Goal: Task Accomplishment & Management: Manage account settings

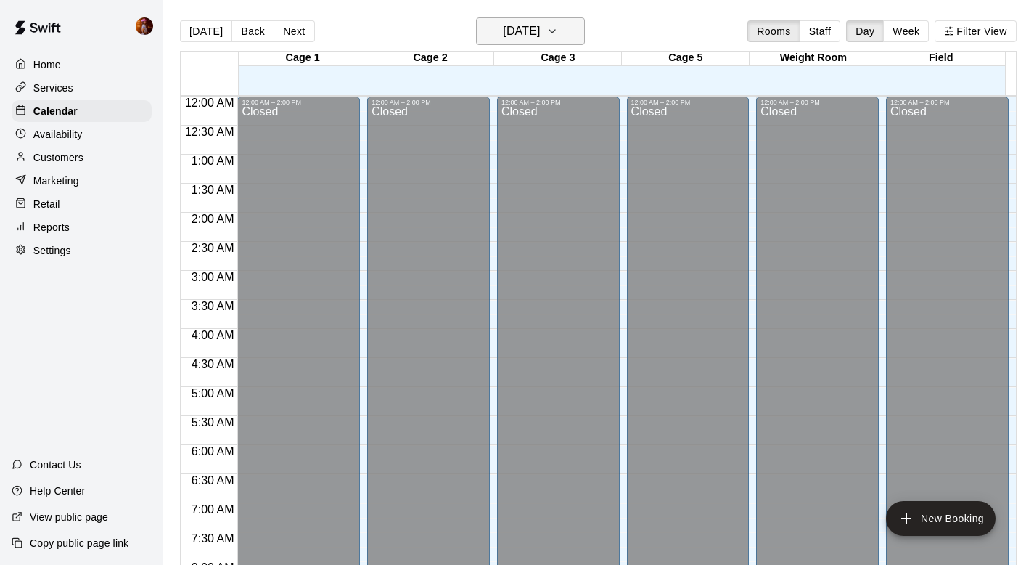
scroll to position [436, 0]
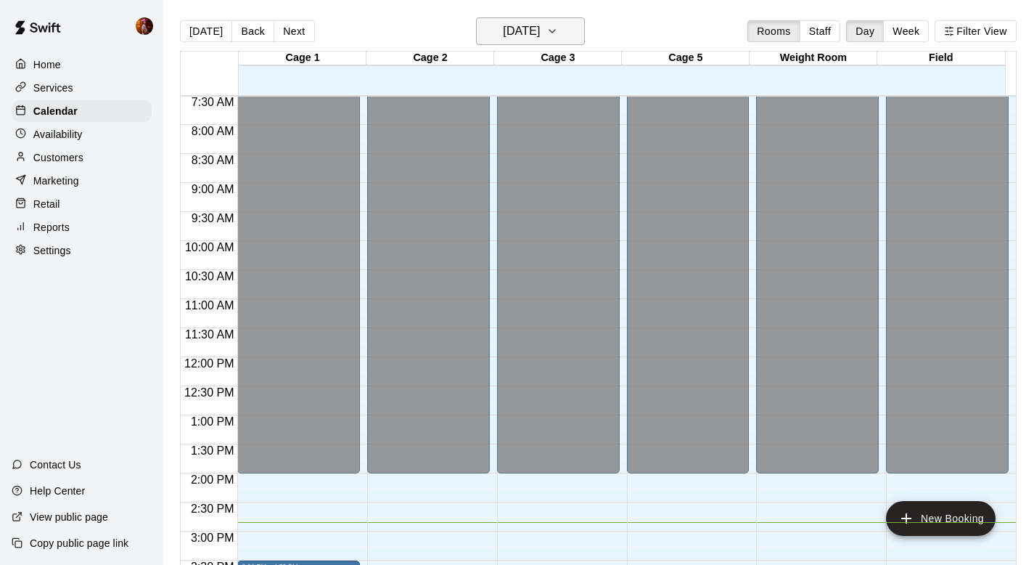
click at [503, 30] on h6 "Thursday Sep 18" at bounding box center [521, 31] width 37 height 20
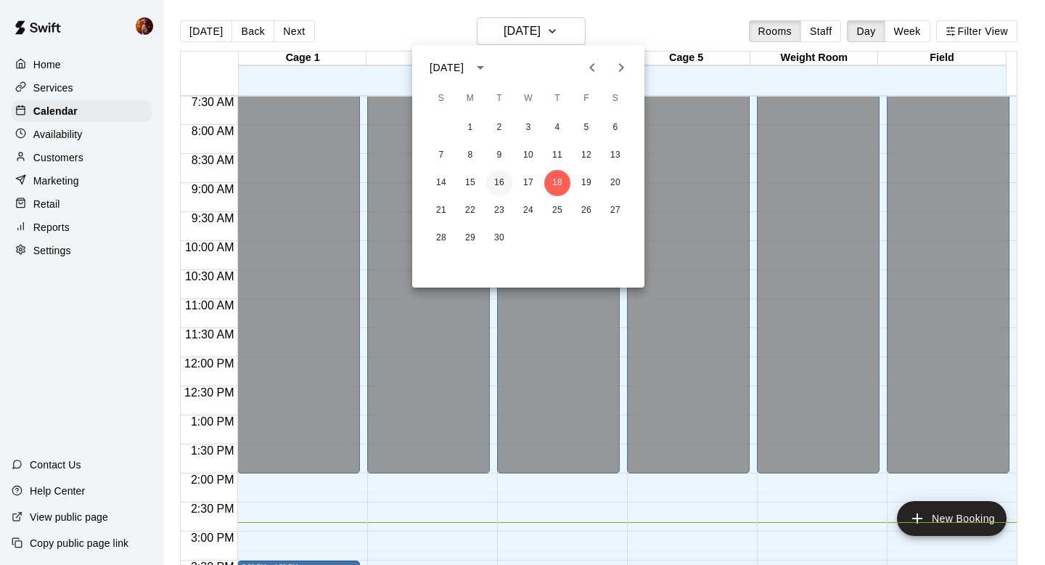
click at [502, 179] on button "16" at bounding box center [499, 183] width 26 height 26
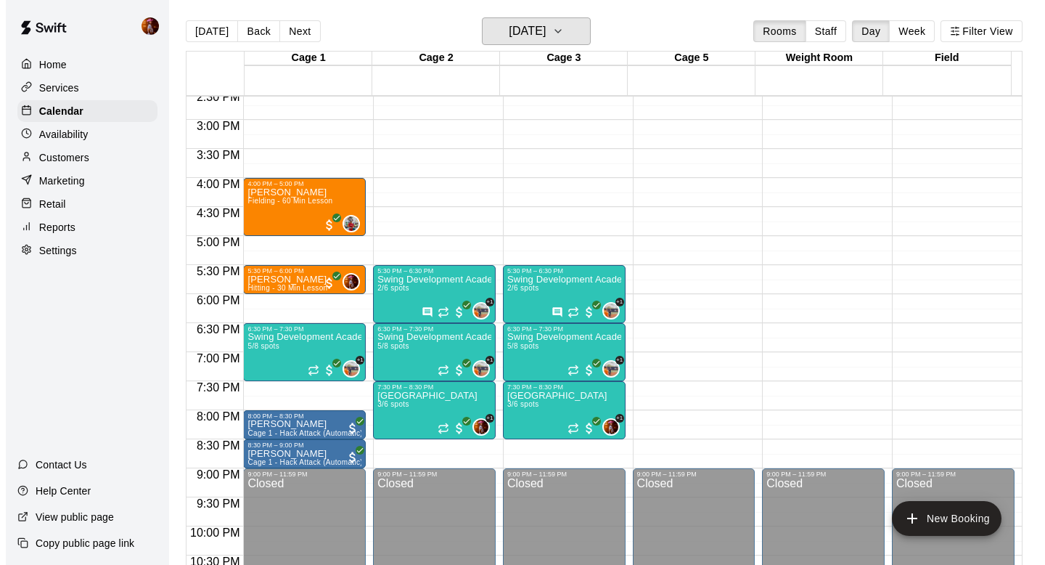
scroll to position [846, 0]
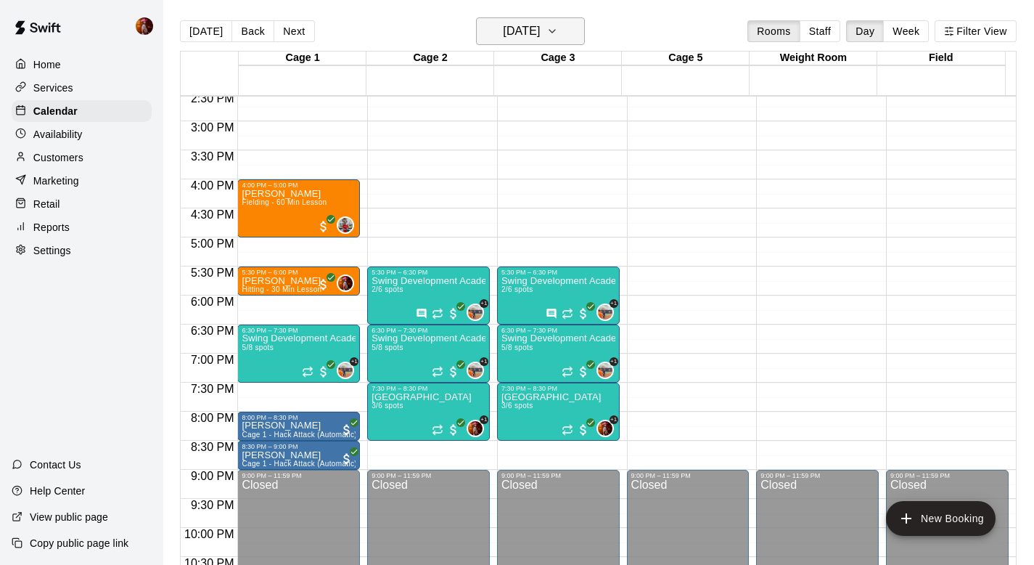
click at [530, 25] on h6 "Tuesday Sep 16" at bounding box center [521, 31] width 37 height 20
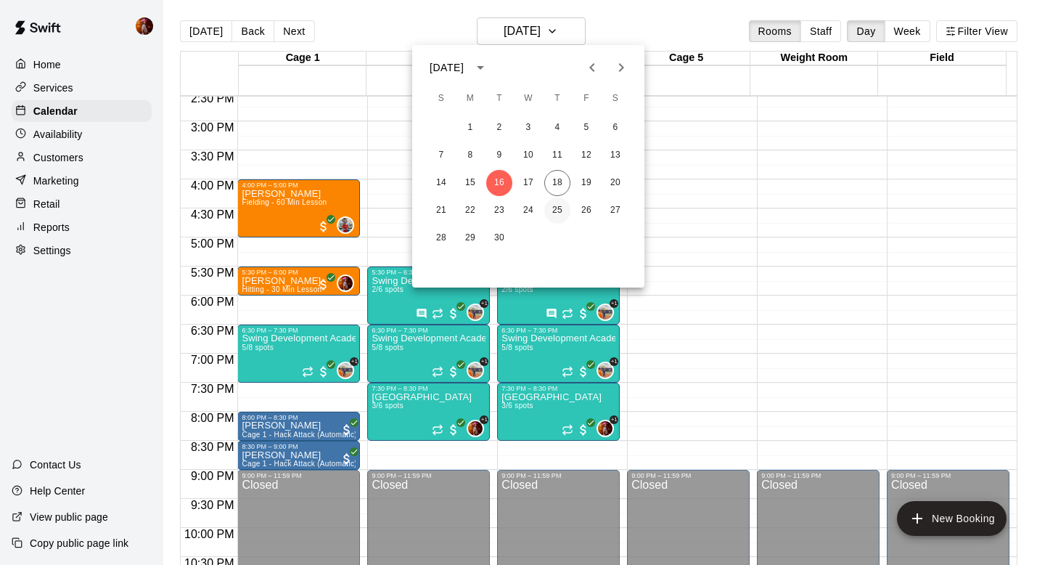
click at [562, 210] on button "25" at bounding box center [557, 210] width 26 height 26
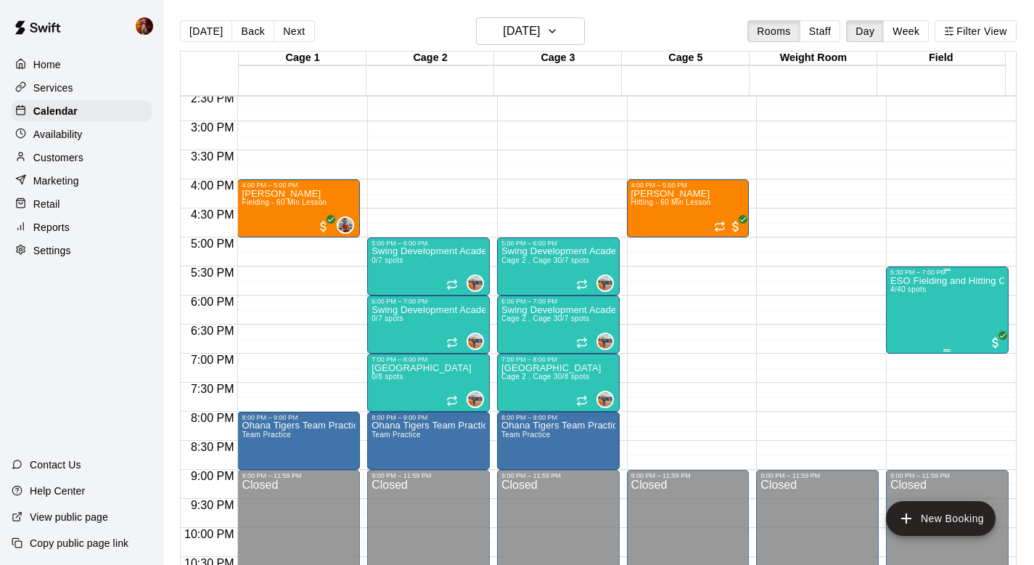
click at [909, 329] on div "ESO Fielding and Hitting Clinics 4/40 spots" at bounding box center [948, 558] width 114 height 565
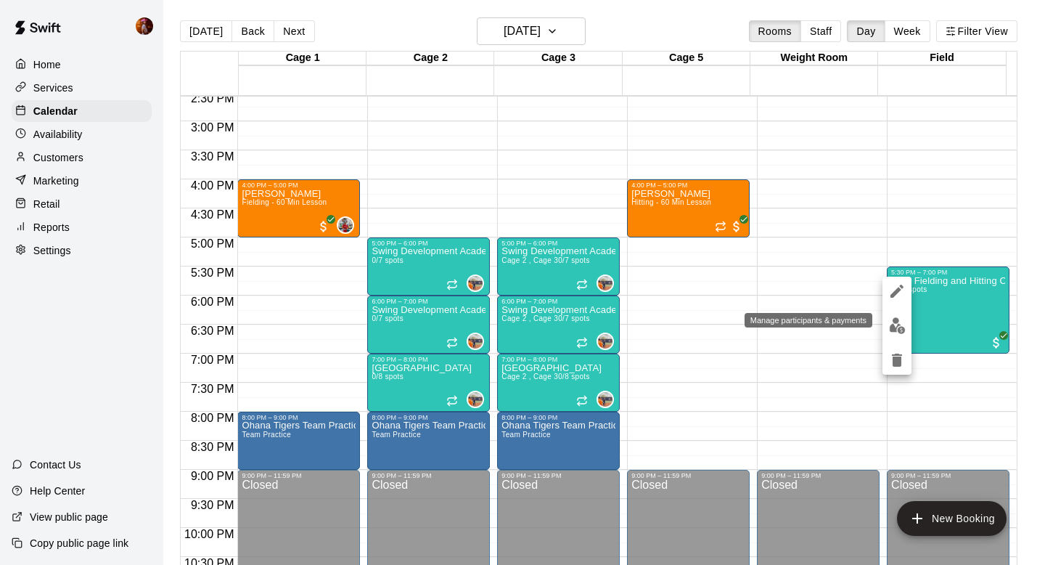
click at [887, 328] on button "edit" at bounding box center [897, 325] width 29 height 28
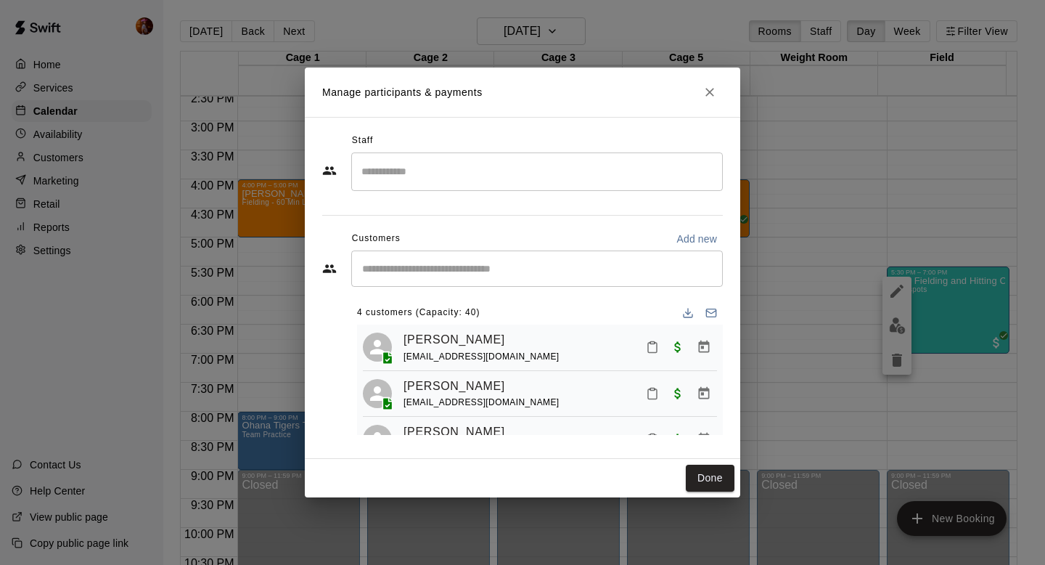
scroll to position [83, 0]
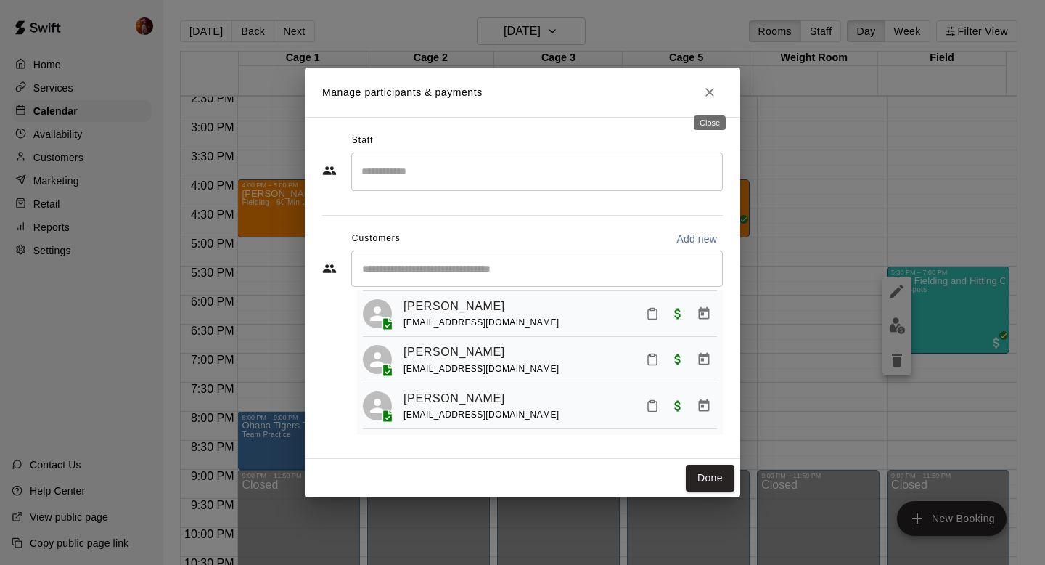
click at [708, 98] on icon "Close" at bounding box center [710, 92] width 15 height 15
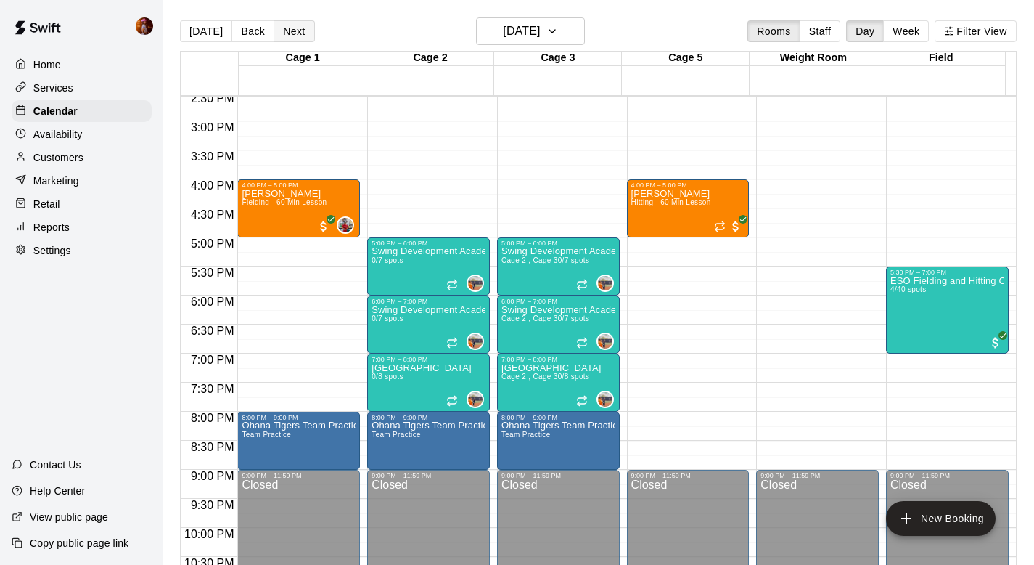
click at [287, 28] on button "Next" at bounding box center [294, 31] width 41 height 22
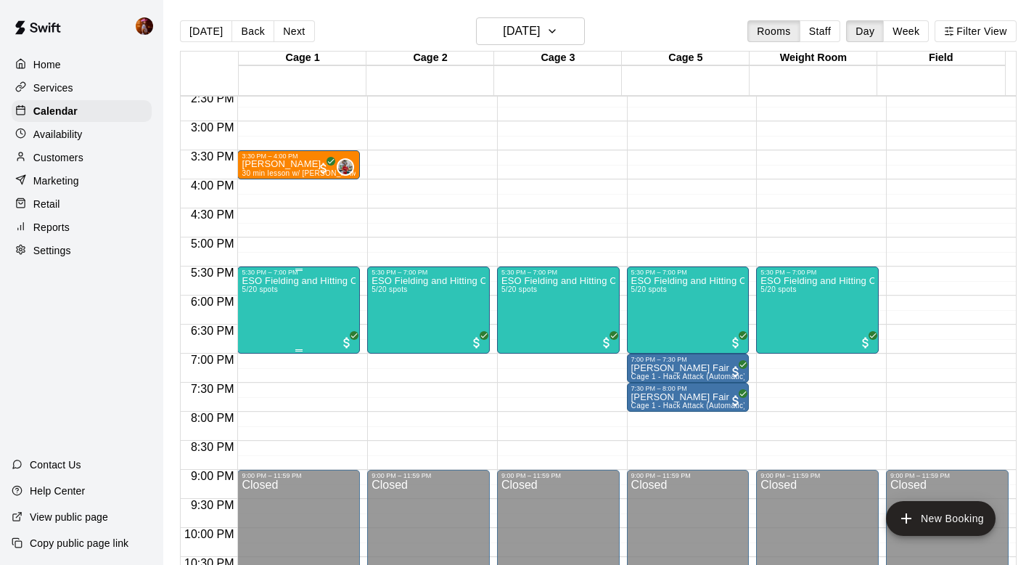
click at [296, 324] on div "ESO Fielding and Hitting Clinics 5/20 spots" at bounding box center [299, 558] width 114 height 565
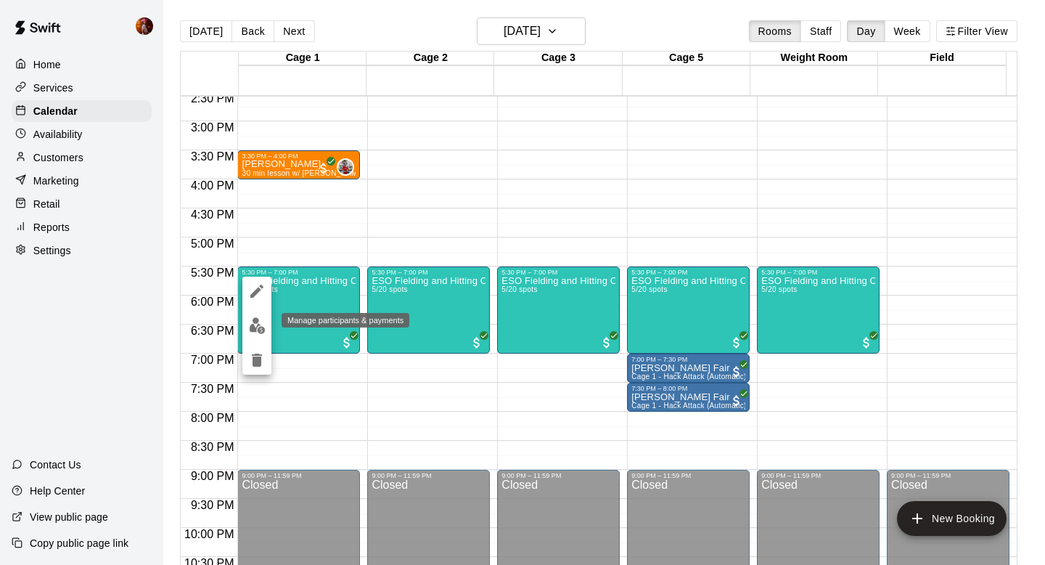
click at [252, 326] on img "edit" at bounding box center [257, 325] width 17 height 17
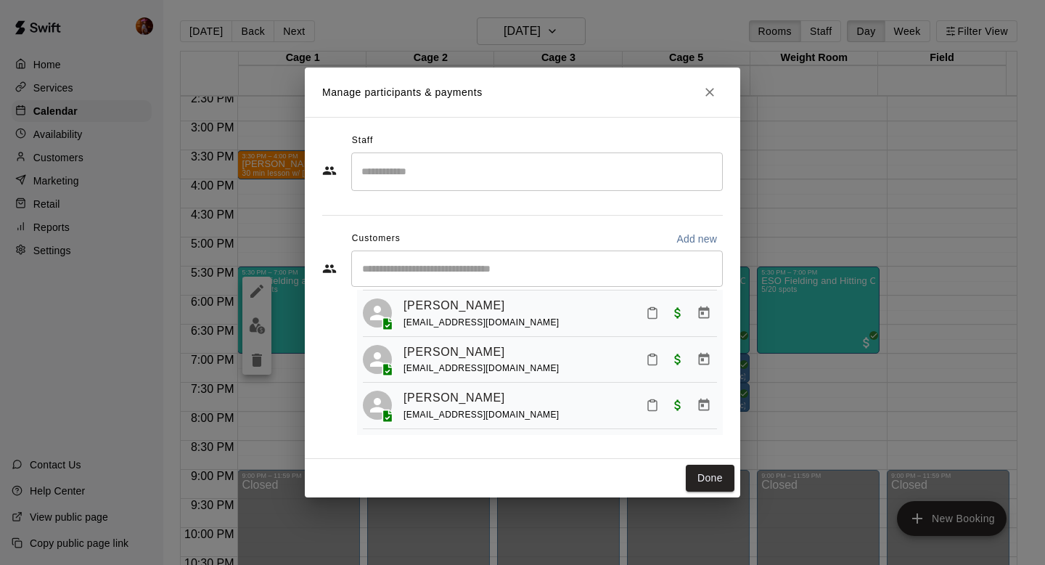
scroll to position [0, 0]
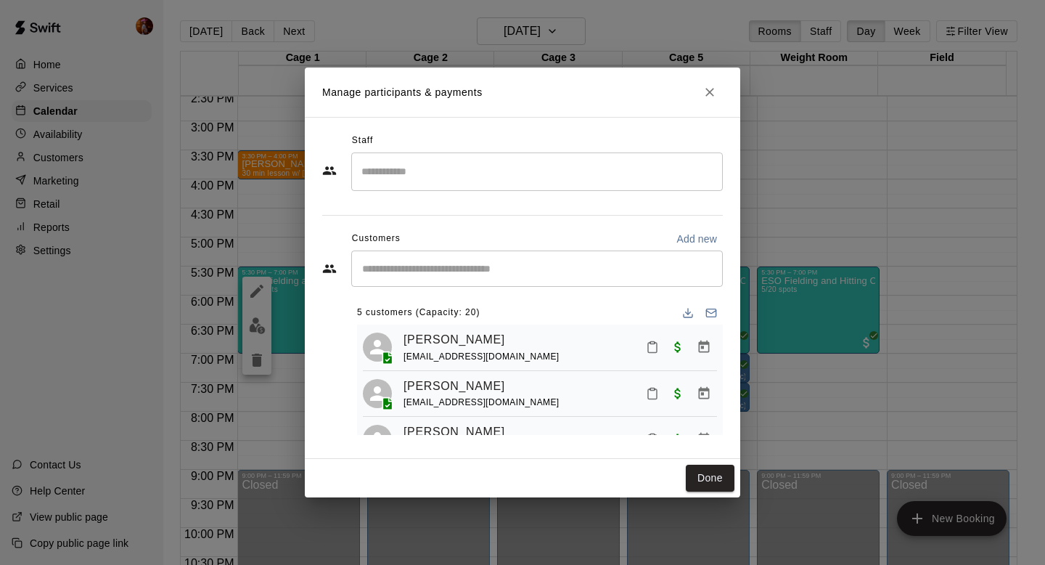
click at [849, 195] on div "Manage participants & payments Staff ​ Customers Add new ​ 5 customers (Capacit…" at bounding box center [522, 282] width 1045 height 565
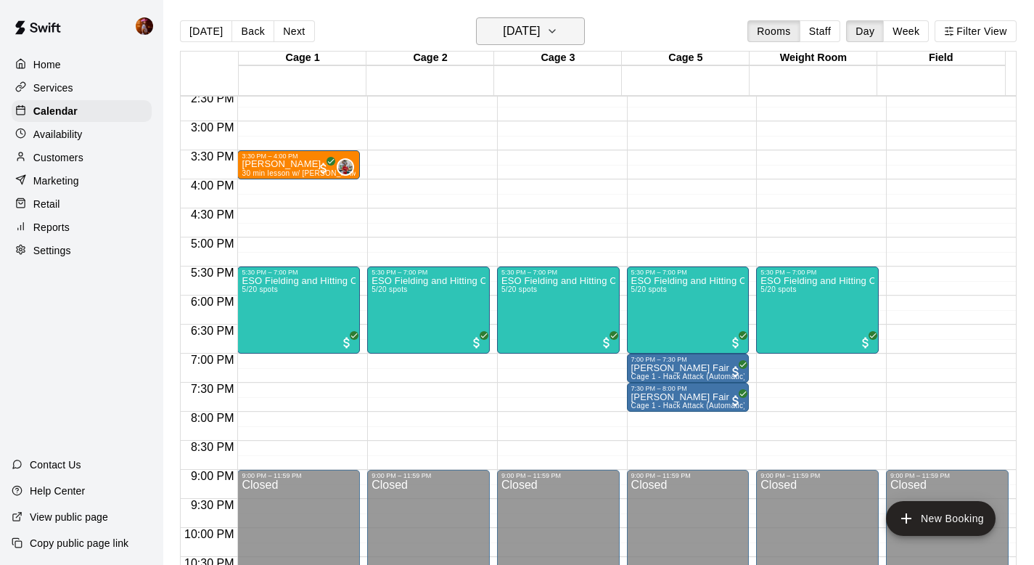
click at [532, 17] on button "Friday Sep 26" at bounding box center [530, 31] width 109 height 28
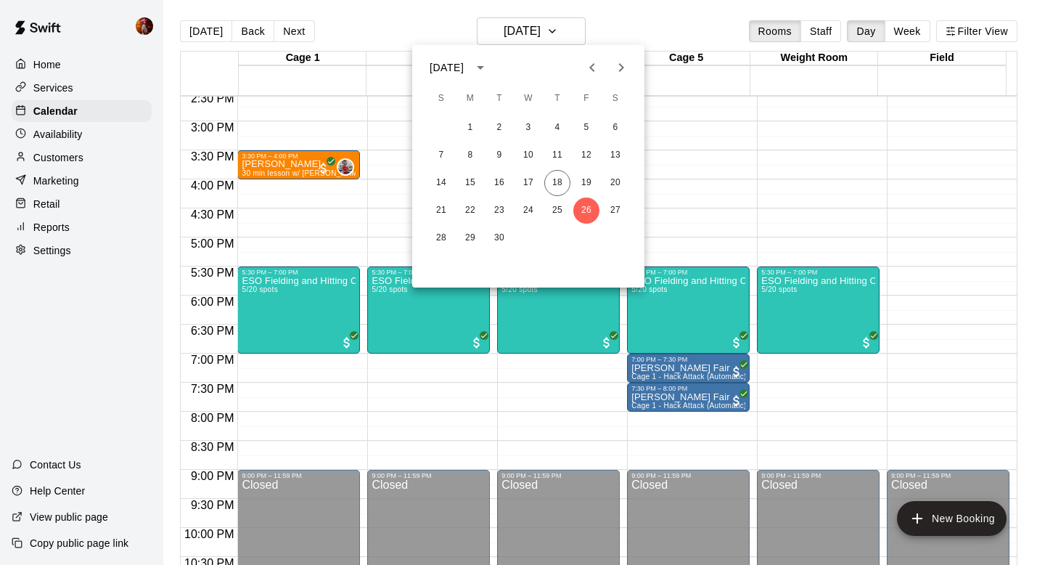
click at [594, 69] on icon "Previous month" at bounding box center [592, 67] width 17 height 17
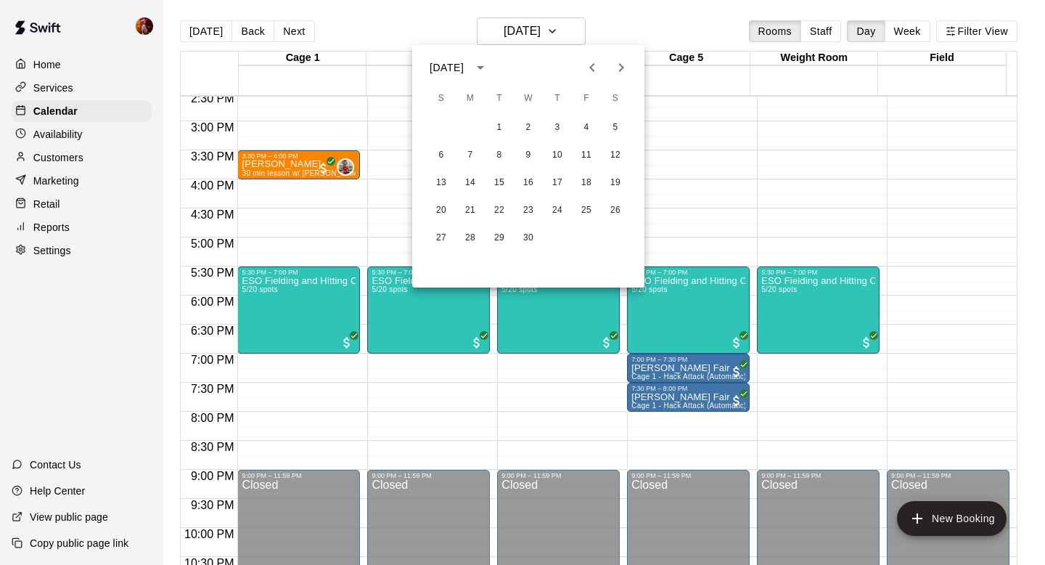
click at [594, 69] on icon "Previous month" at bounding box center [592, 67] width 17 height 17
click at [442, 233] on button "23" at bounding box center [441, 238] width 26 height 26
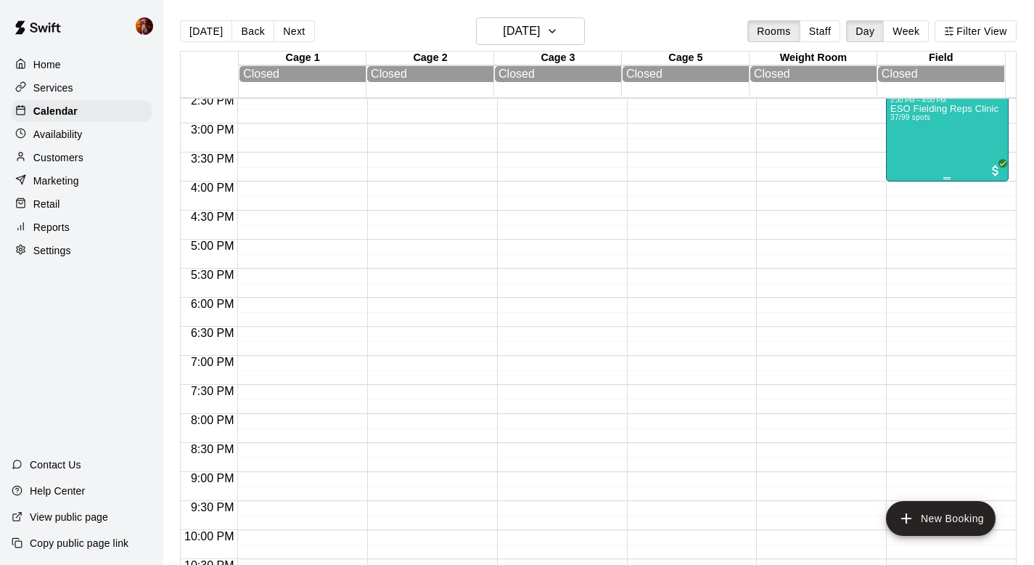
click at [896, 140] on div "ESO Fielding Reps Clinic 37/99 spots" at bounding box center [945, 386] width 108 height 565
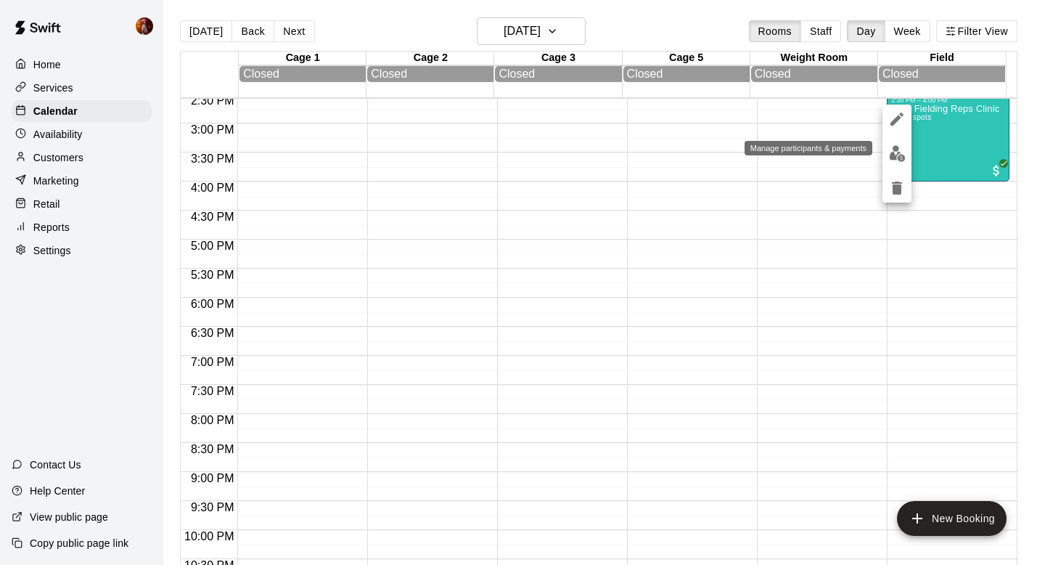
click at [894, 151] on img "edit" at bounding box center [897, 153] width 17 height 17
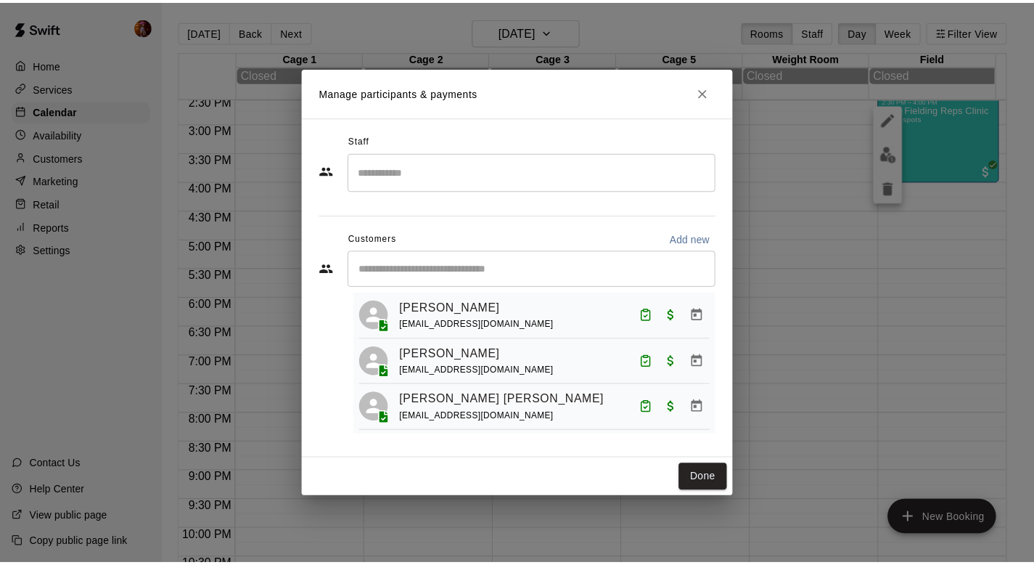
scroll to position [37, 0]
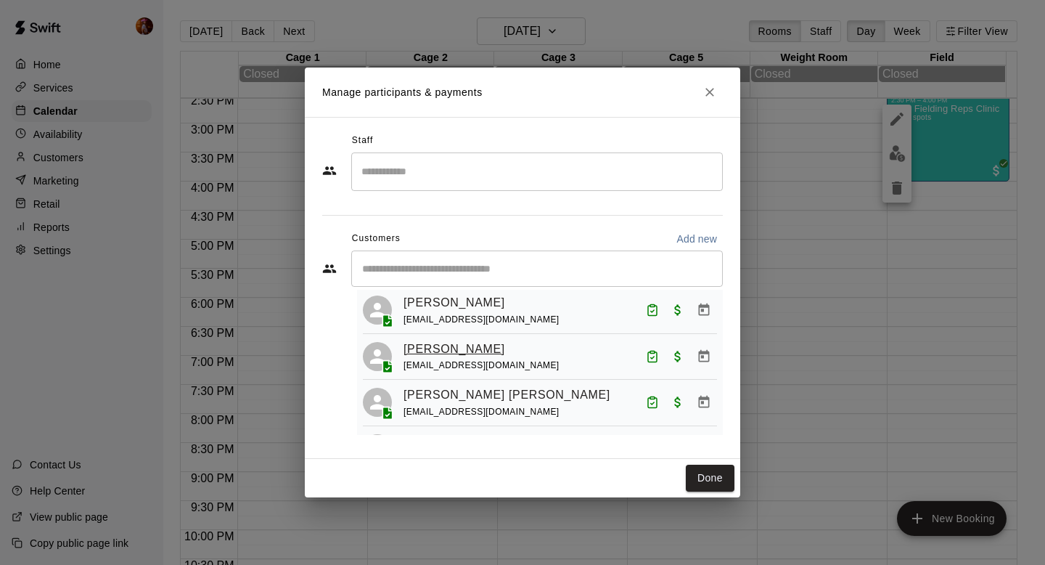
click at [431, 351] on link "Annie Arkuss" at bounding box center [455, 349] width 102 height 19
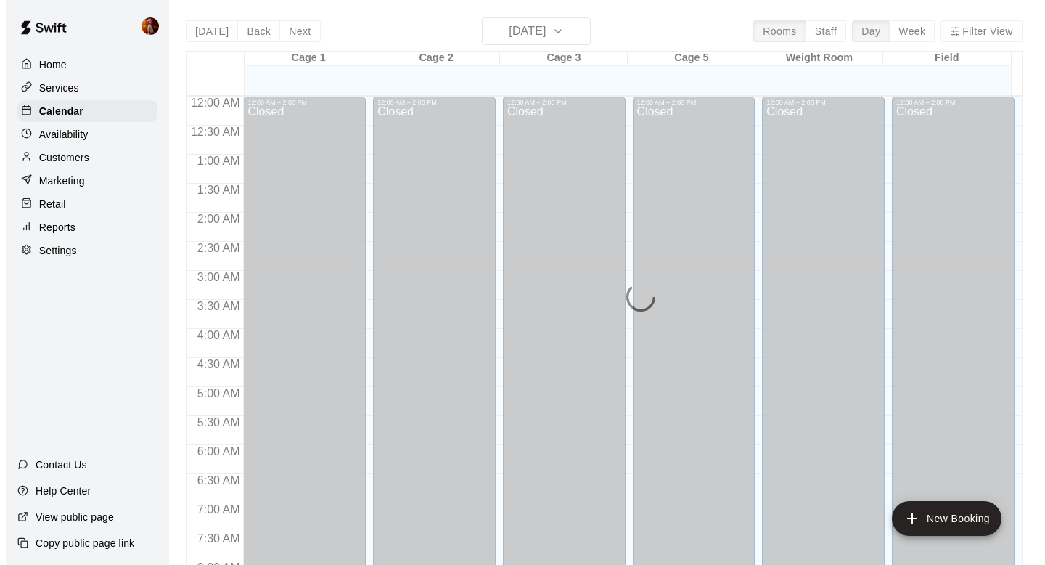
scroll to position [865, 0]
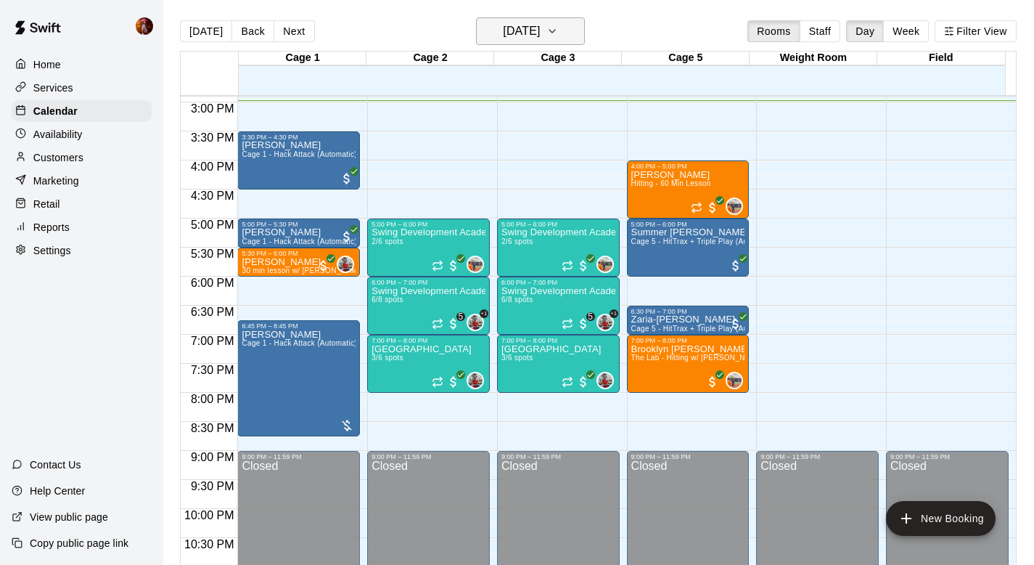
click at [519, 26] on h6 "Thursday Sep 18" at bounding box center [521, 31] width 37 height 20
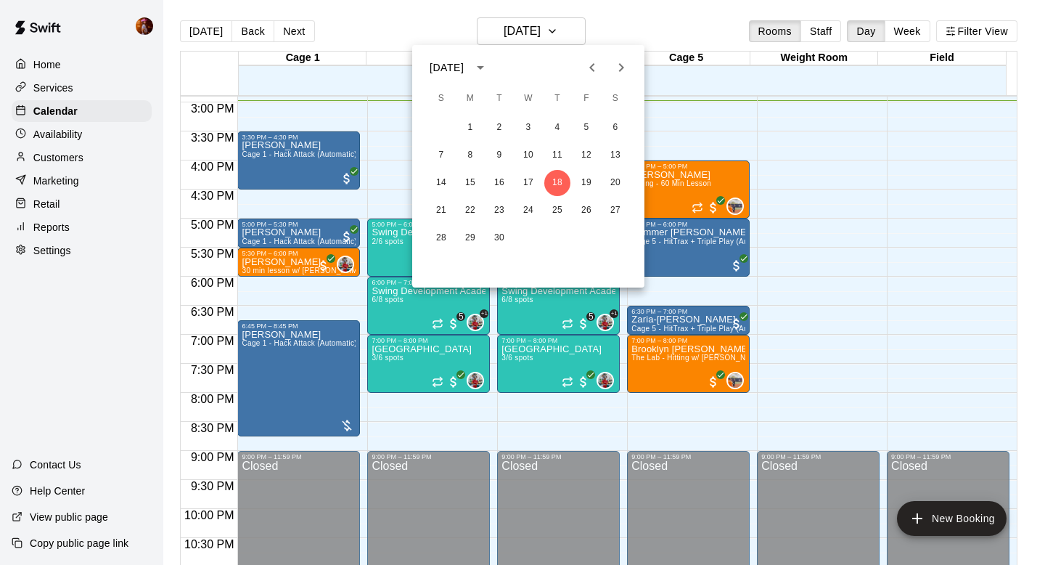
click at [590, 68] on icon "Previous month" at bounding box center [591, 67] width 5 height 9
click at [489, 74] on icon "calendar view is open, switch to year view" at bounding box center [480, 67] width 17 height 17
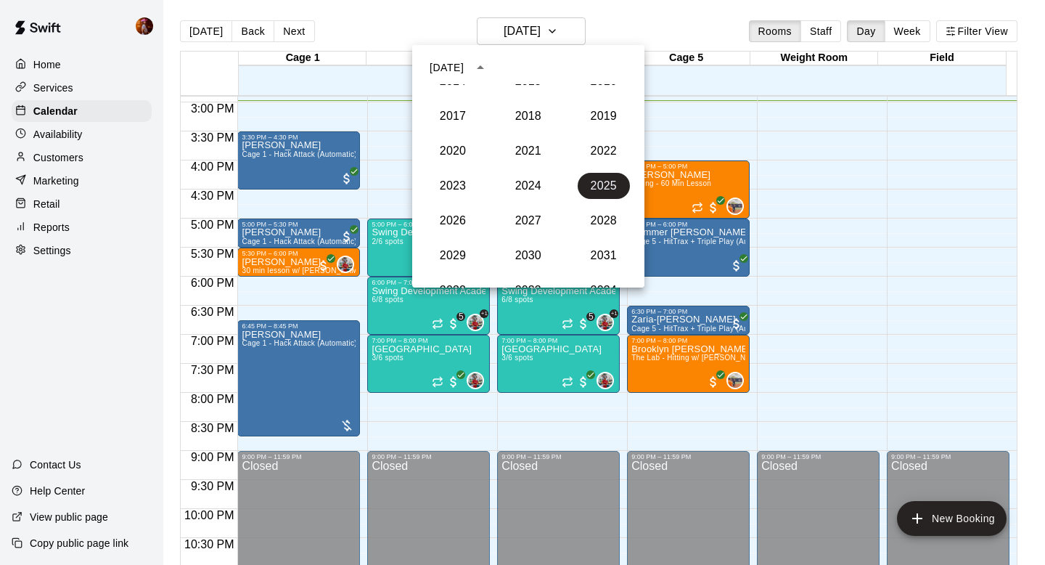
scroll to position [1338, 0]
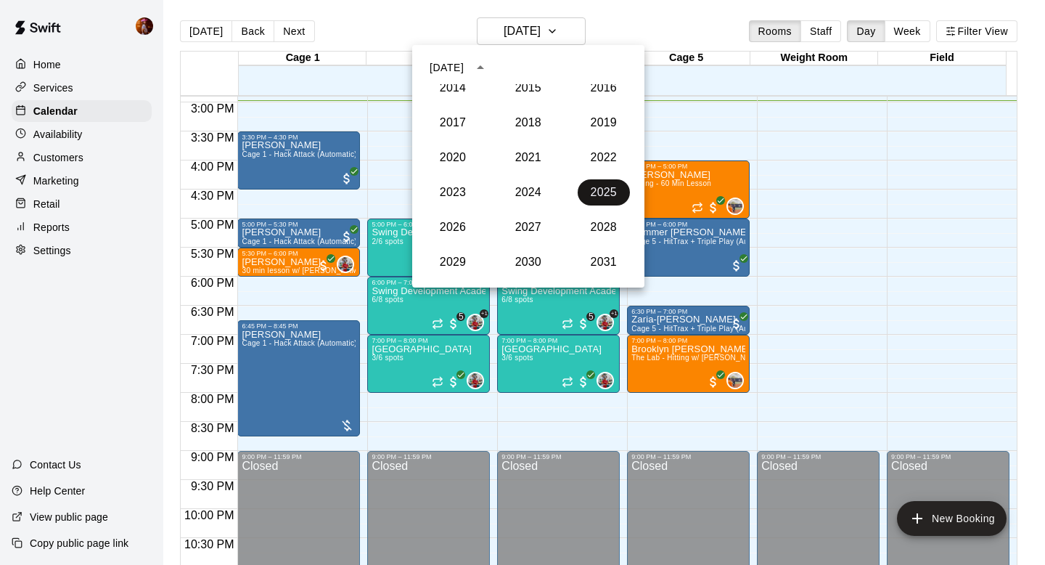
click at [586, 192] on button "2025" at bounding box center [604, 192] width 52 height 26
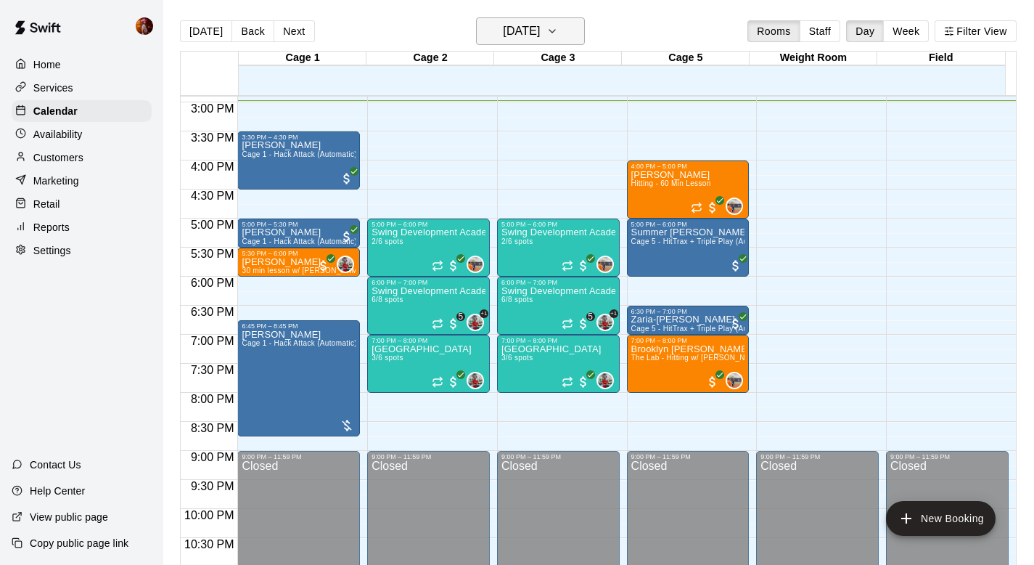
click at [510, 25] on h6 "Thursday Sep 18" at bounding box center [521, 31] width 37 height 20
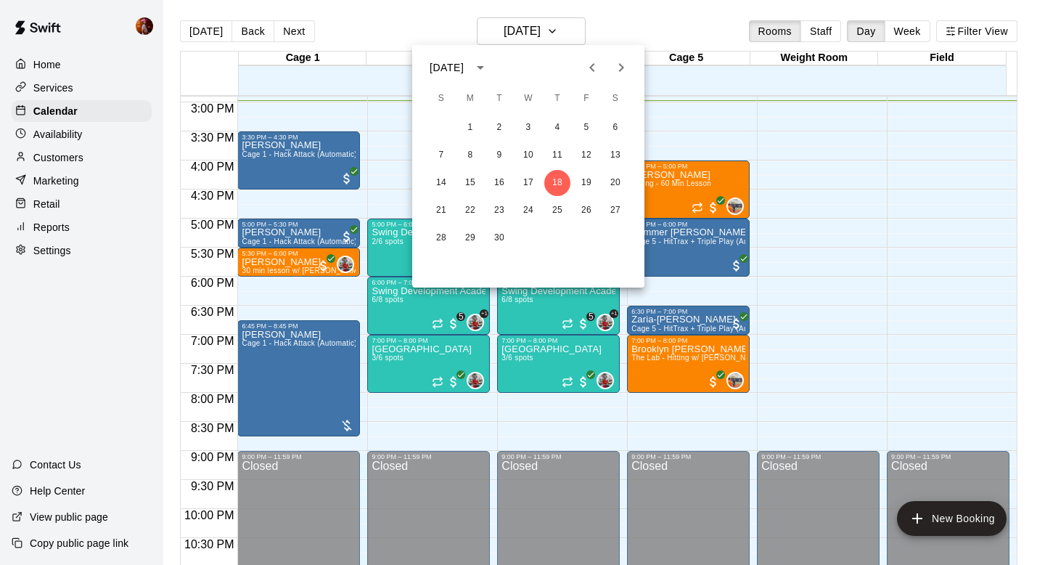
click at [597, 68] on icon "Previous month" at bounding box center [592, 67] width 17 height 17
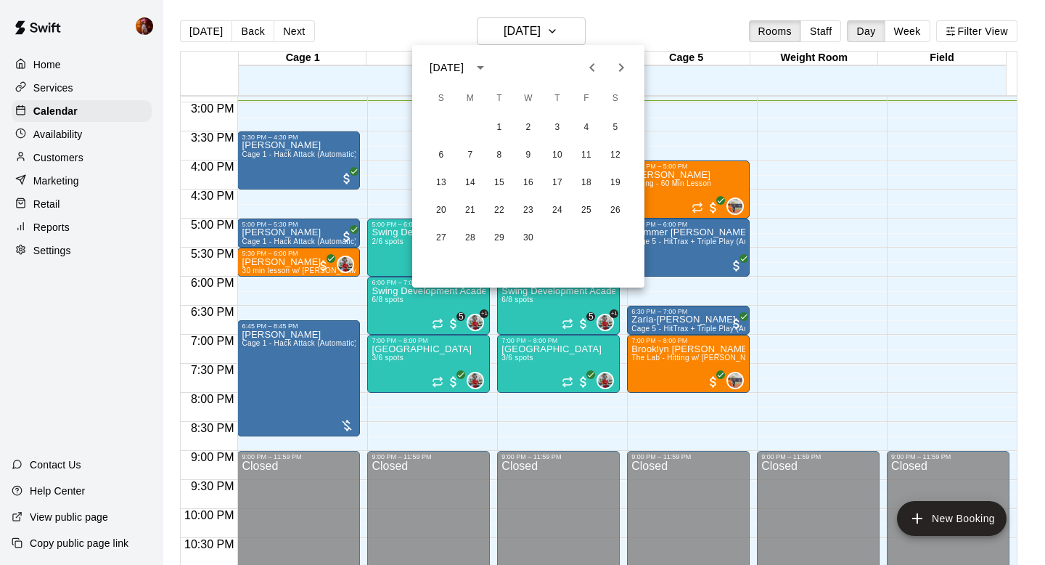
click at [597, 68] on icon "Previous month" at bounding box center [592, 67] width 17 height 17
click at [588, 63] on icon "Previous month" at bounding box center [592, 67] width 17 height 17
click at [441, 233] on button "23" at bounding box center [441, 238] width 26 height 26
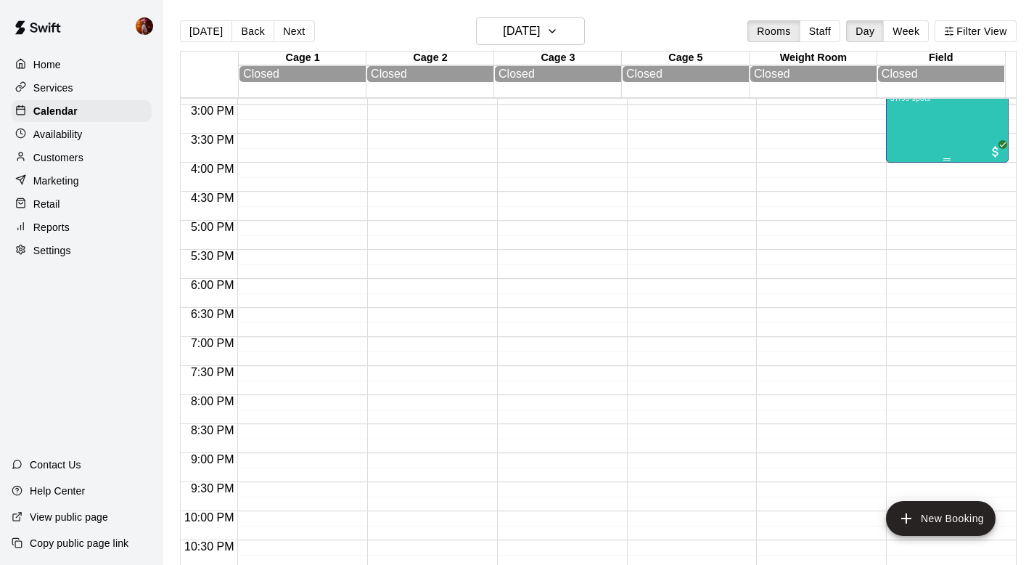
click at [907, 132] on div "ESO Fielding Reps Clinic 37/99 spots" at bounding box center [945, 367] width 108 height 565
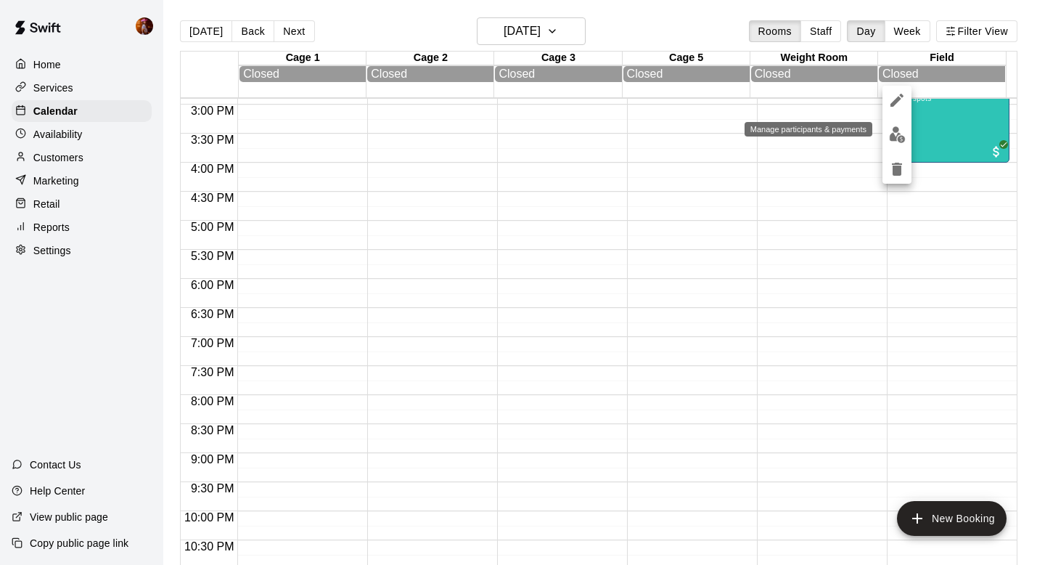
click at [893, 134] on img "edit" at bounding box center [897, 134] width 17 height 17
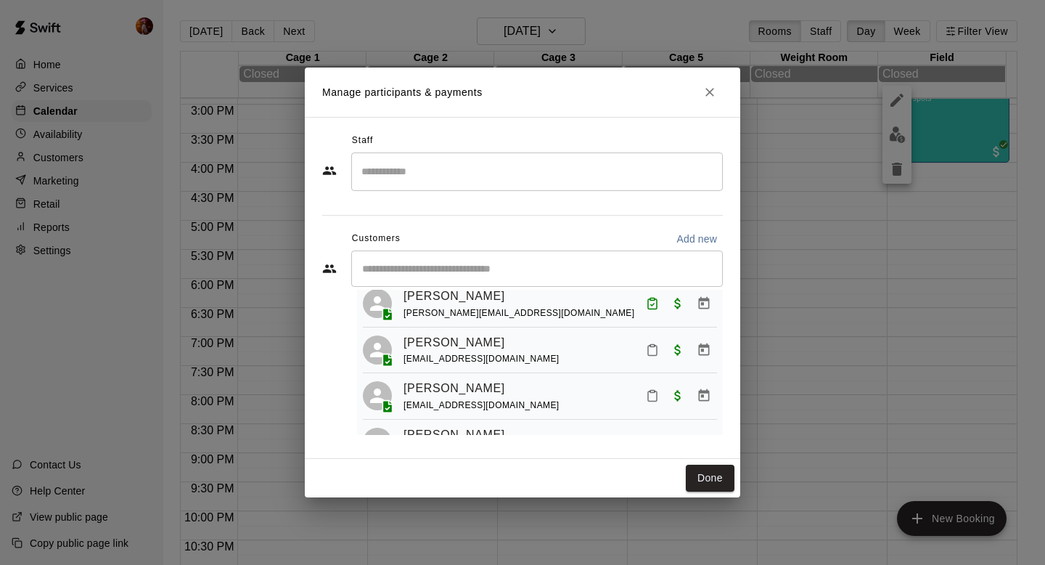
scroll to position [507, 0]
click at [438, 348] on link "Emiliana Murray" at bounding box center [455, 340] width 102 height 19
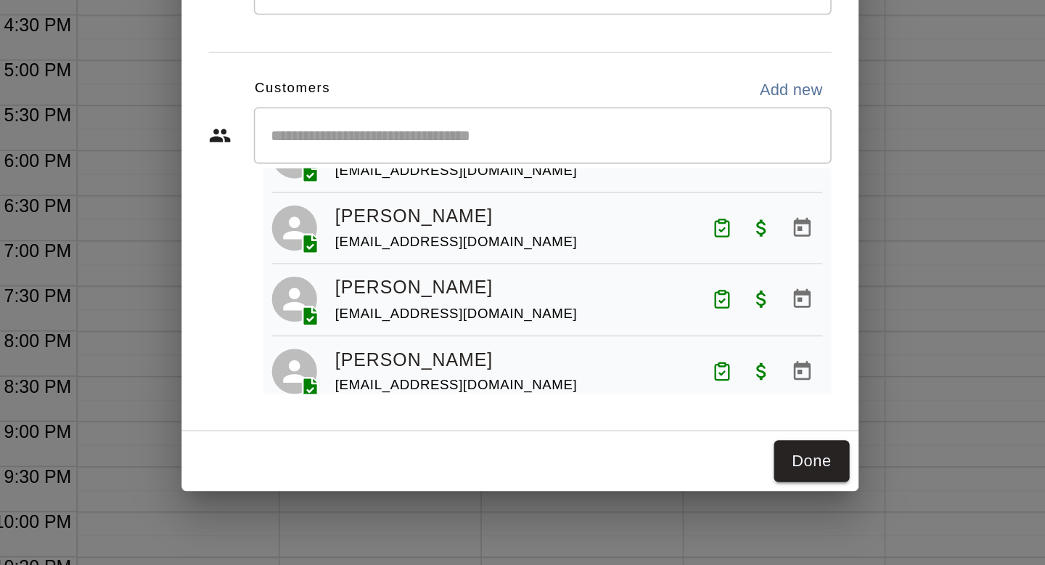
scroll to position [1085, 0]
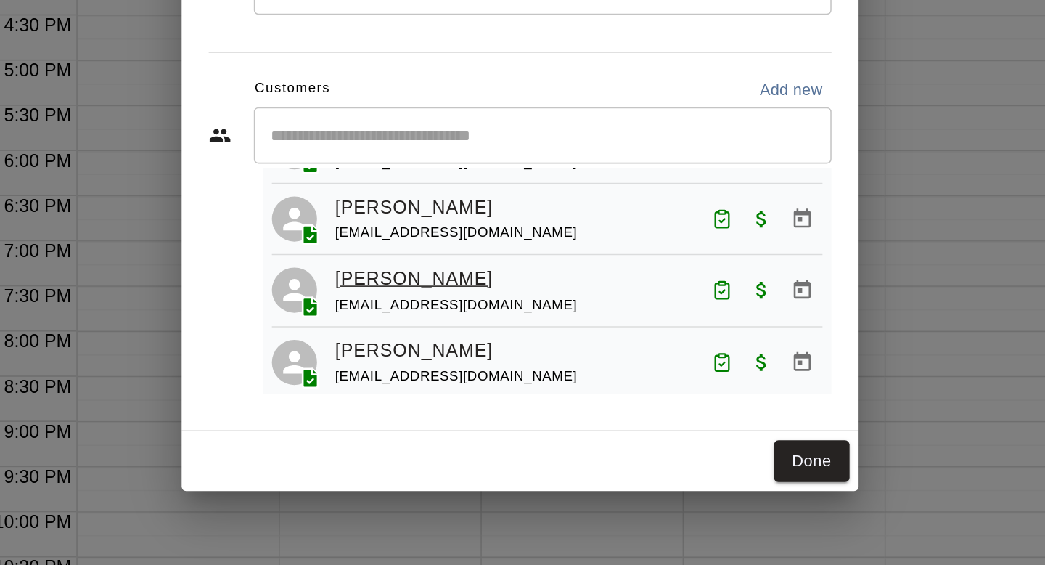
click at [448, 370] on link "Mia Raigoza" at bounding box center [455, 360] width 102 height 19
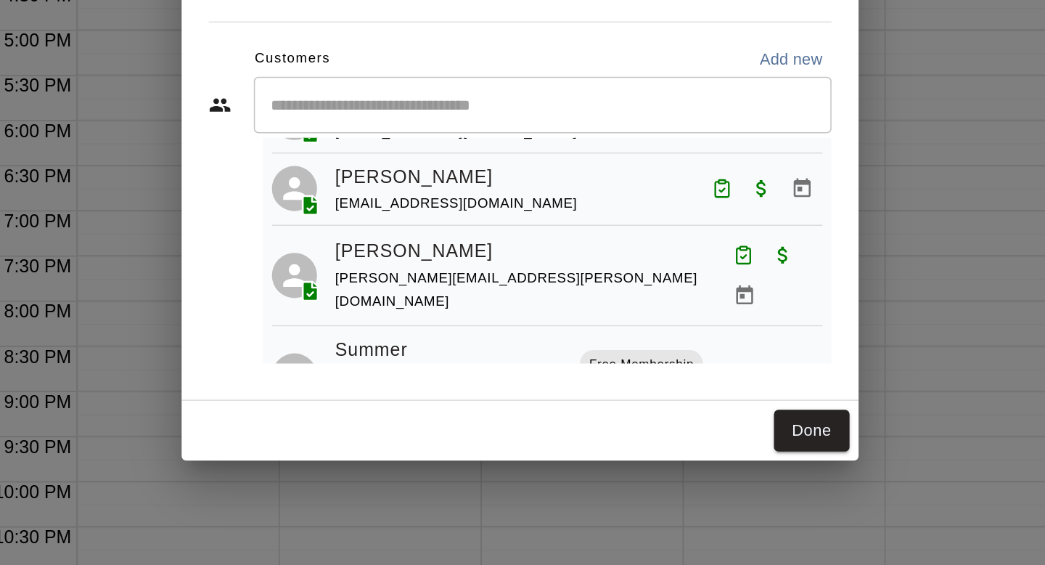
scroll to position [1595, 0]
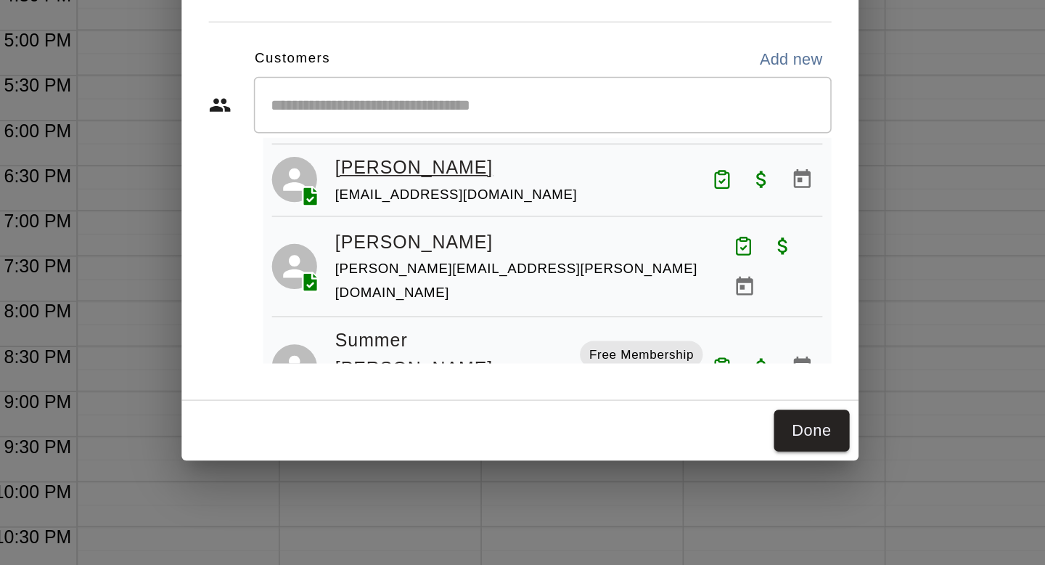
click at [428, 314] on link "[PERSON_NAME]" at bounding box center [455, 309] width 102 height 19
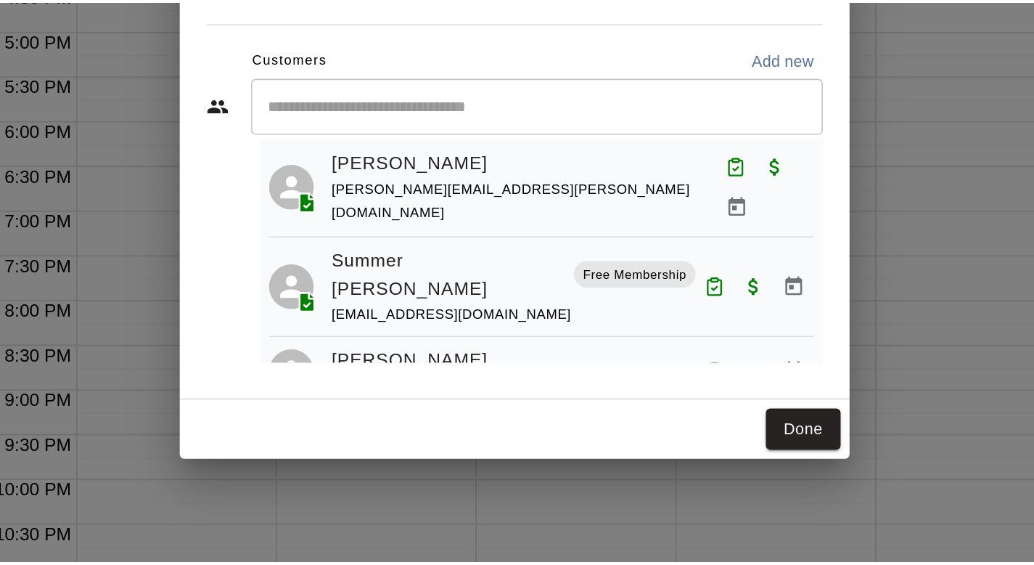
scroll to position [0, 0]
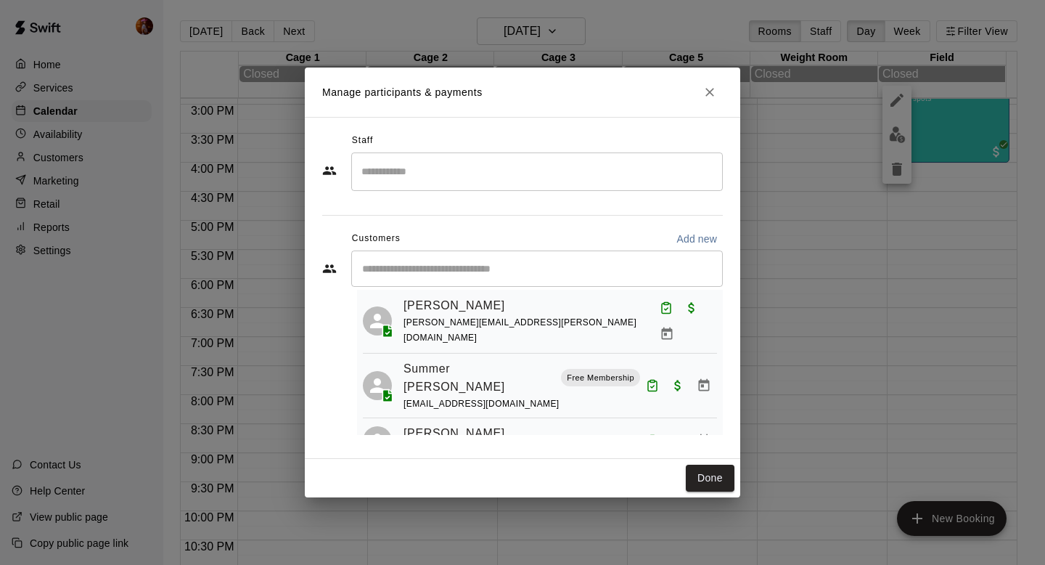
click at [712, 97] on icon "Close" at bounding box center [710, 92] width 15 height 15
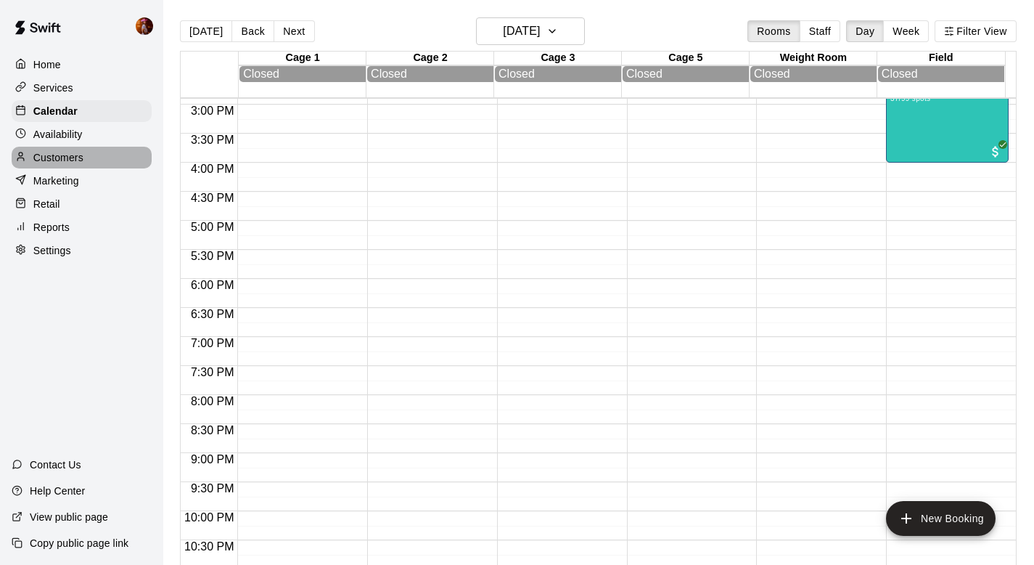
click at [38, 156] on p "Customers" at bounding box center [58, 157] width 50 height 15
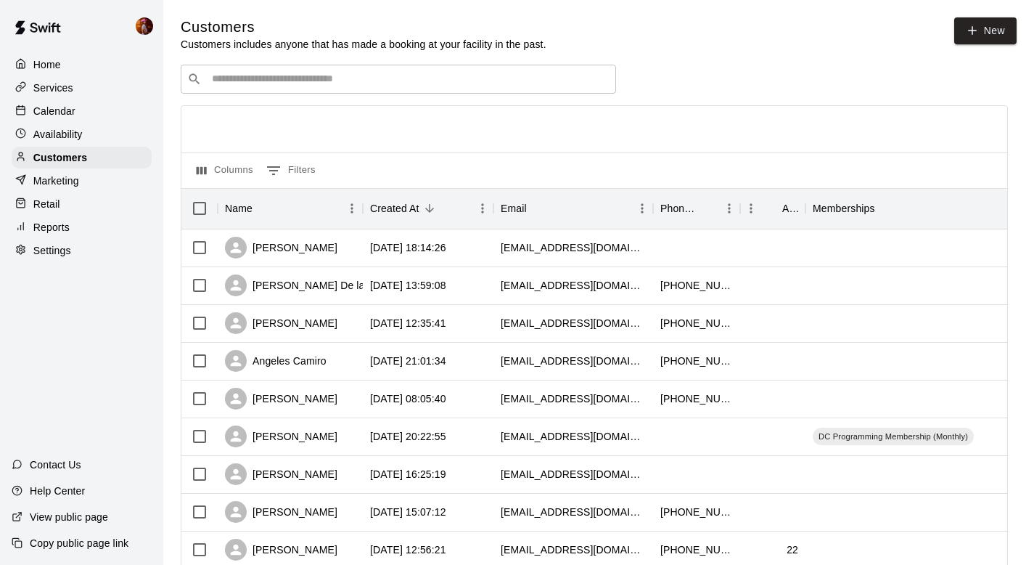
click at [252, 75] on input "Search customers by name or email" at bounding box center [409, 79] width 402 height 15
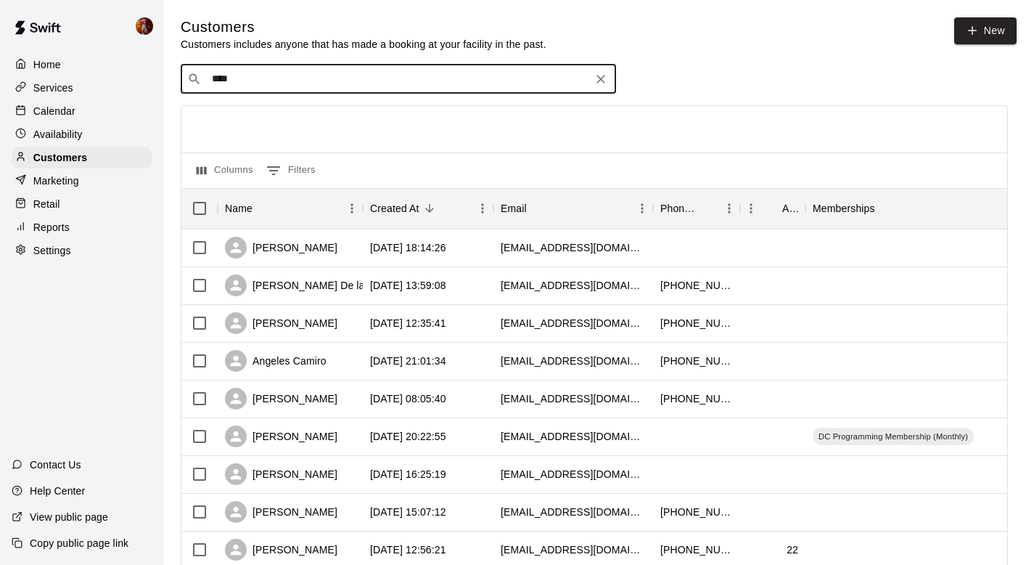
click at [229, 79] on input "***" at bounding box center [398, 79] width 380 height 15
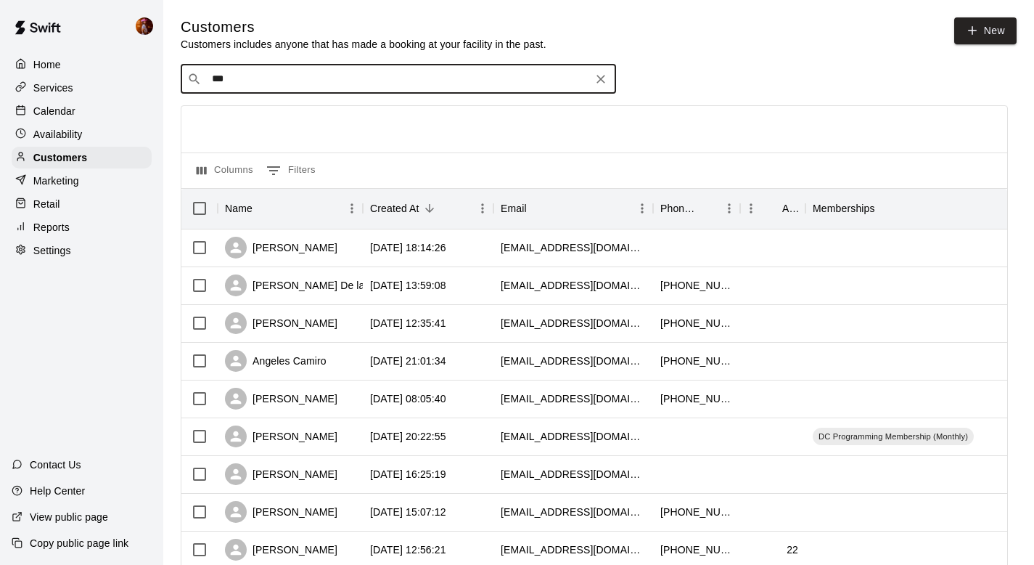
type input "****"
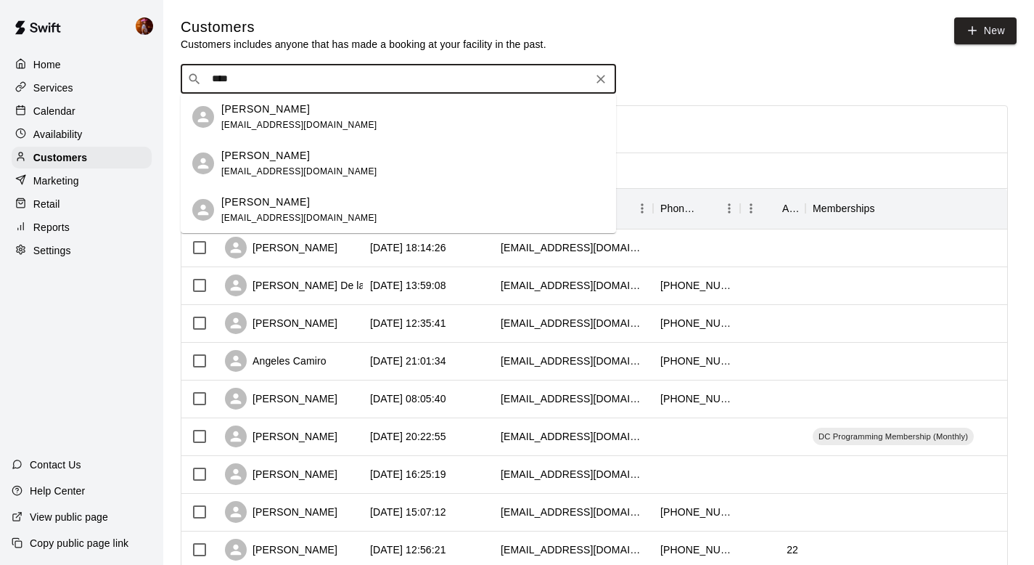
click at [252, 163] on div "Lola Gross darrylgross@gmail.com" at bounding box center [299, 163] width 156 height 31
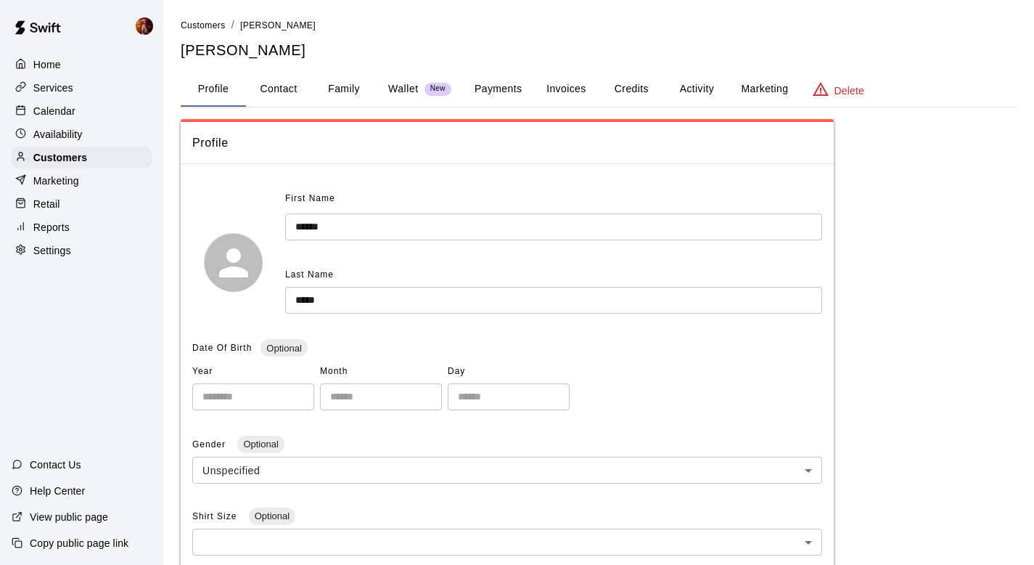
click at [702, 88] on button "Activity" at bounding box center [696, 89] width 65 height 35
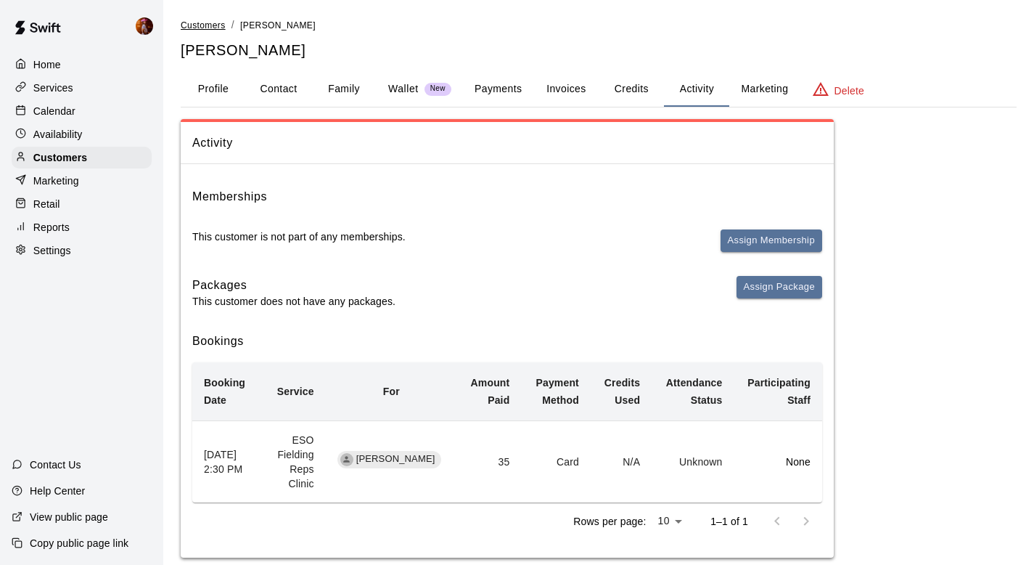
click at [205, 25] on span "Customers" at bounding box center [203, 25] width 45 height 10
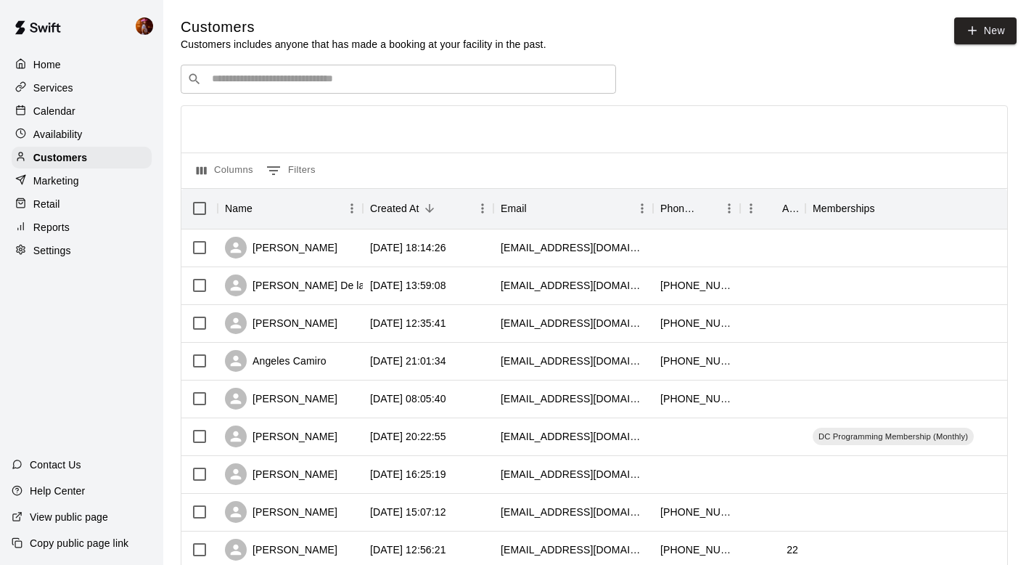
click at [307, 81] on input "Search customers by name or email" at bounding box center [409, 79] width 402 height 15
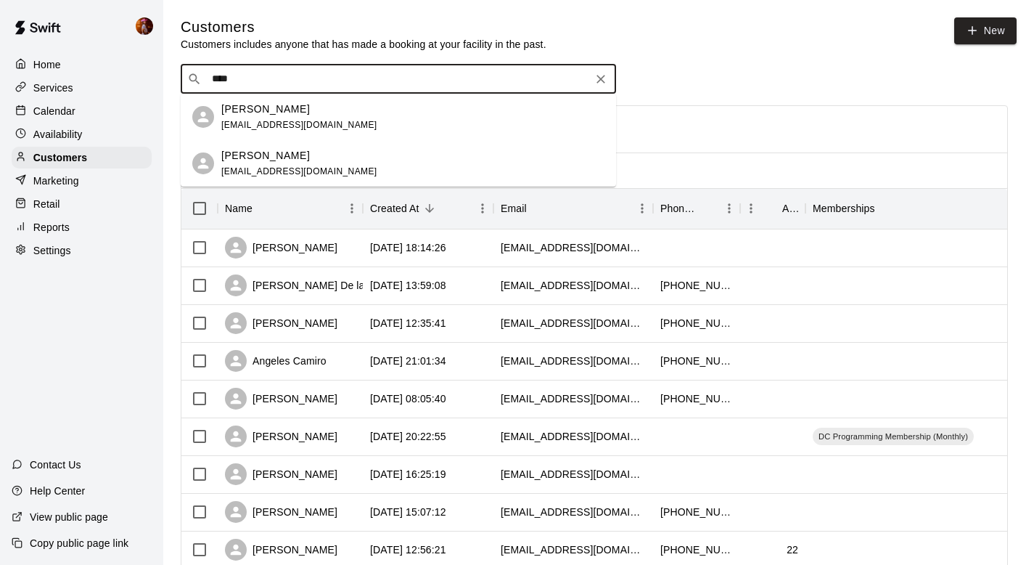
type input "****"
click at [682, 45] on div "Customers Customers includes anyone that has made a booking at your facility in…" at bounding box center [599, 34] width 836 height 34
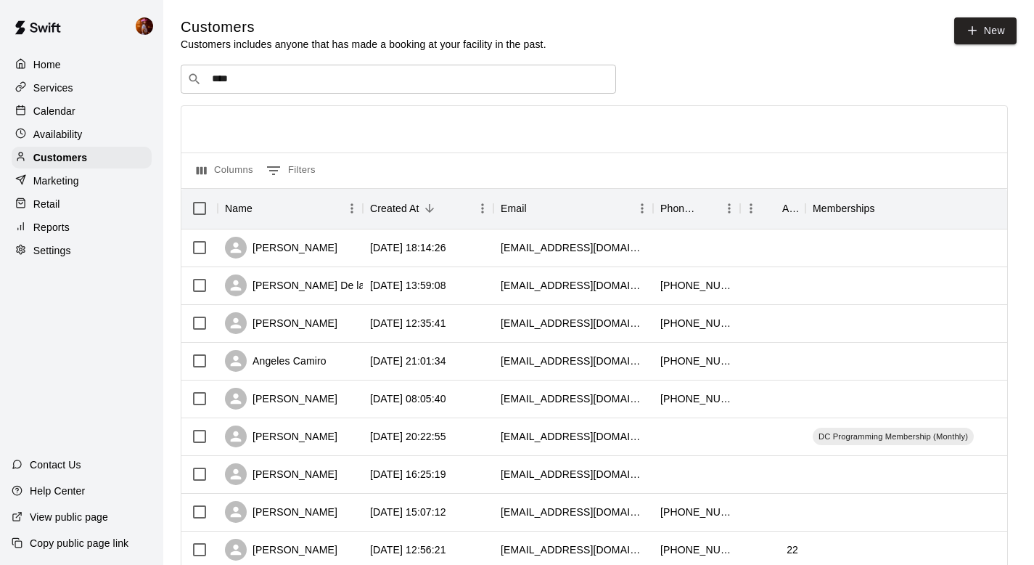
click at [39, 113] on p "Calendar" at bounding box center [54, 111] width 42 height 15
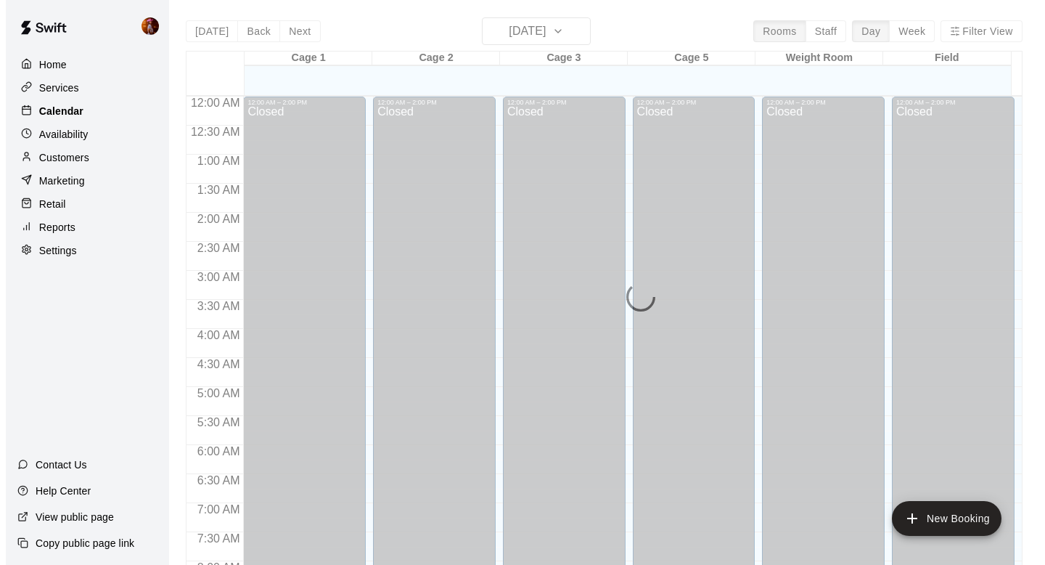
scroll to position [865, 0]
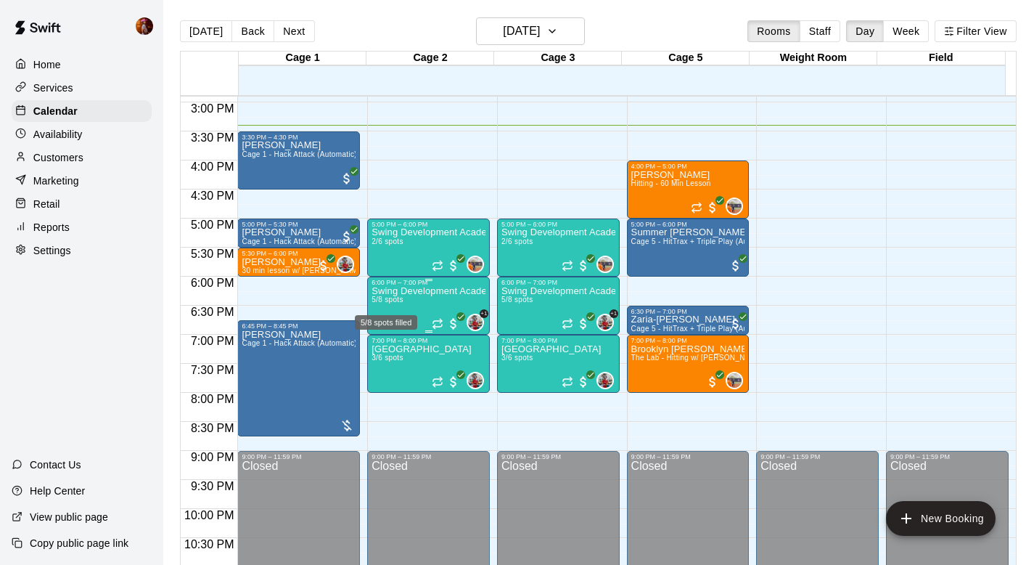
click at [394, 302] on span "5/8 spots" at bounding box center [388, 299] width 32 height 8
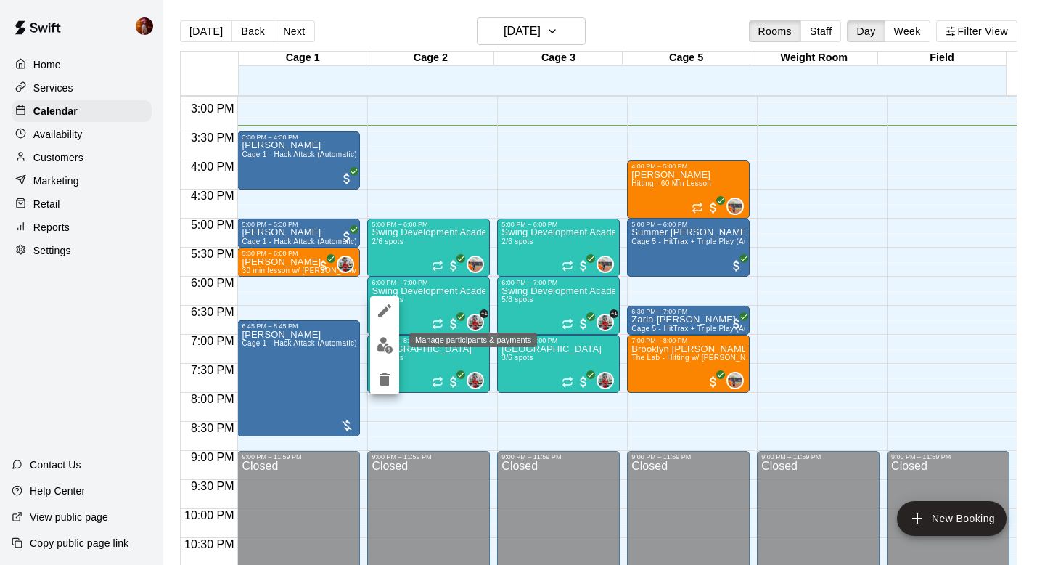
click at [383, 341] on img "edit" at bounding box center [385, 345] width 17 height 17
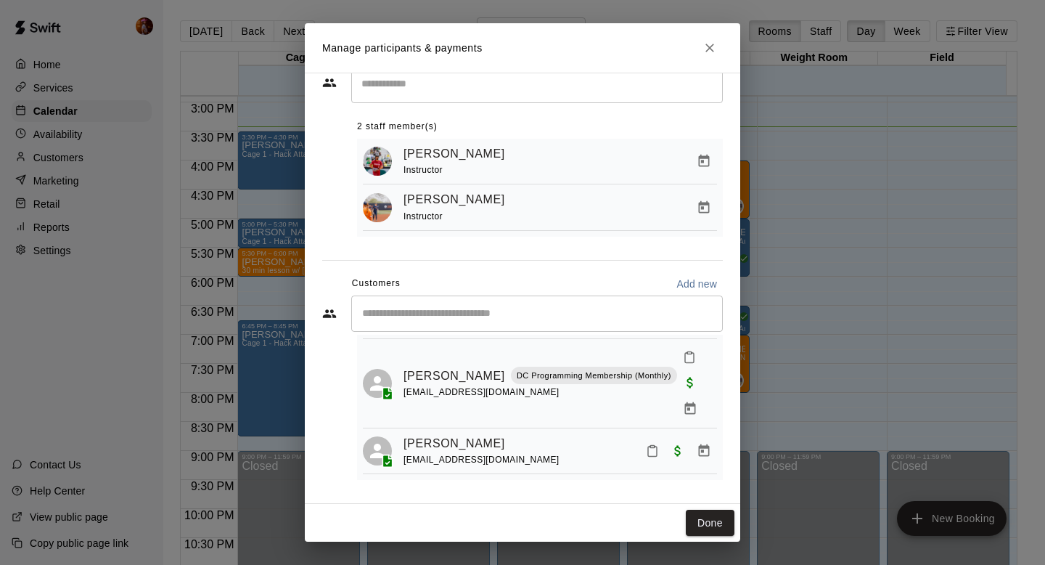
scroll to position [123, 0]
click at [875, 281] on div "Manage participants & payments Staff ​ 2 staff member(s) Kylie Chung Instructor…" at bounding box center [522, 282] width 1045 height 565
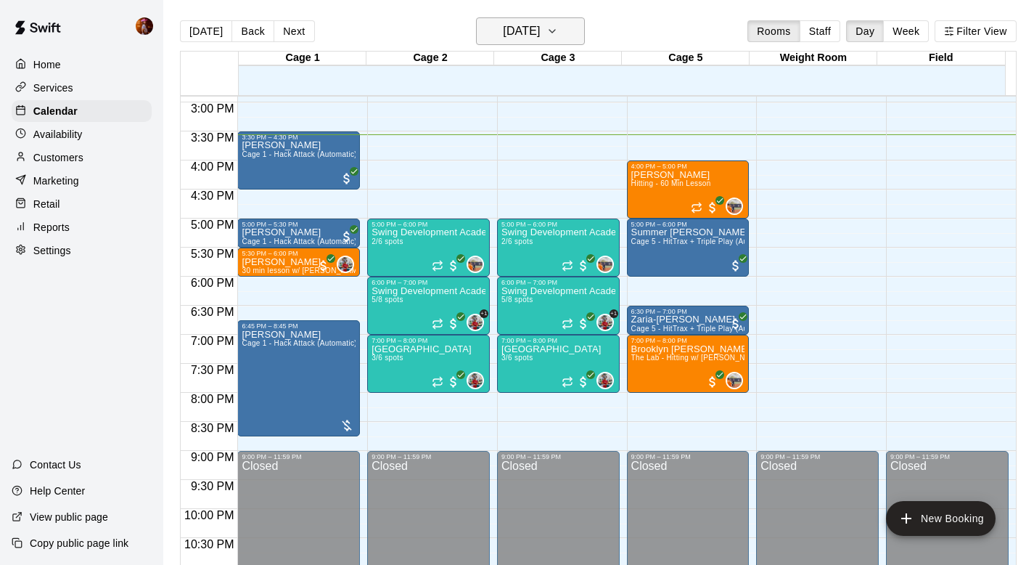
click at [529, 23] on h6 "Thursday Sep 18" at bounding box center [521, 31] width 37 height 20
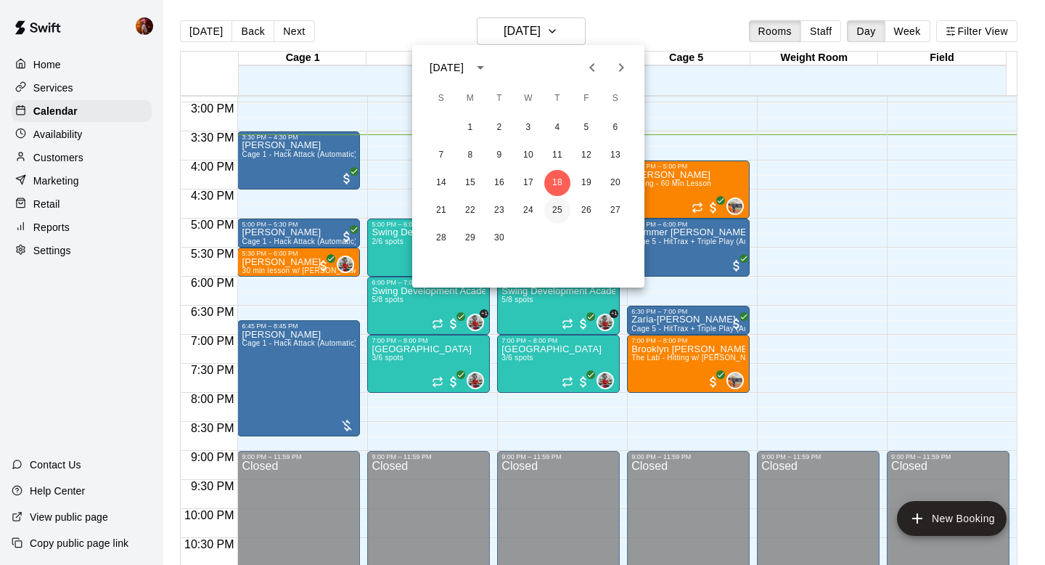
click at [560, 213] on button "25" at bounding box center [557, 210] width 26 height 26
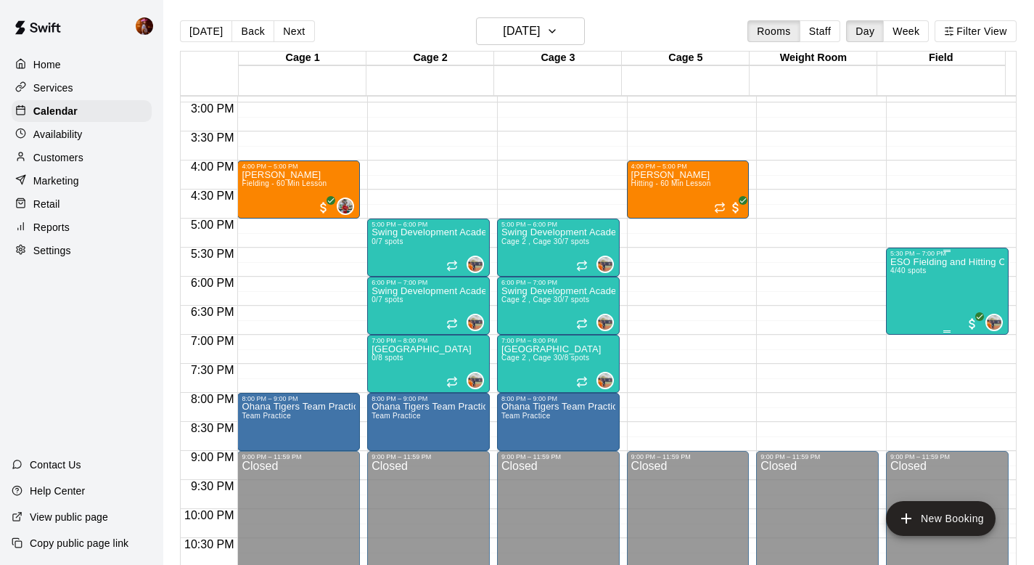
click at [919, 303] on div "ESO Fielding and Hitting Clinics 4/40 spots" at bounding box center [948, 539] width 114 height 565
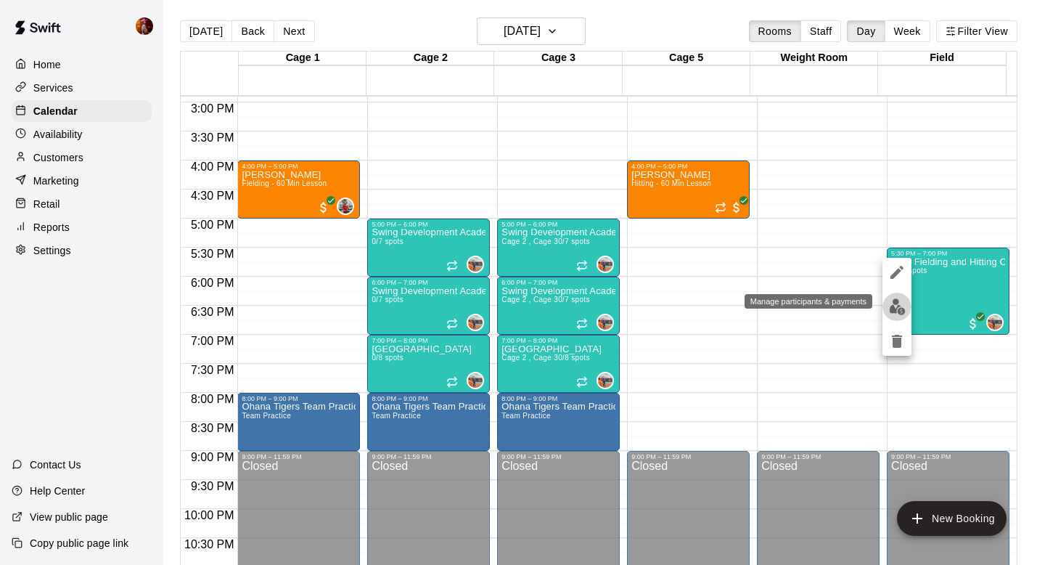
click at [893, 306] on img "edit" at bounding box center [897, 306] width 17 height 17
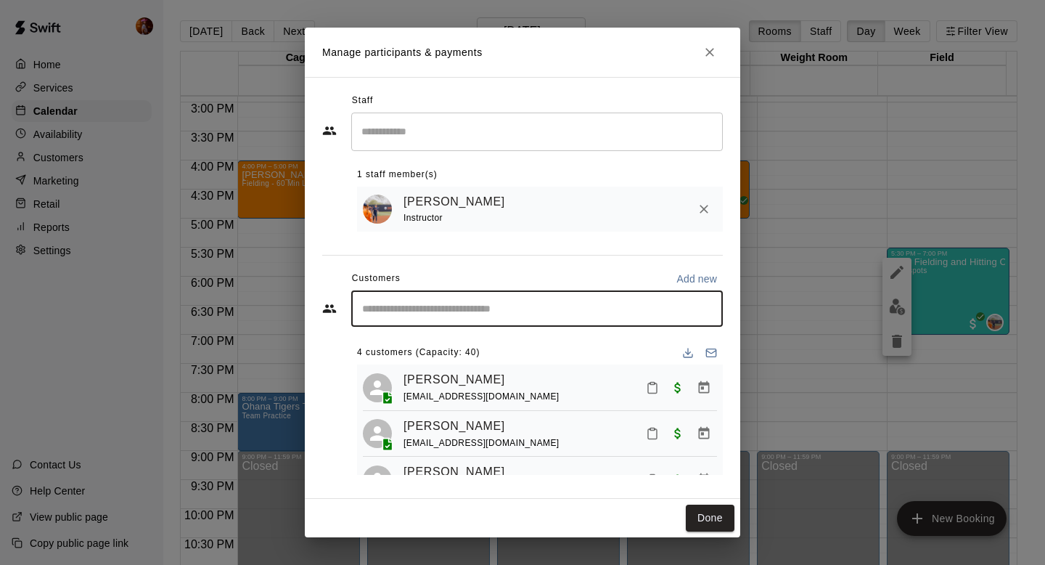
click at [444, 306] on input "Start typing to search customers..." at bounding box center [537, 308] width 359 height 15
type input "******"
click at [425, 345] on p "Serena Chavez" at bounding box center [436, 342] width 89 height 15
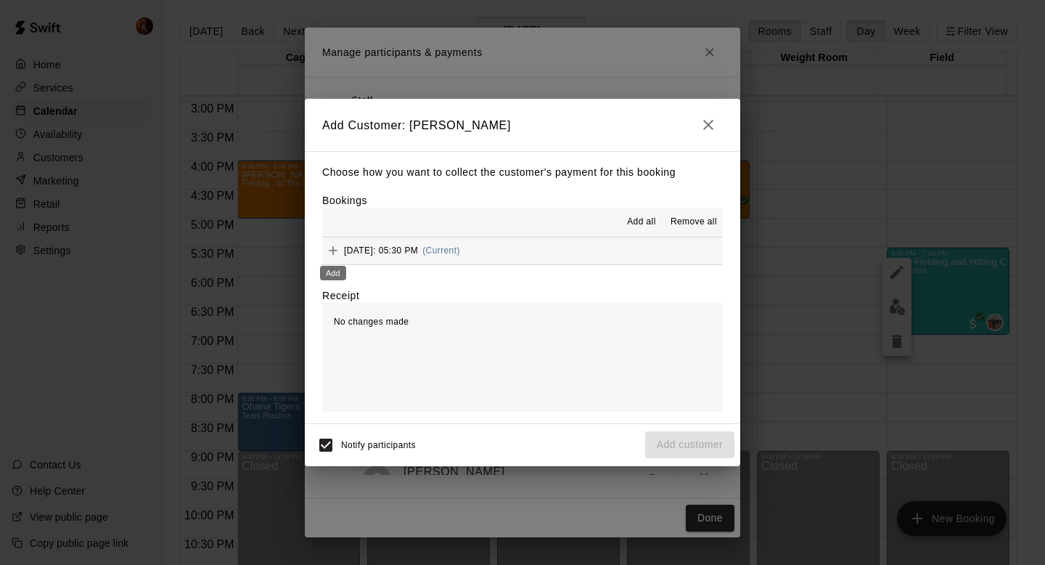
click at [332, 246] on icon "Add" at bounding box center [333, 250] width 15 height 15
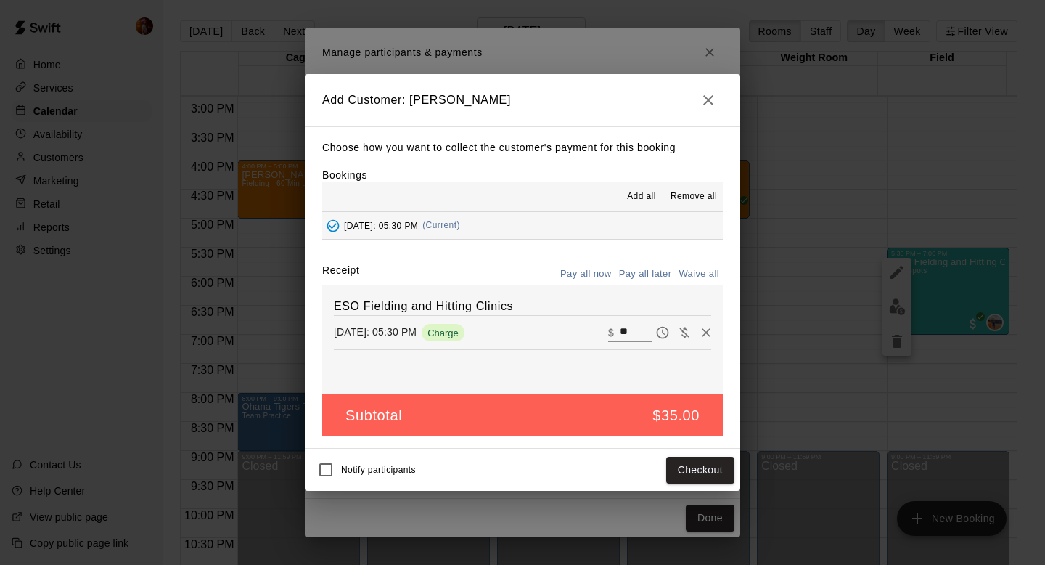
click at [700, 274] on button "Waive all" at bounding box center [699, 274] width 48 height 23
type input "*"
click at [695, 458] on button "Add customer" at bounding box center [689, 470] width 89 height 27
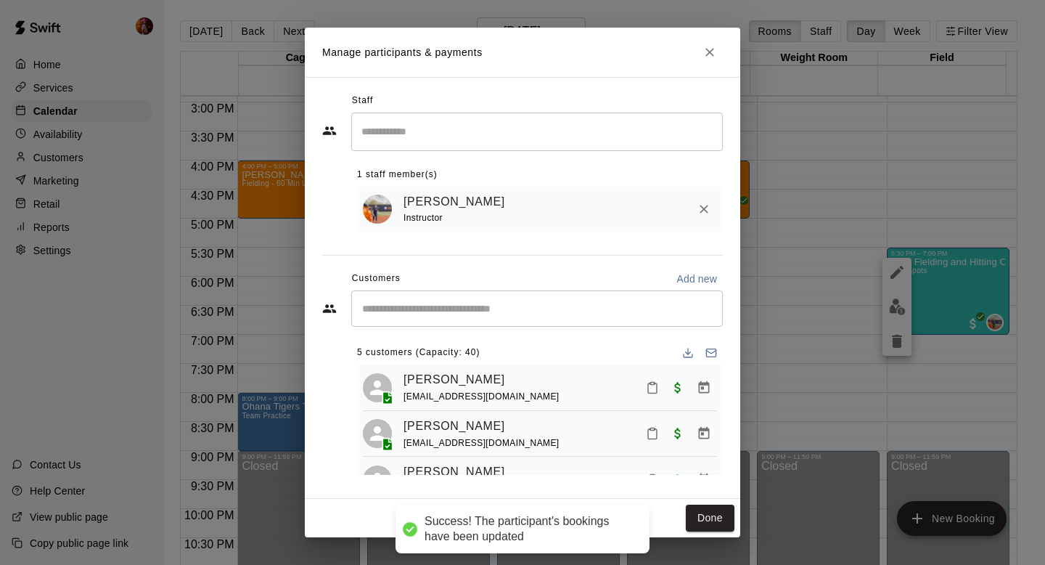
click at [878, 347] on div "Manage participants & payments Staff ​ 1 staff member(s) Kailee Powell Instruct…" at bounding box center [522, 282] width 1045 height 565
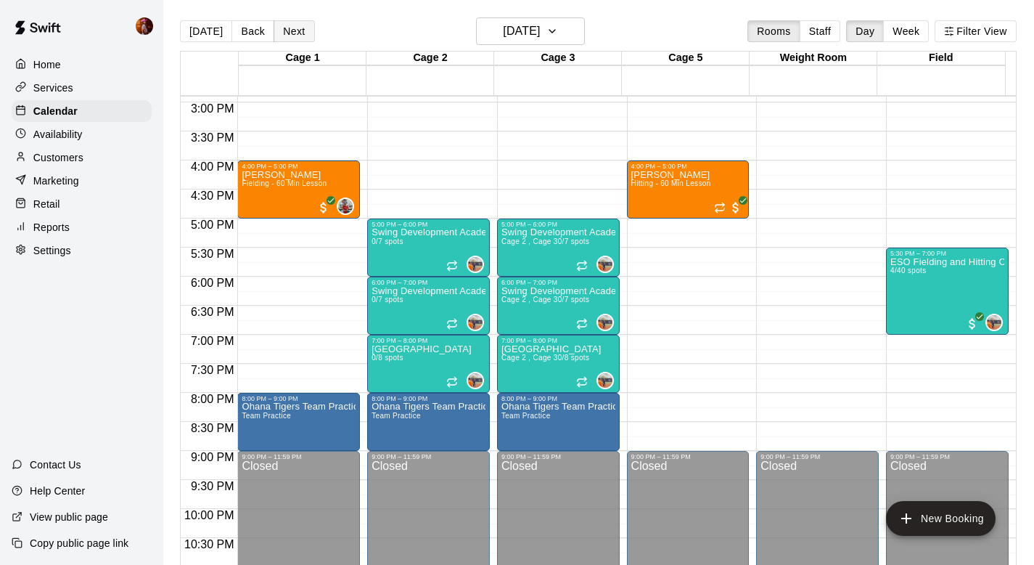
click at [290, 30] on button "Next" at bounding box center [294, 31] width 41 height 22
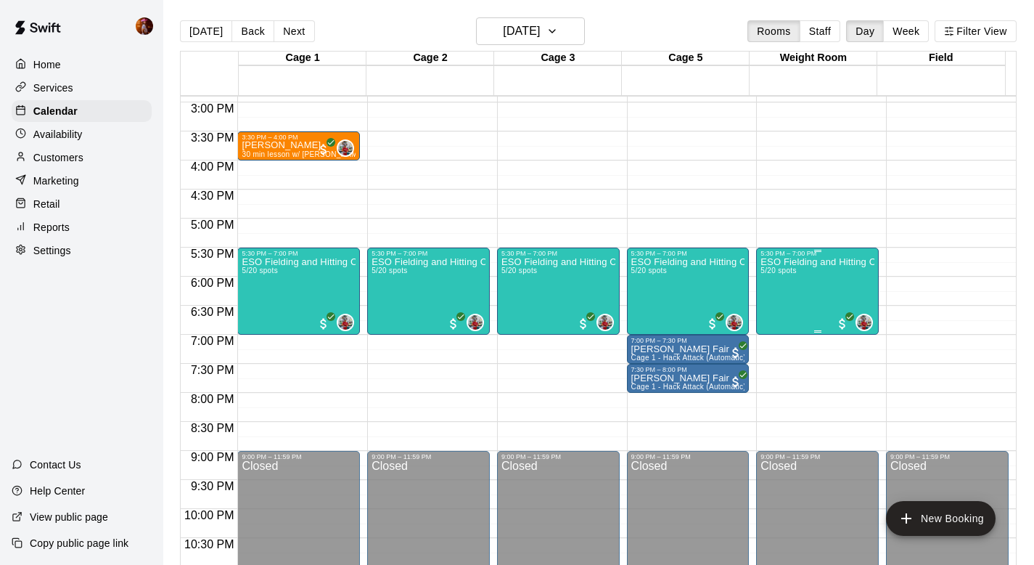
click at [774, 299] on div "ESO Fielding and Hitting Clinics 5/20 spots" at bounding box center [818, 539] width 114 height 565
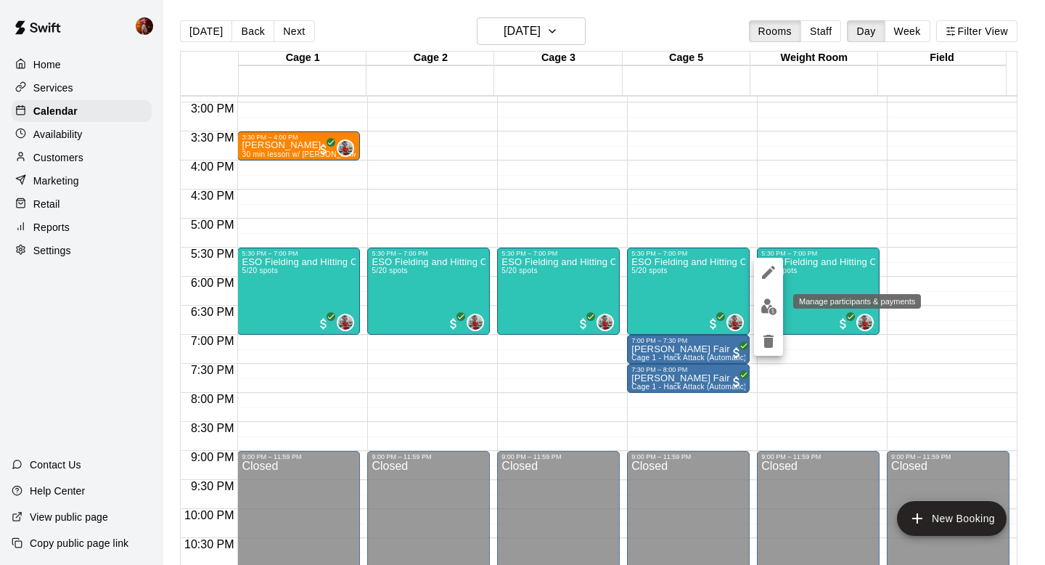
click at [757, 305] on button "edit" at bounding box center [768, 307] width 29 height 28
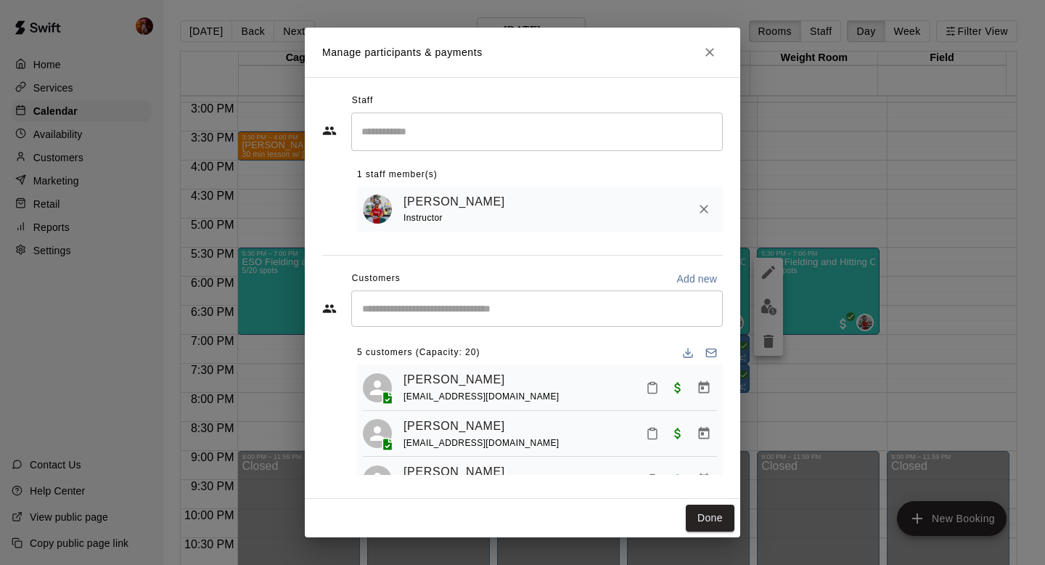
click at [426, 319] on div "​" at bounding box center [537, 308] width 372 height 36
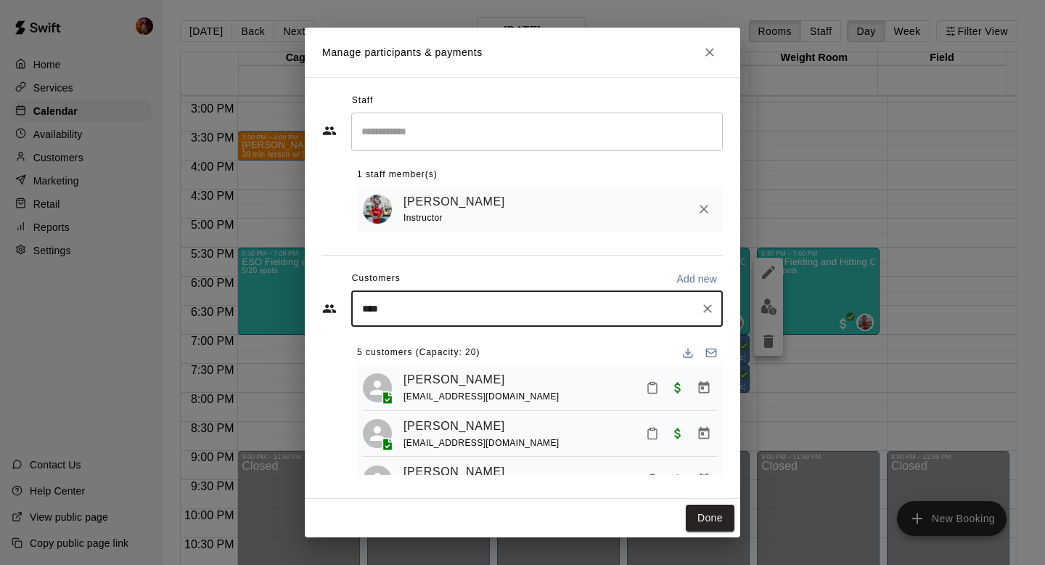
type input "*****"
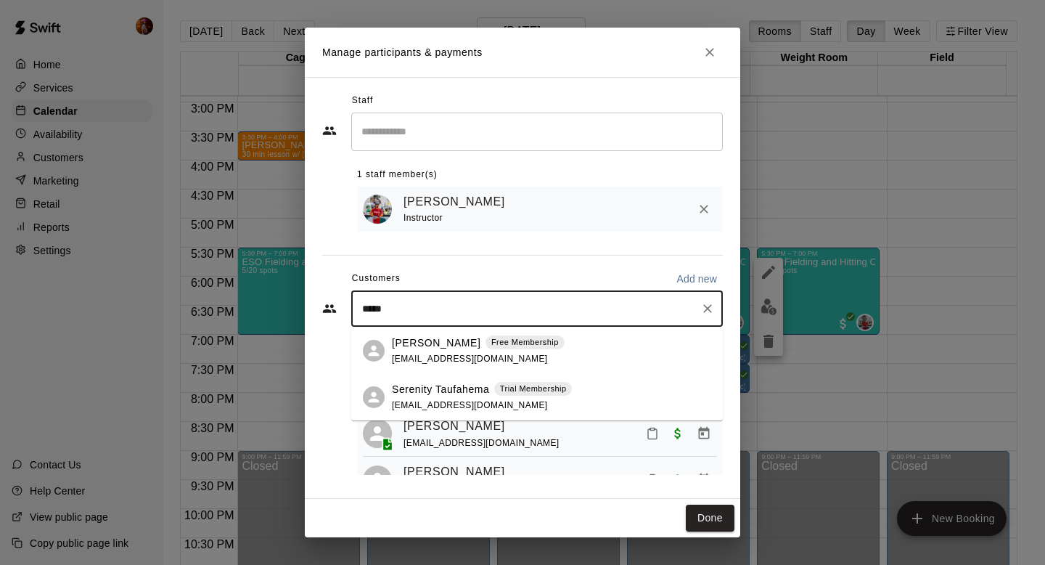
click at [464, 342] on p "Serena Chavez" at bounding box center [436, 342] width 89 height 15
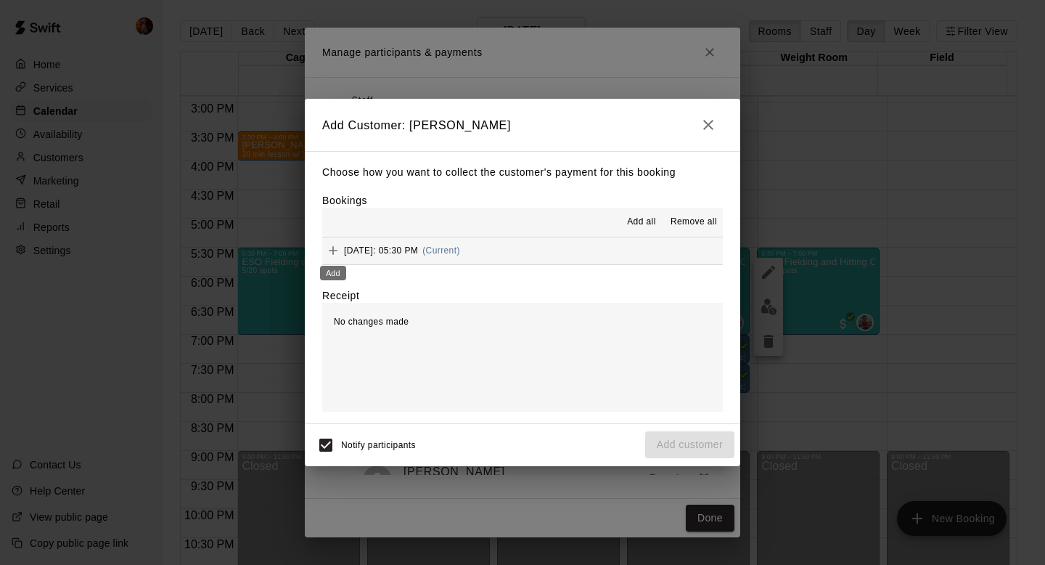
click at [331, 240] on button "Add" at bounding box center [333, 251] width 22 height 22
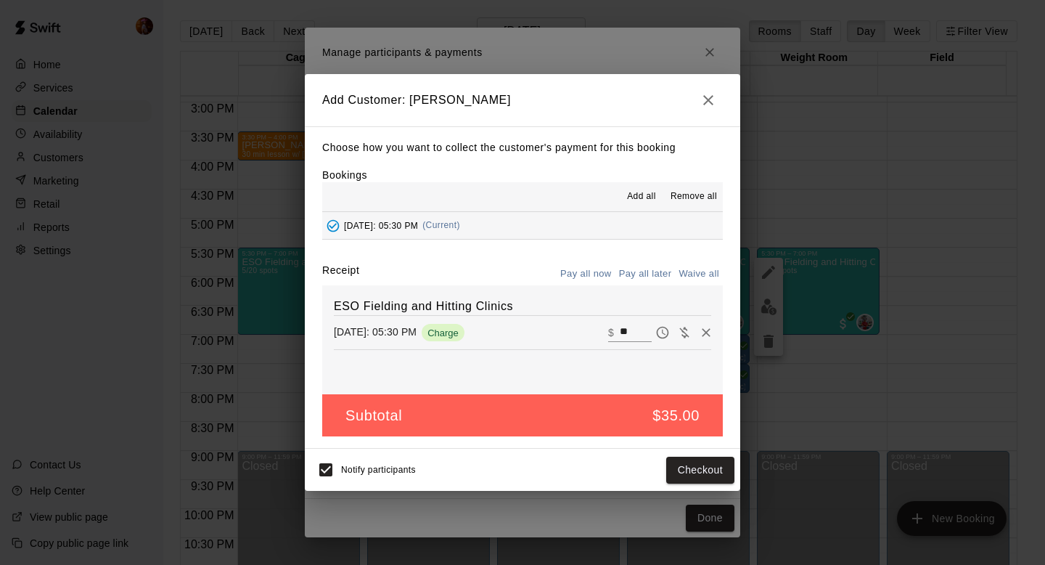
click at [639, 270] on button "Pay all later" at bounding box center [646, 274] width 60 height 23
click at [674, 464] on button "Add customer" at bounding box center [689, 470] width 89 height 27
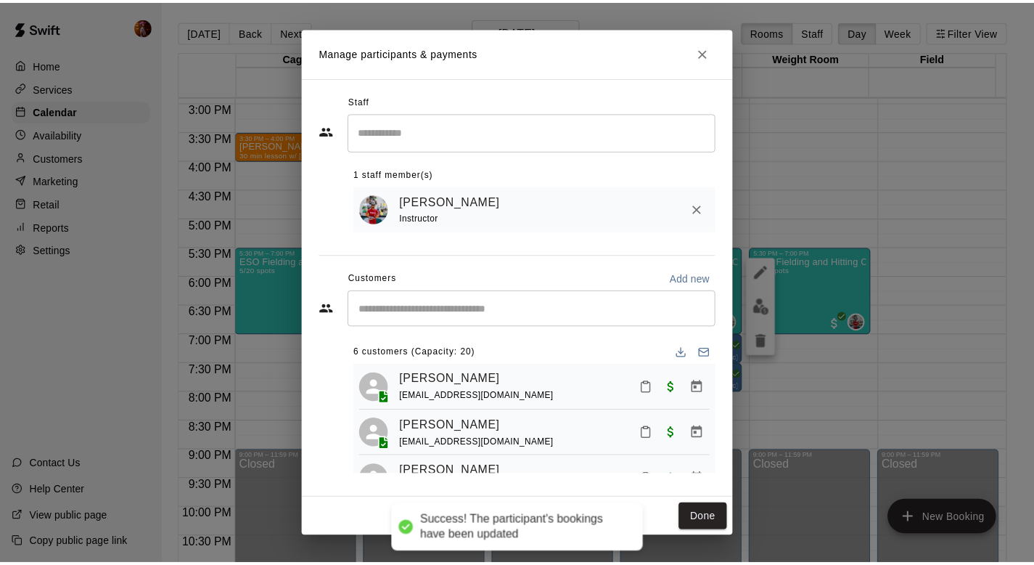
scroll to position [176, 0]
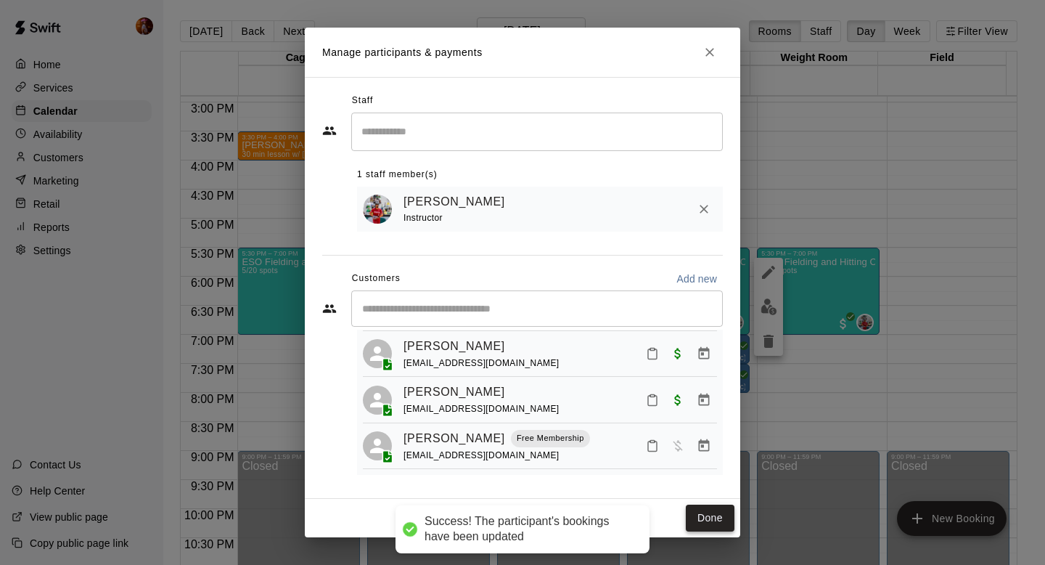
click at [708, 510] on button "Done" at bounding box center [710, 517] width 49 height 27
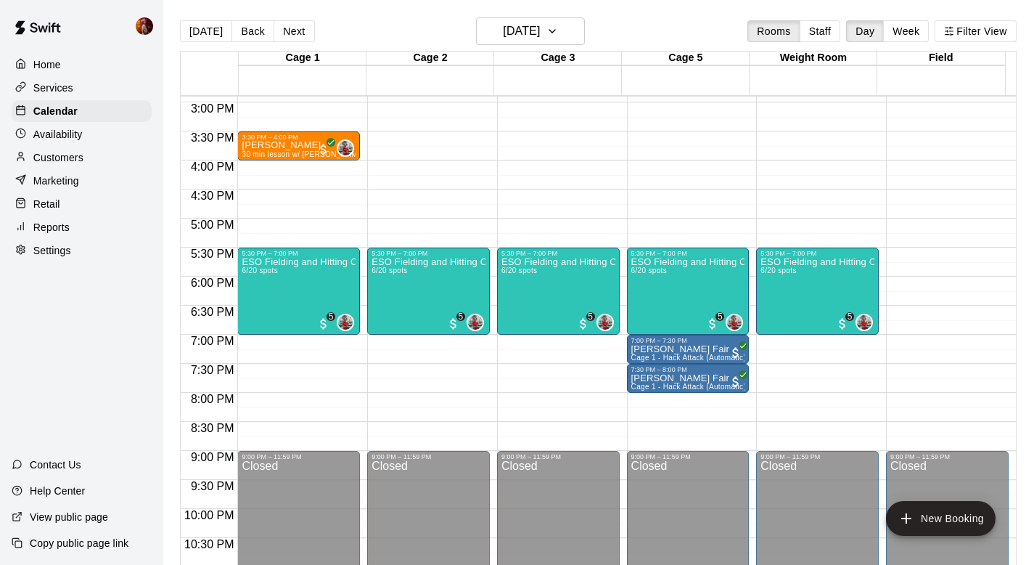
click at [68, 84] on p "Services" at bounding box center [53, 88] width 40 height 15
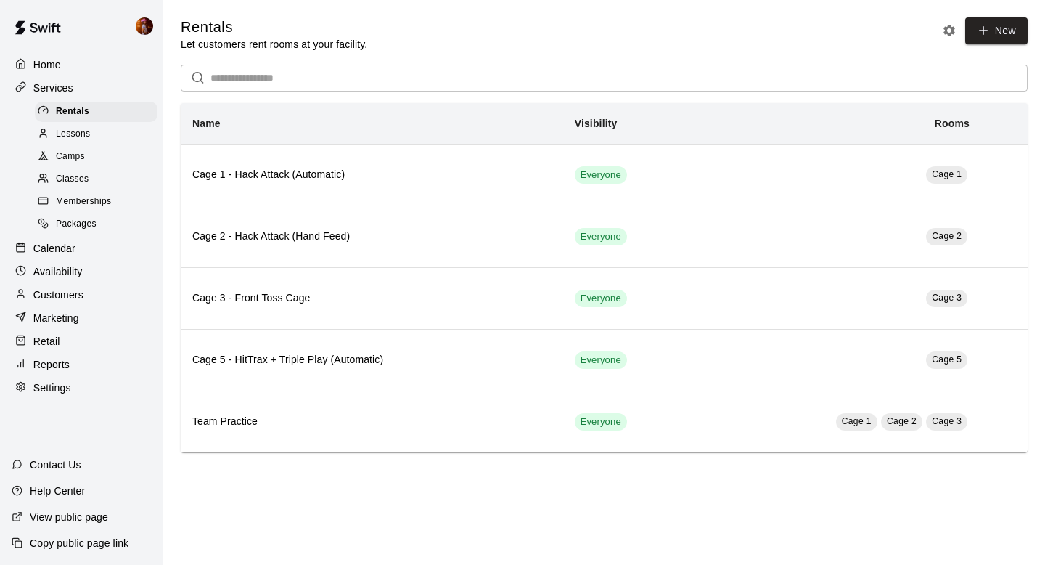
click at [90, 177] on div "Classes" at bounding box center [96, 179] width 123 height 20
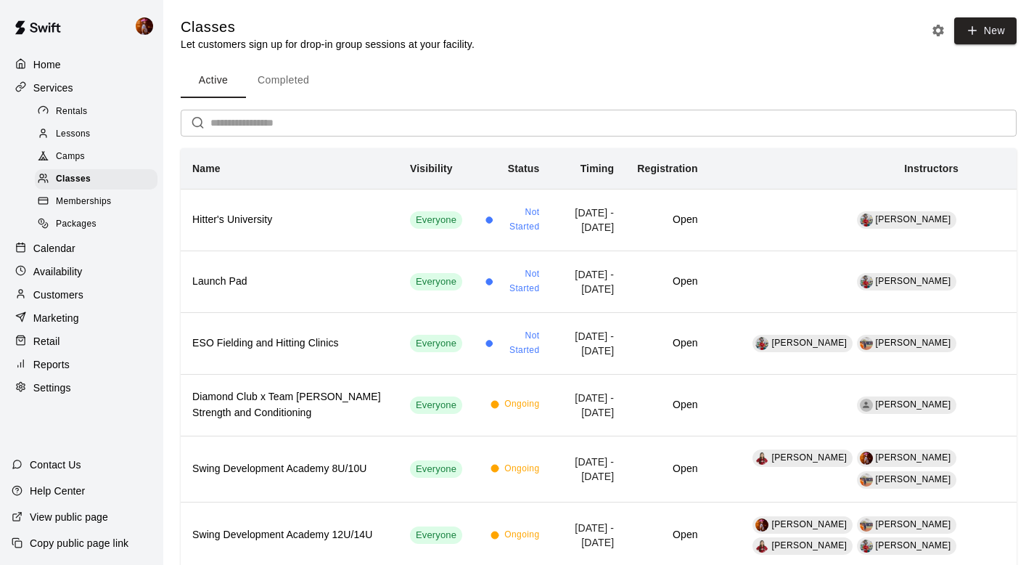
click at [287, 82] on button "Completed" at bounding box center [283, 80] width 75 height 35
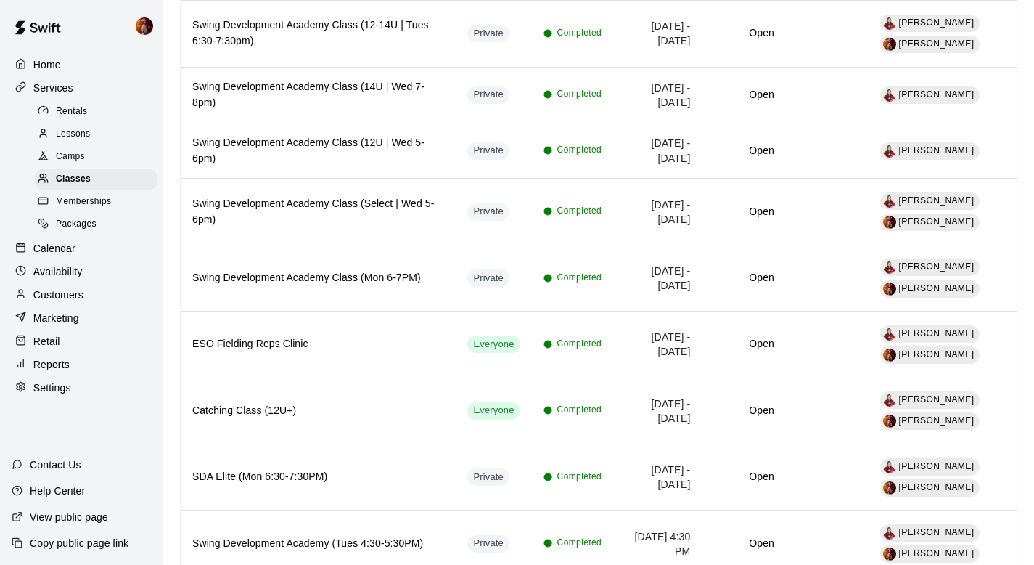
scroll to position [639, 0]
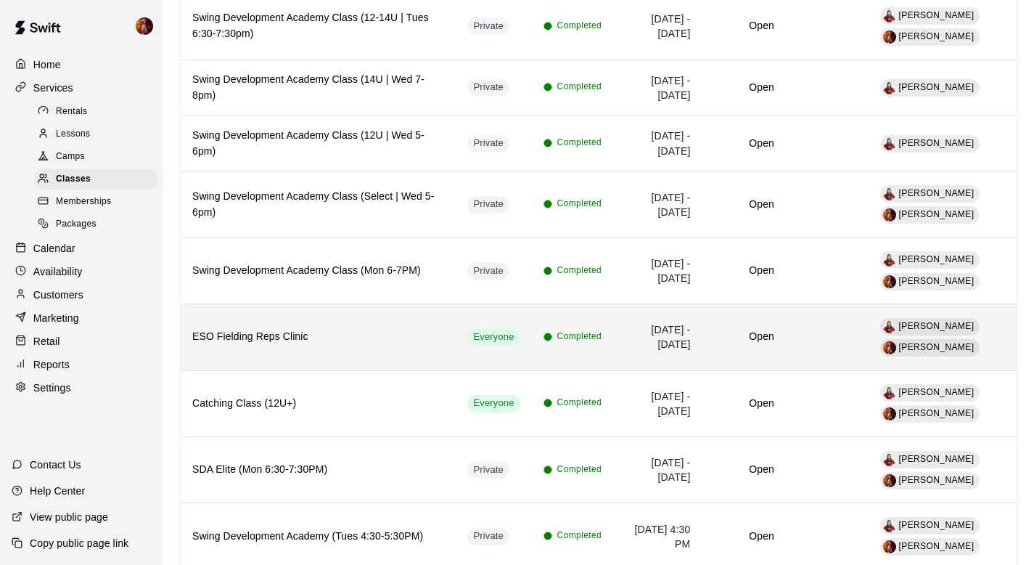
click at [420, 330] on h6 "ESO Fielding Reps Clinic" at bounding box center [318, 337] width 252 height 16
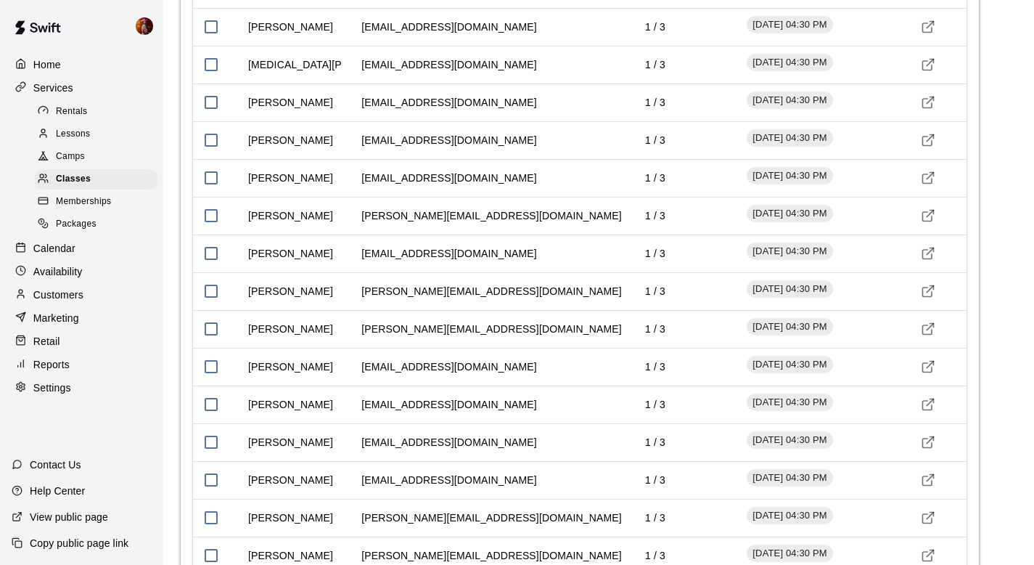
scroll to position [3853, 0]
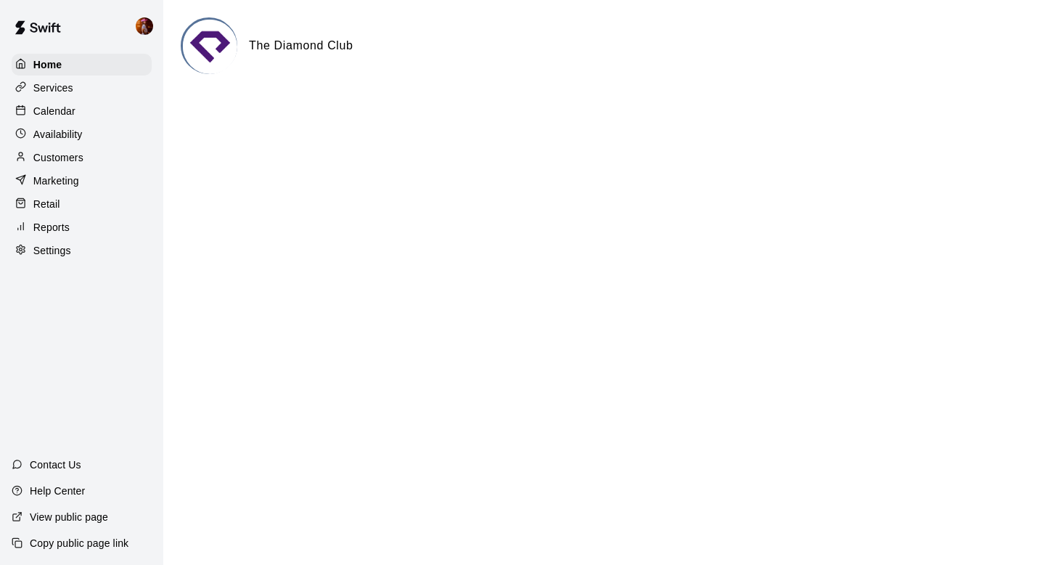
click at [63, 113] on p "Calendar" at bounding box center [54, 111] width 42 height 15
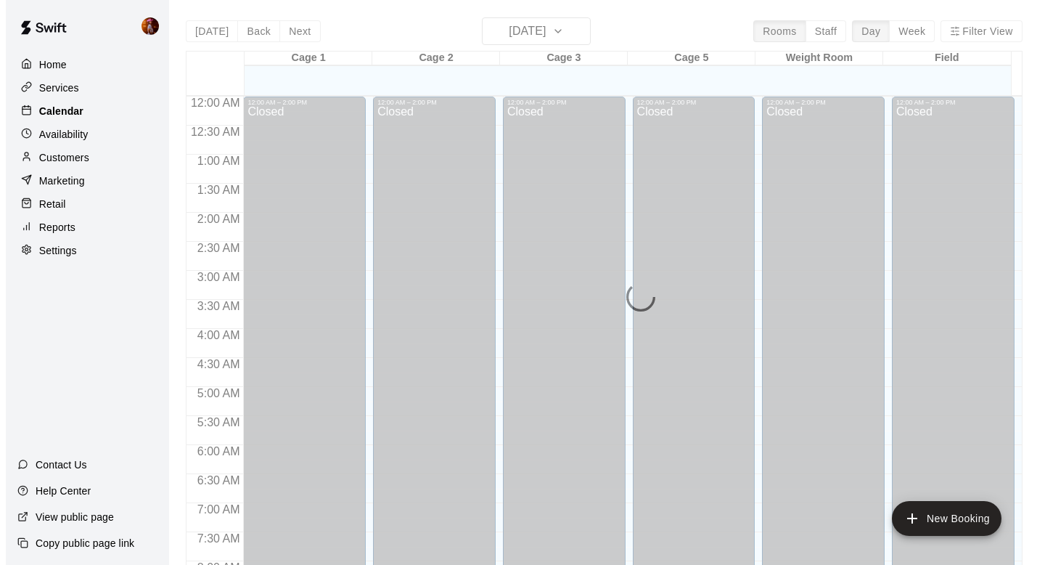
scroll to position [865, 0]
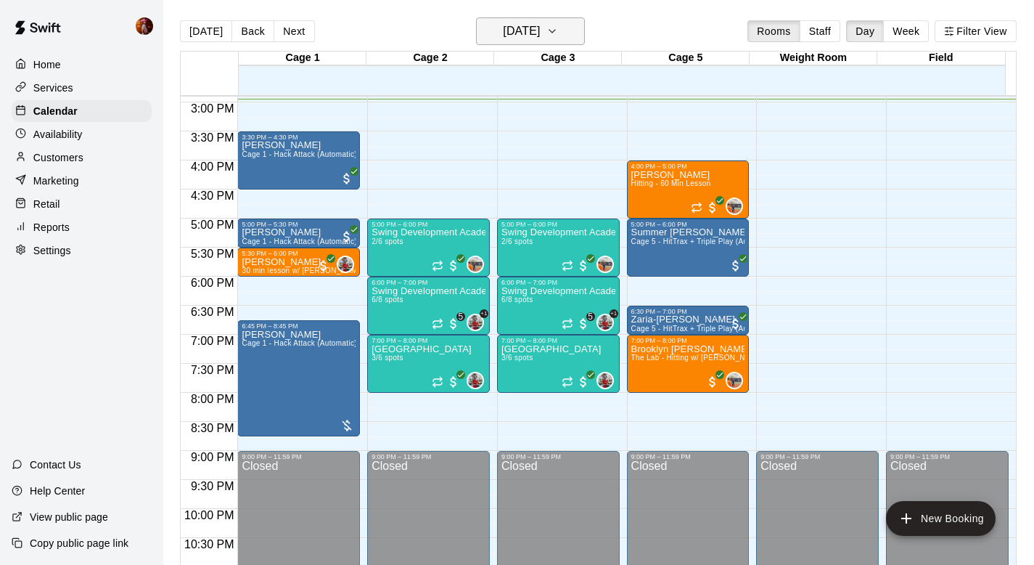
click at [526, 26] on h6 "[DATE]" at bounding box center [521, 31] width 37 height 20
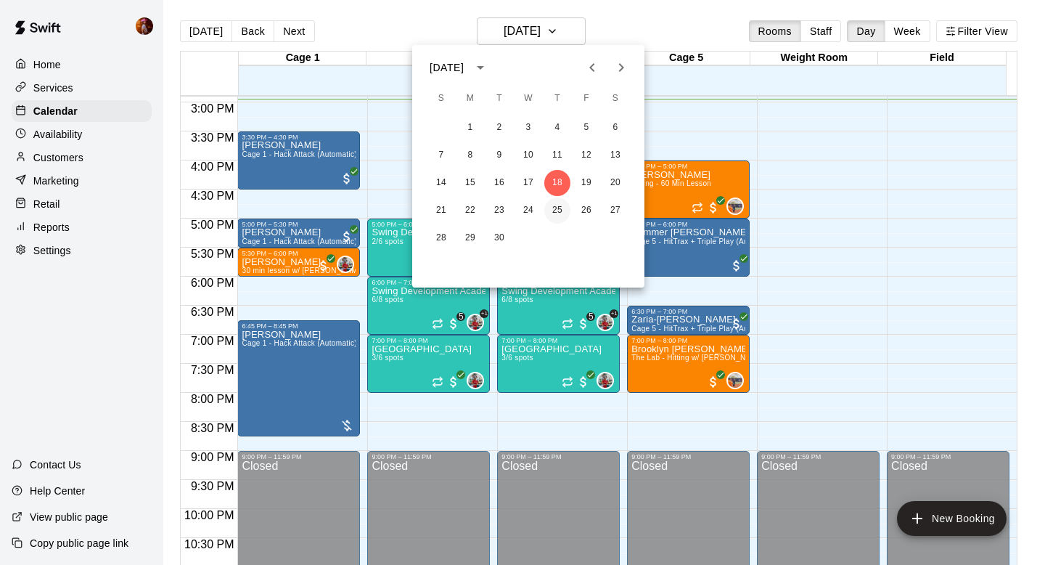
click at [553, 204] on button "25" at bounding box center [557, 210] width 26 height 26
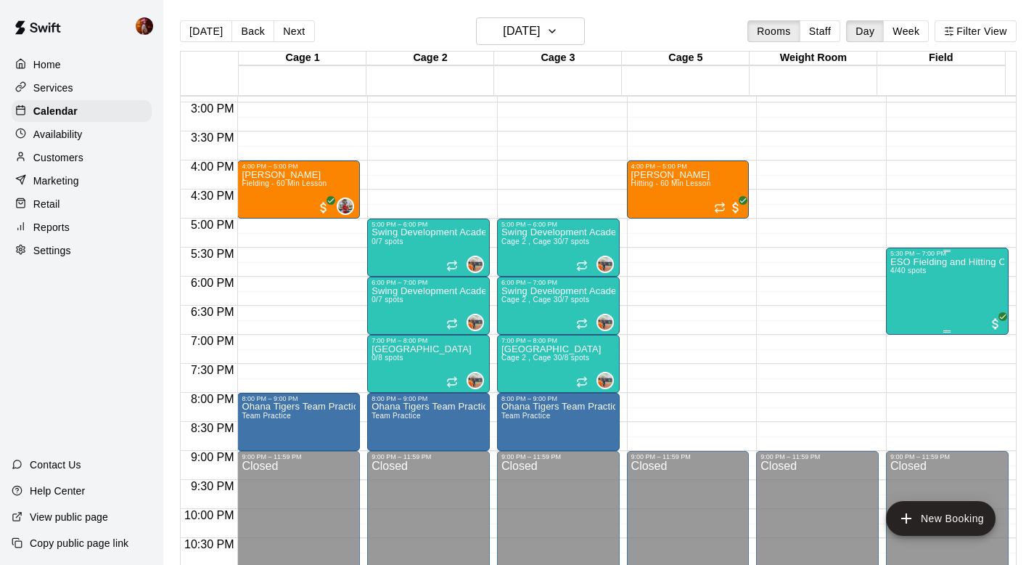
click at [909, 289] on div "ESO Fielding and Hitting Clinics 4/40 spots" at bounding box center [948, 539] width 114 height 565
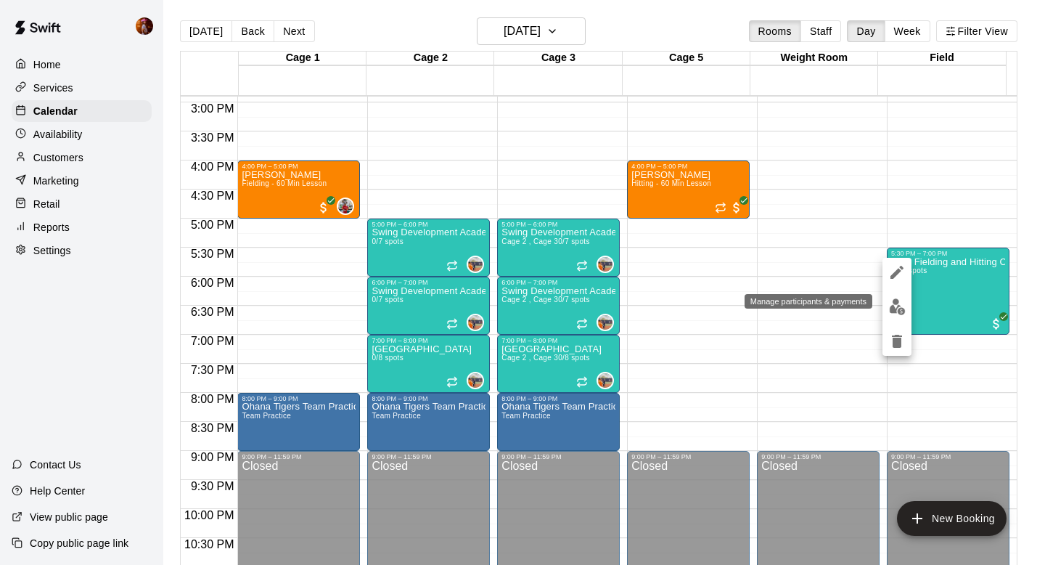
click at [899, 301] on img "edit" at bounding box center [897, 306] width 17 height 17
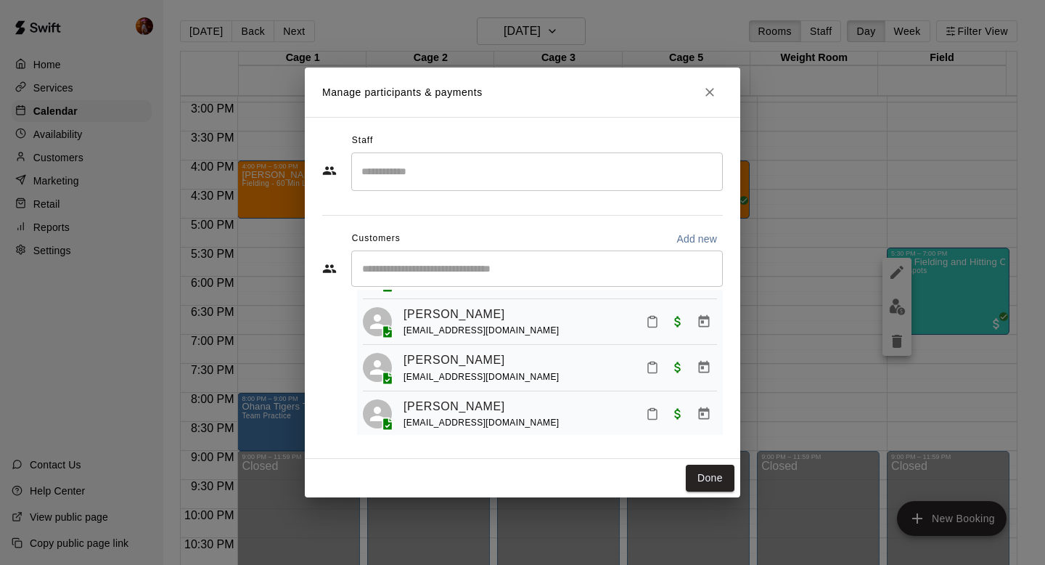
scroll to position [83, 0]
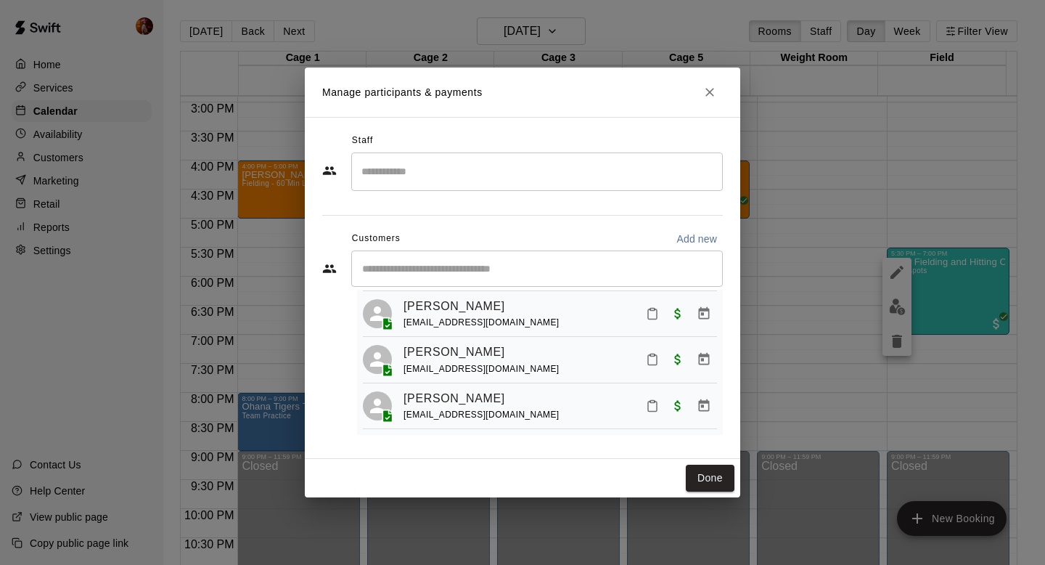
click at [809, 218] on div "Manage participants & payments Staff ​ Customers Add new ​ 4 customers (Capacit…" at bounding box center [522, 282] width 1045 height 565
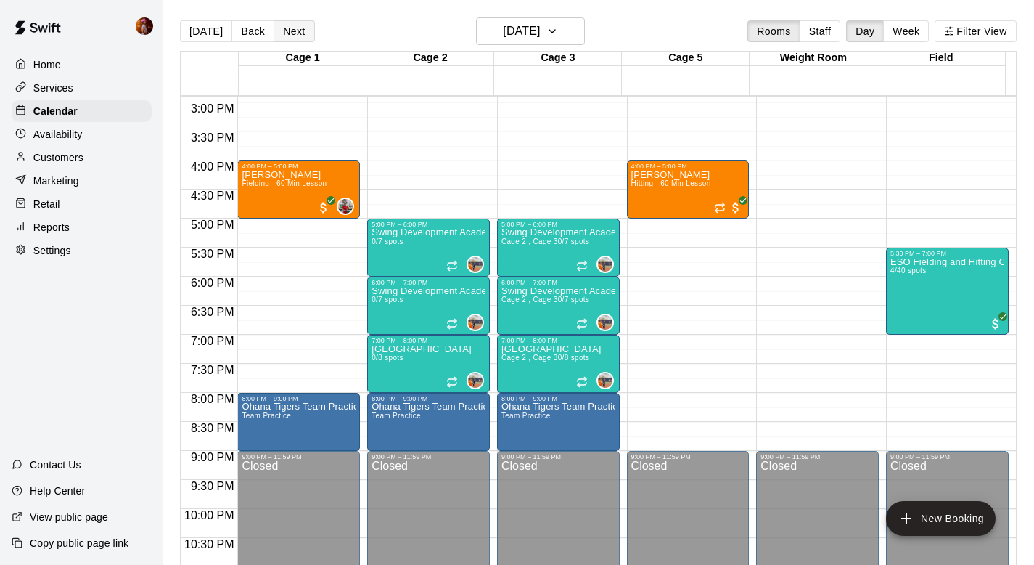
click at [287, 30] on button "Next" at bounding box center [294, 31] width 41 height 22
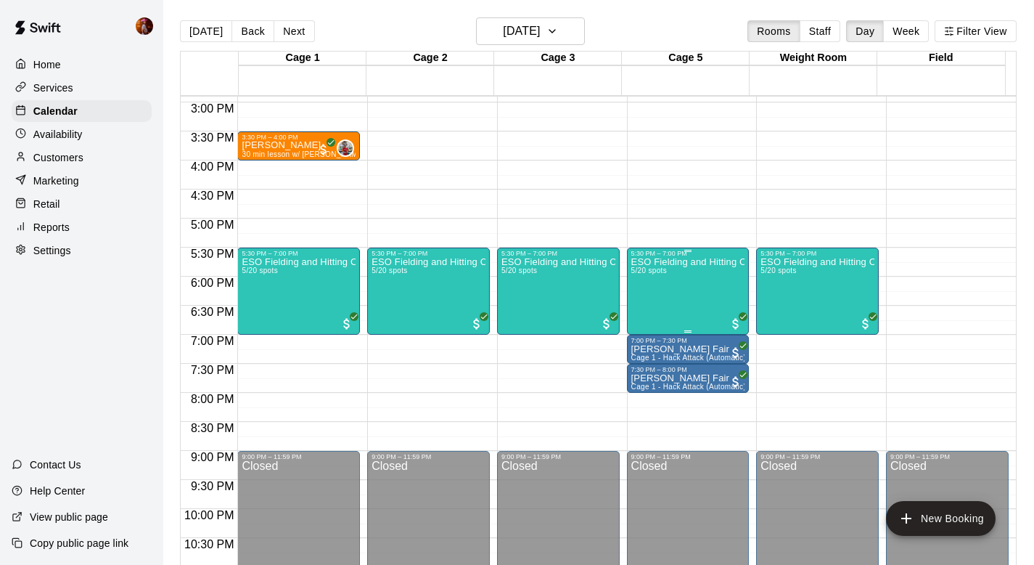
click at [688, 303] on div "ESO Fielding and Hitting Clinics 5/20 spots" at bounding box center [688, 539] width 114 height 565
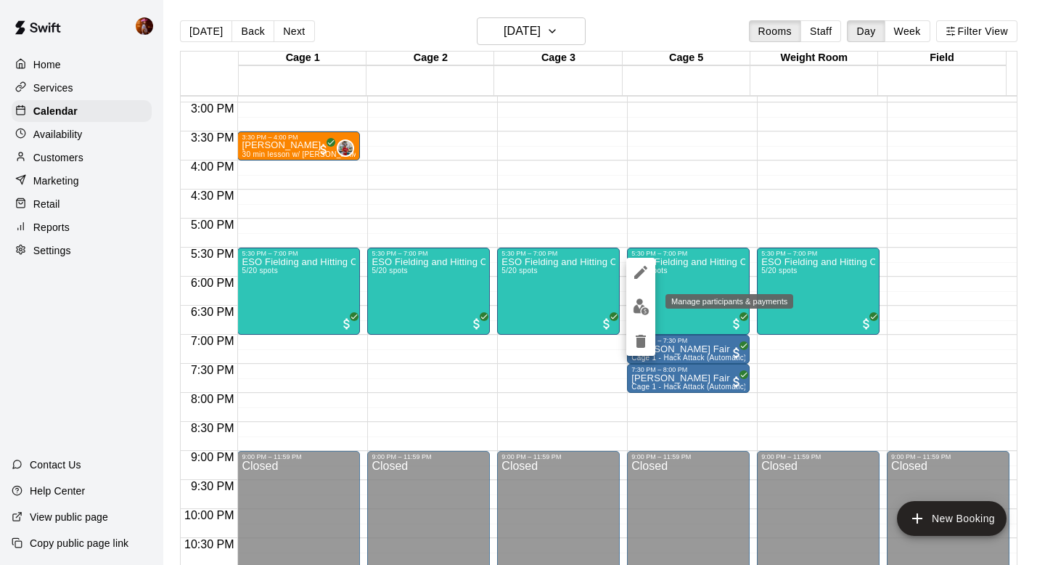
click at [643, 312] on img "edit" at bounding box center [641, 306] width 17 height 17
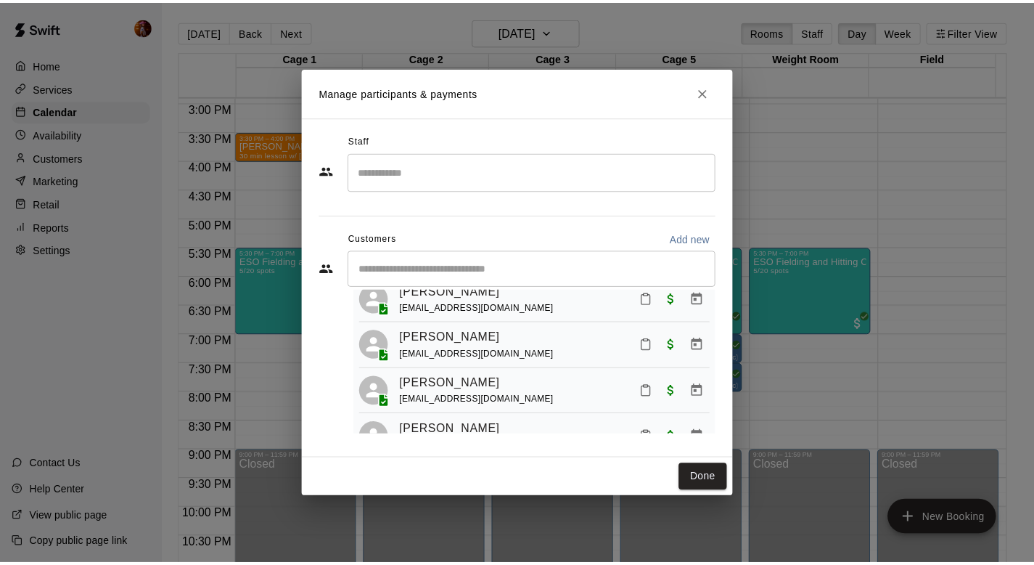
scroll to position [130, 0]
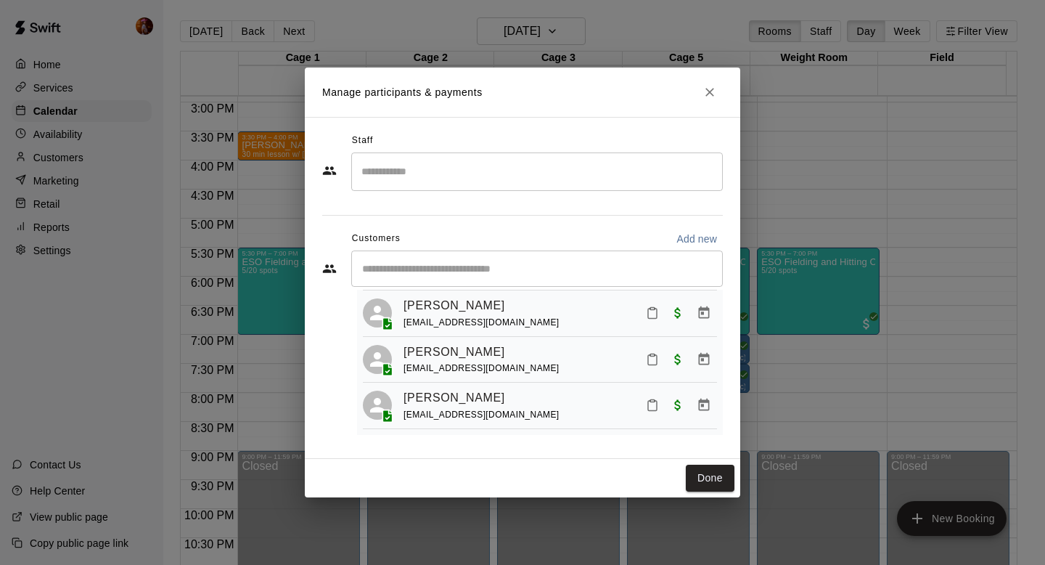
click at [788, 159] on div "Manage participants & payments Staff ​ Customers Add new ​ 5 customers (Capacit…" at bounding box center [522, 282] width 1045 height 565
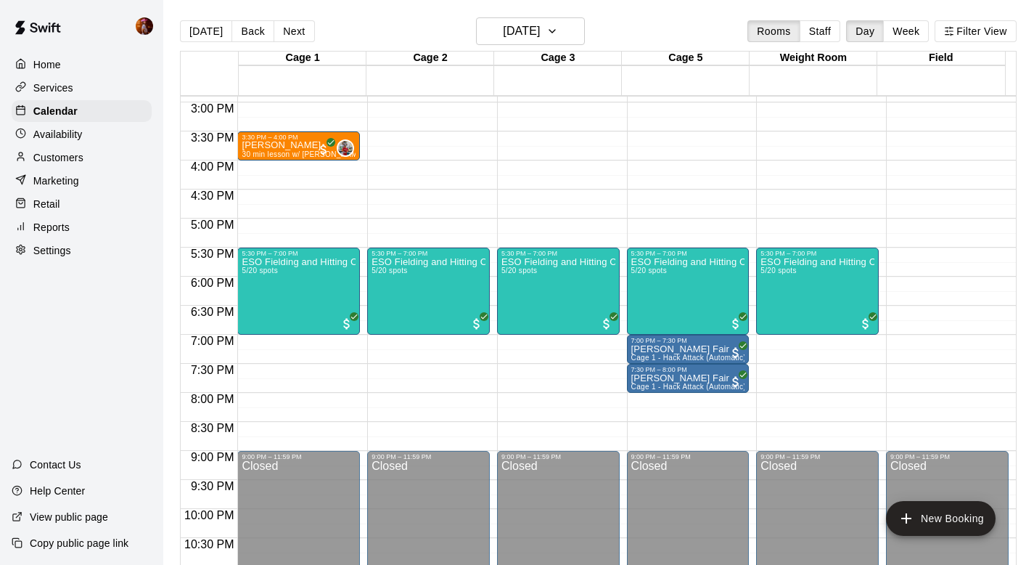
click at [77, 80] on div "Services" at bounding box center [82, 88] width 140 height 22
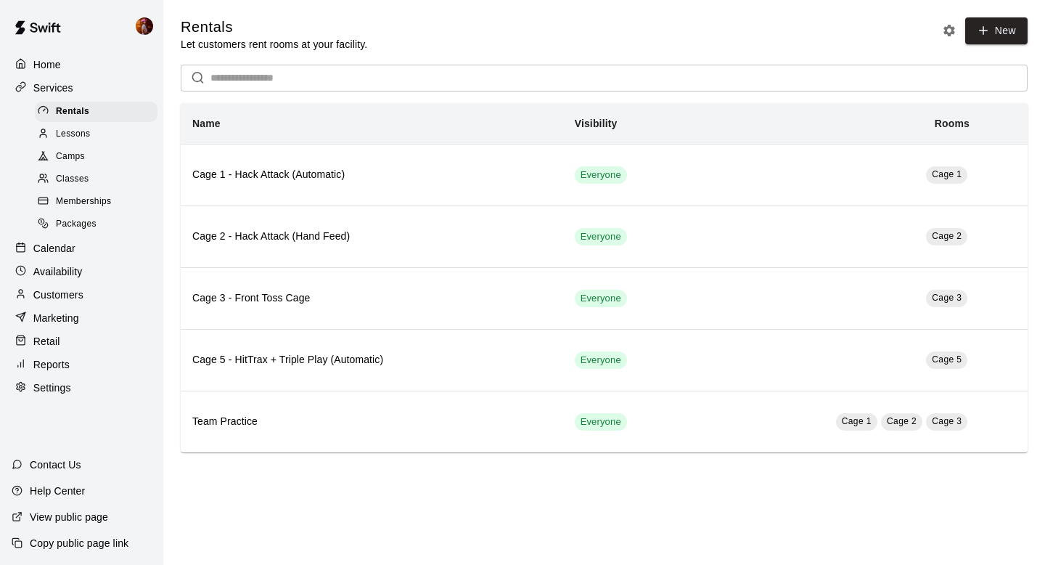
click at [102, 151] on div "Camps" at bounding box center [96, 157] width 123 height 20
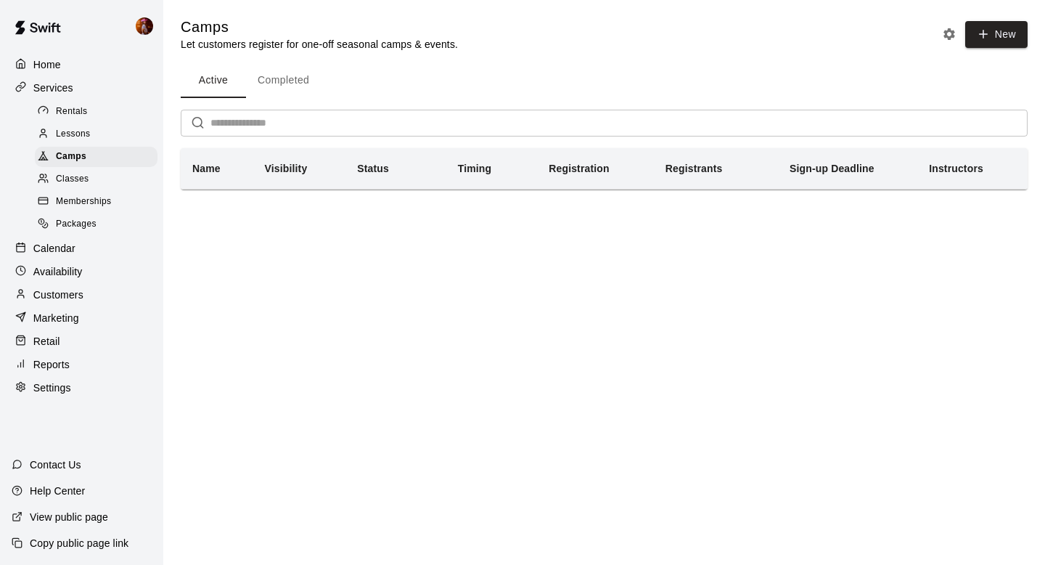
click at [307, 78] on button "Completed" at bounding box center [283, 80] width 75 height 35
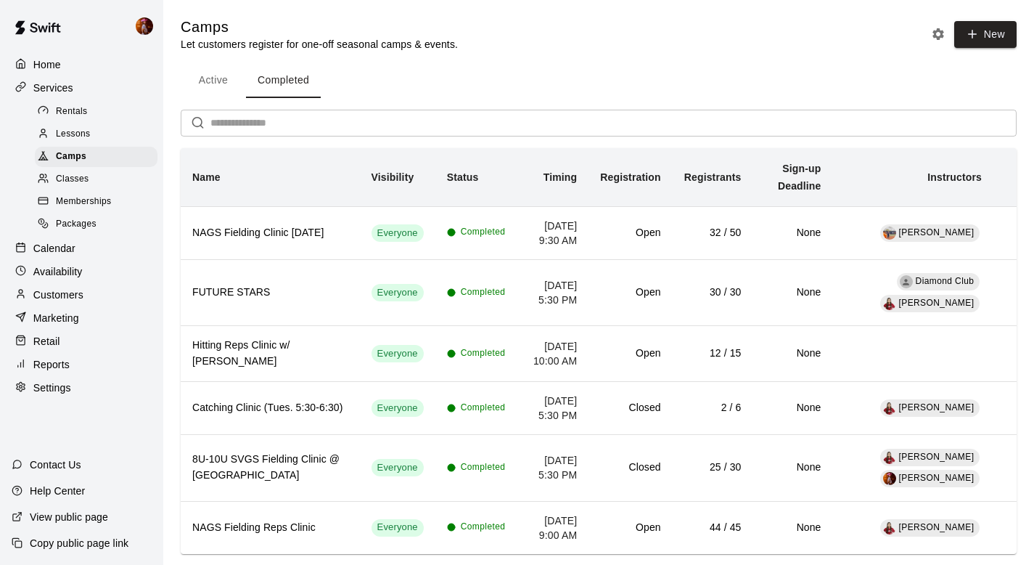
click at [88, 182] on span "Classes" at bounding box center [72, 179] width 33 height 15
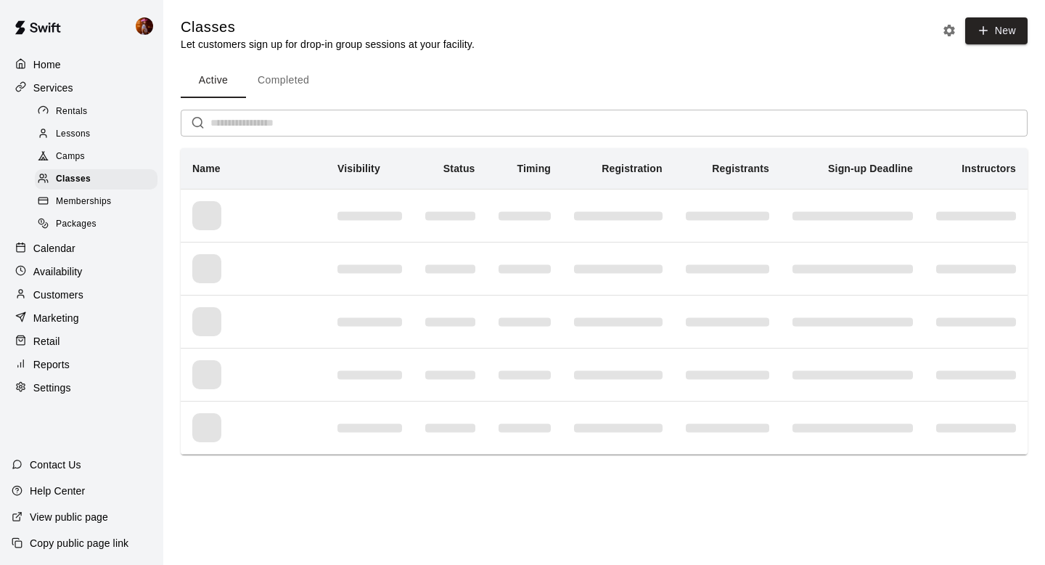
click at [274, 78] on button "Completed" at bounding box center [283, 80] width 75 height 35
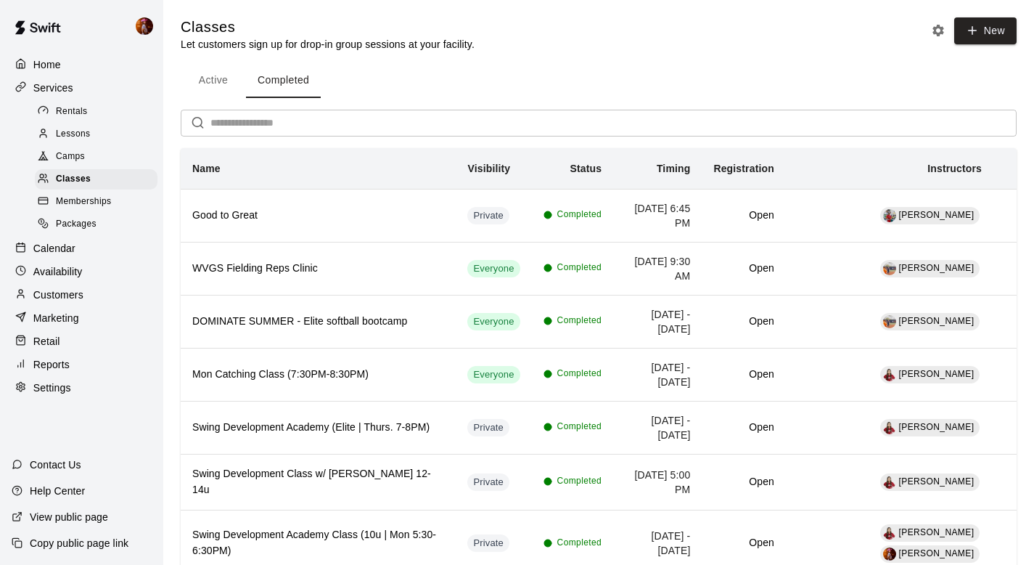
click at [217, 85] on button "Active" at bounding box center [213, 80] width 65 height 35
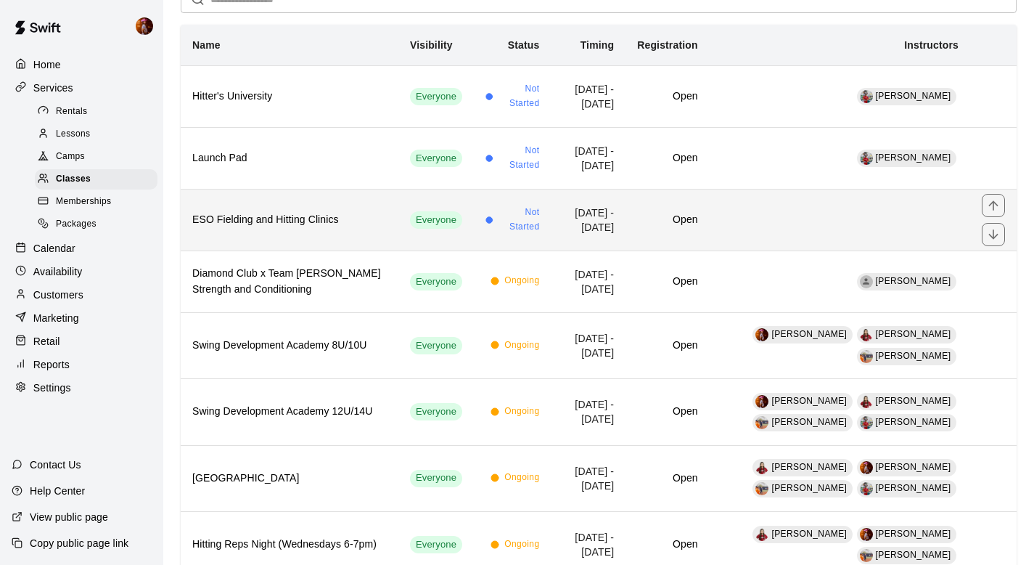
scroll to position [126, 0]
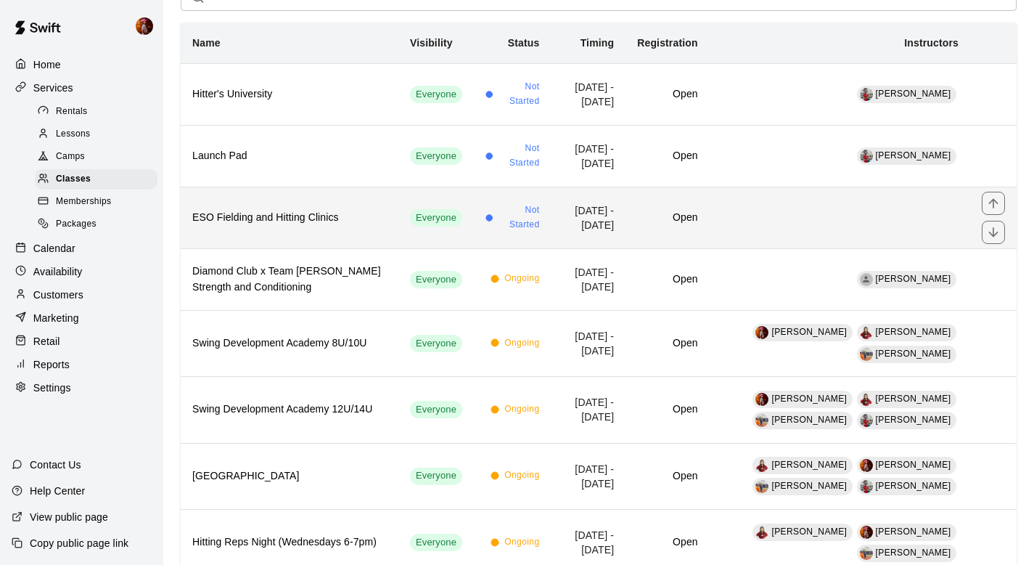
click at [332, 218] on h6 "ESO Fielding and Hitting Clinics" at bounding box center [289, 218] width 195 height 16
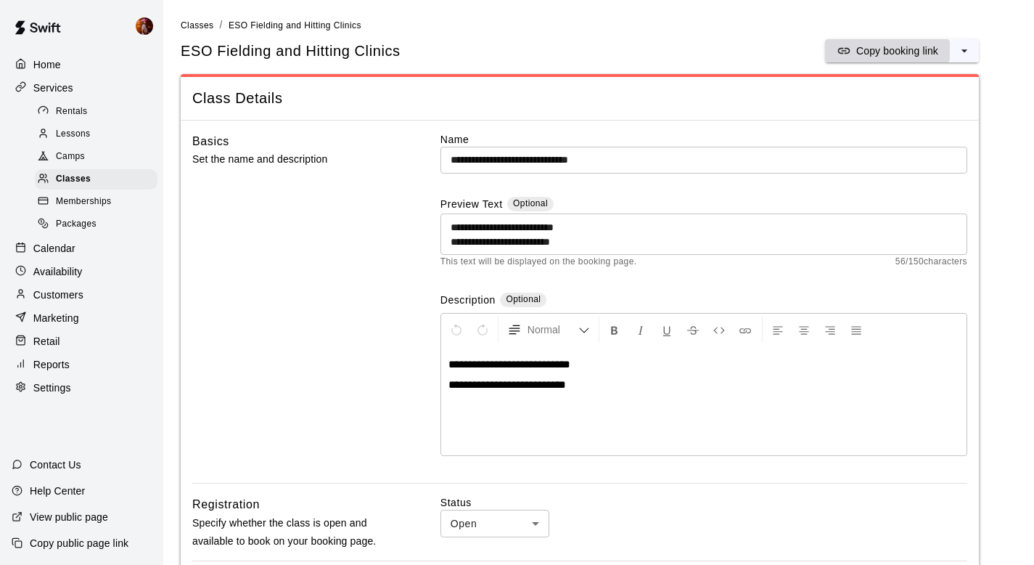
click at [871, 46] on p "Copy booking link" at bounding box center [898, 51] width 82 height 15
click at [61, 241] on p "Calendar" at bounding box center [54, 248] width 42 height 15
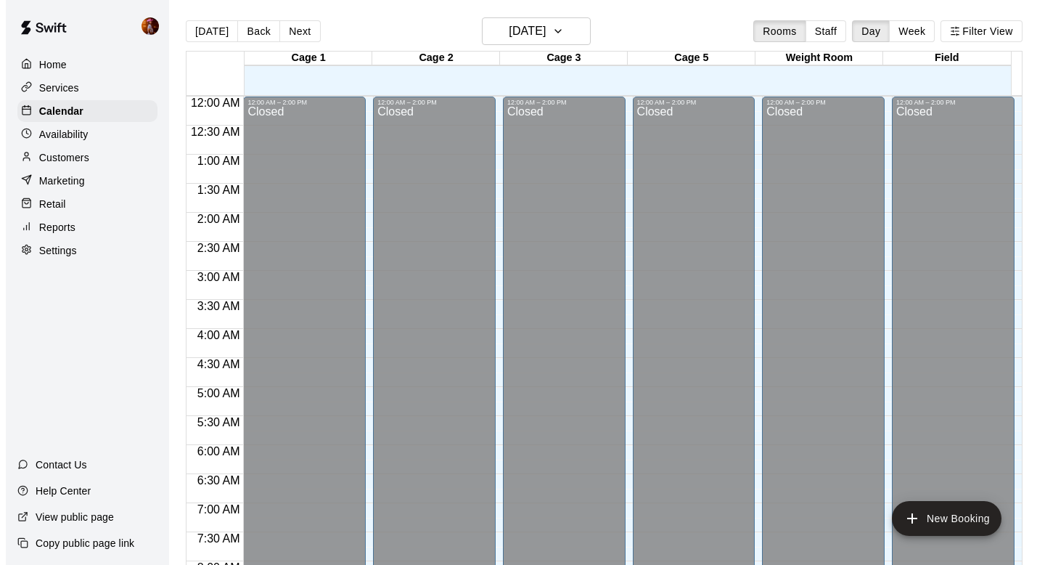
scroll to position [865, 0]
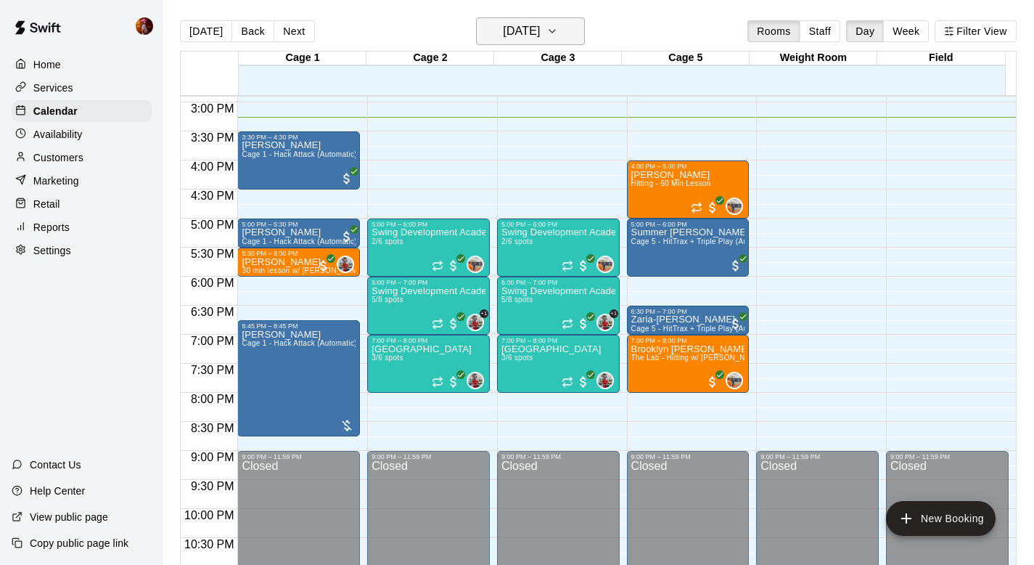
click at [514, 36] on h6 "Thursday Sep 18" at bounding box center [521, 31] width 37 height 20
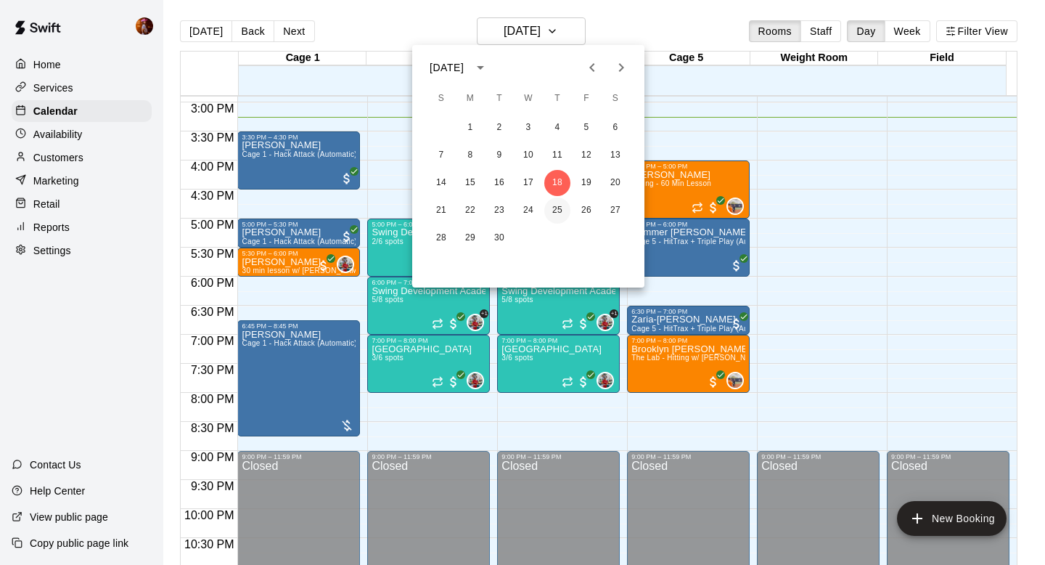
click at [565, 212] on button "25" at bounding box center [557, 210] width 26 height 26
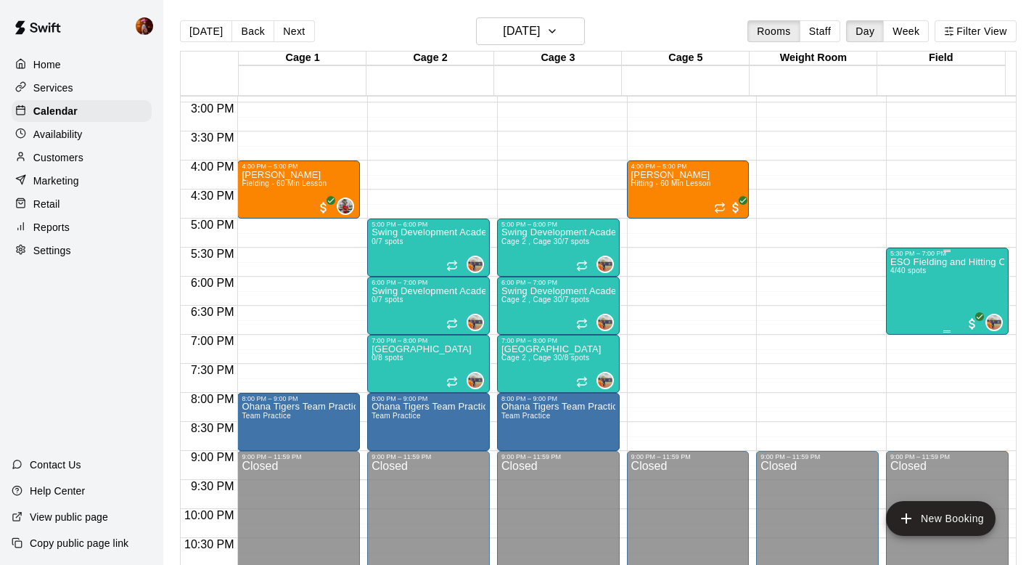
click at [912, 304] on div "ESO Fielding and Hitting Clinics 4/40 spots" at bounding box center [948, 539] width 114 height 565
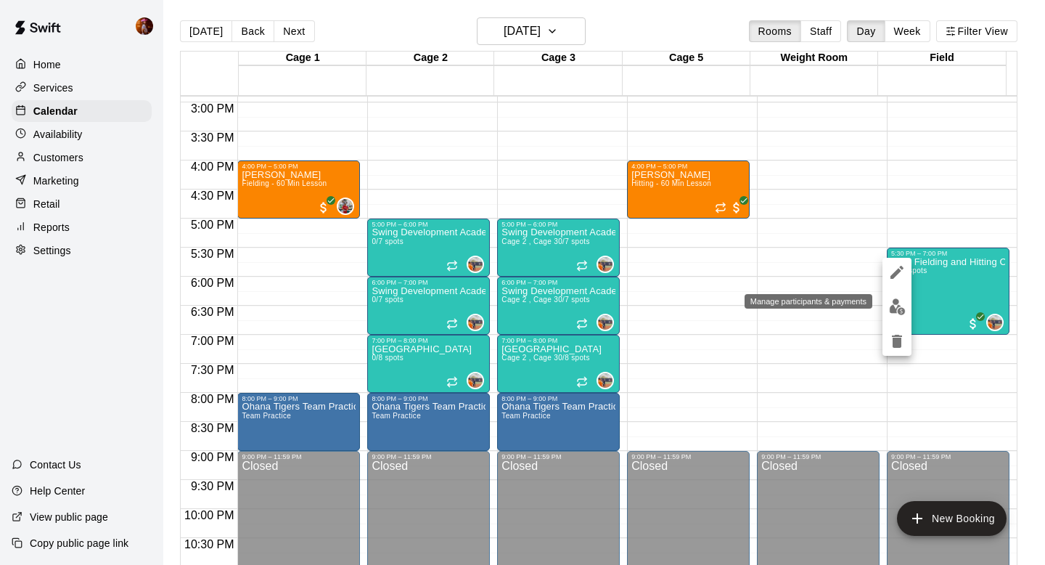
click at [893, 312] on img "edit" at bounding box center [897, 306] width 17 height 17
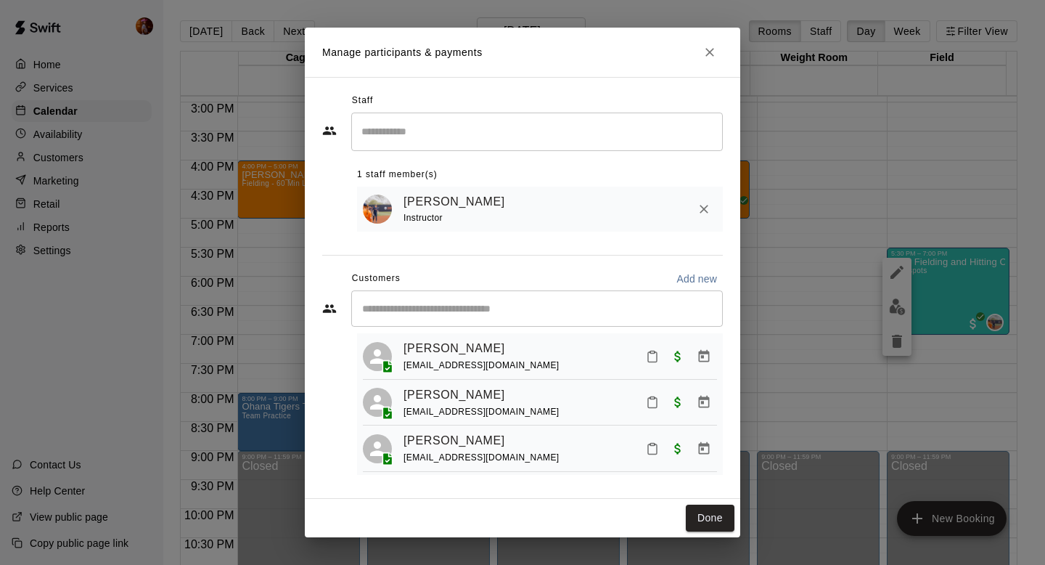
scroll to position [0, 0]
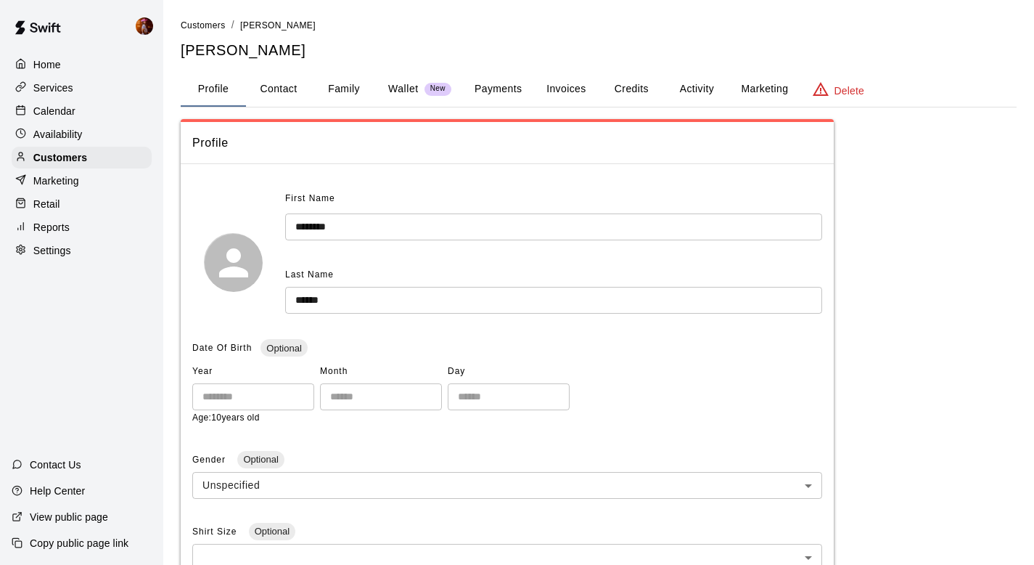
click at [332, 91] on button "Family" at bounding box center [343, 89] width 65 height 35
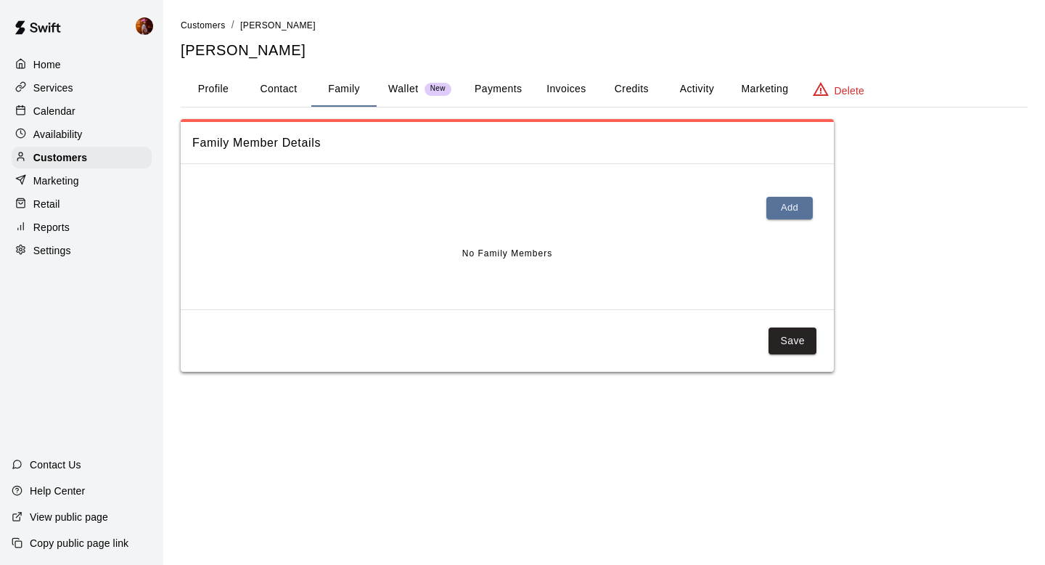
click at [210, 94] on button "Profile" at bounding box center [213, 89] width 65 height 35
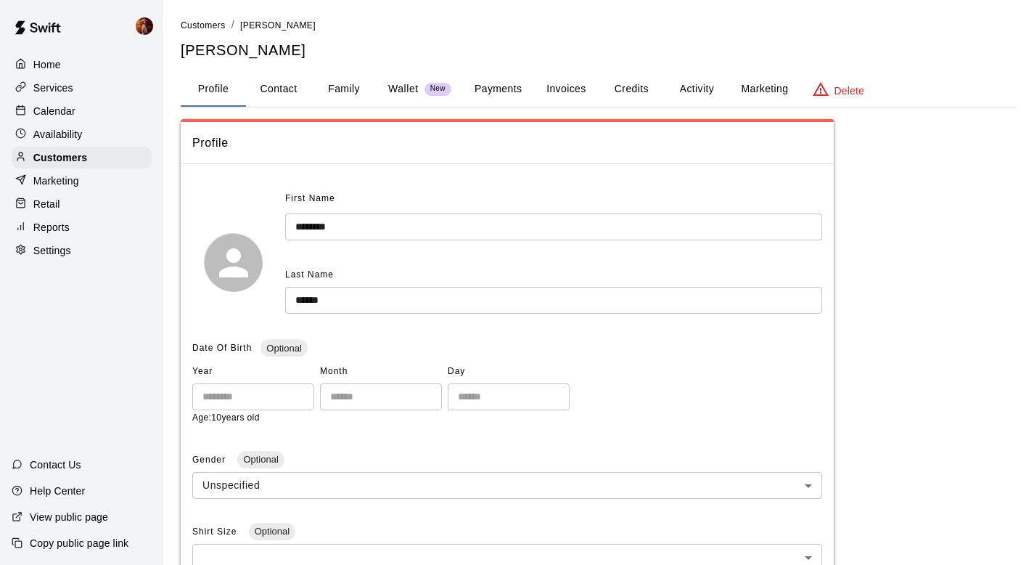
click at [290, 84] on button "Contact" at bounding box center [278, 89] width 65 height 35
select select "**"
click at [270, 86] on button "Contact" at bounding box center [278, 89] width 65 height 35
select select "**"
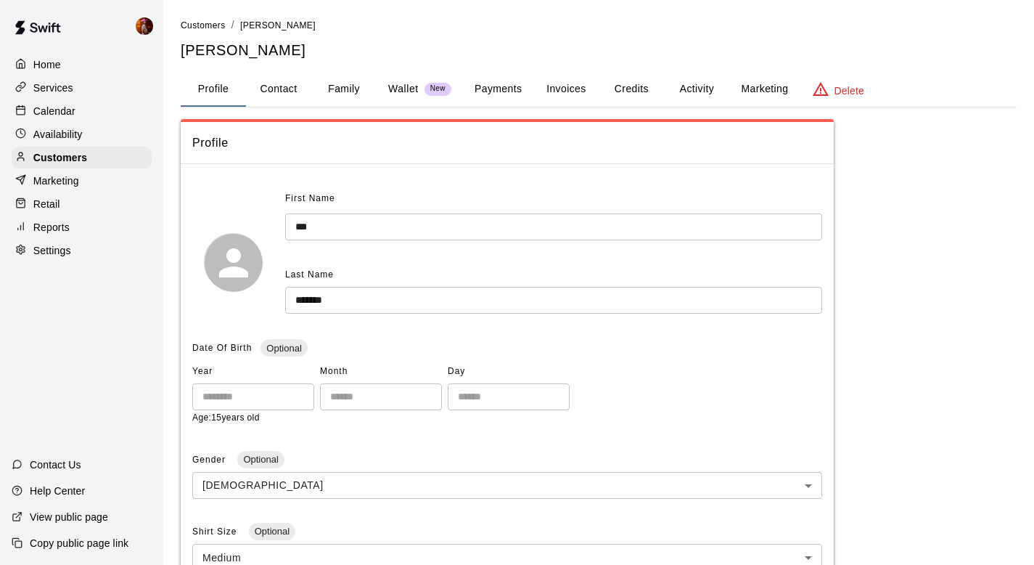
select select "**"
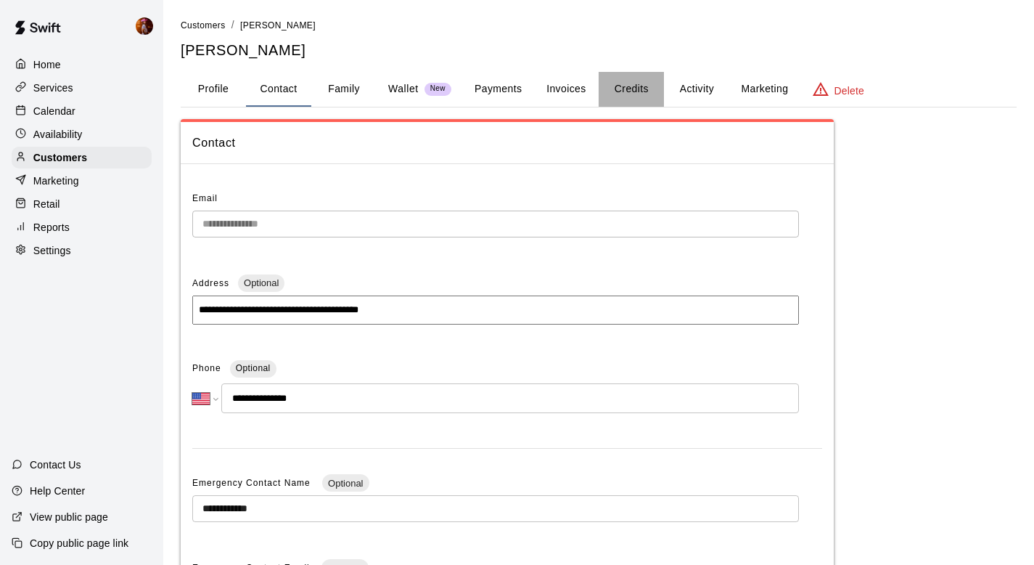
click at [631, 91] on button "Credits" at bounding box center [631, 89] width 65 height 35
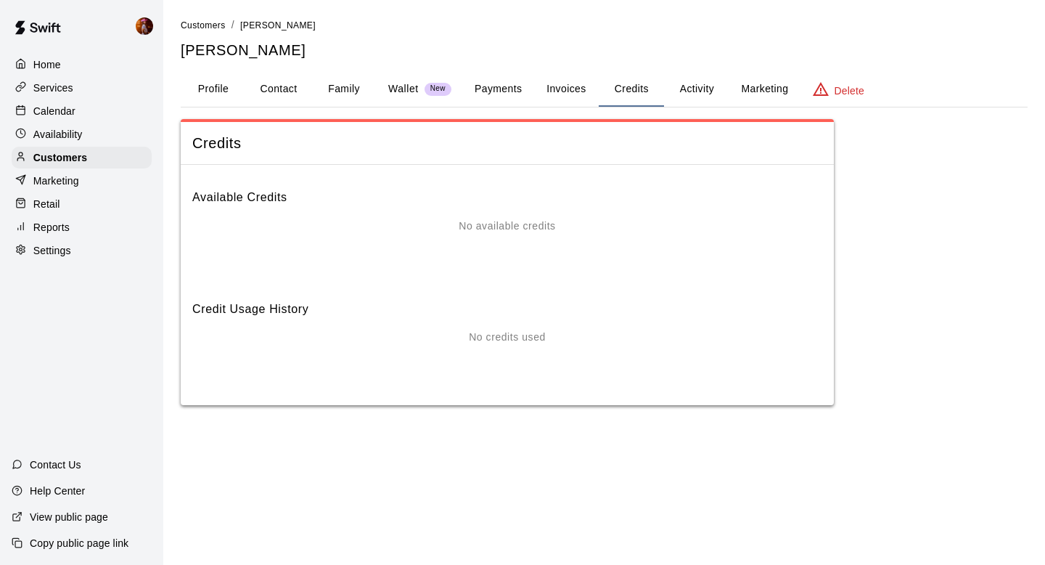
click at [692, 88] on button "Activity" at bounding box center [696, 89] width 65 height 35
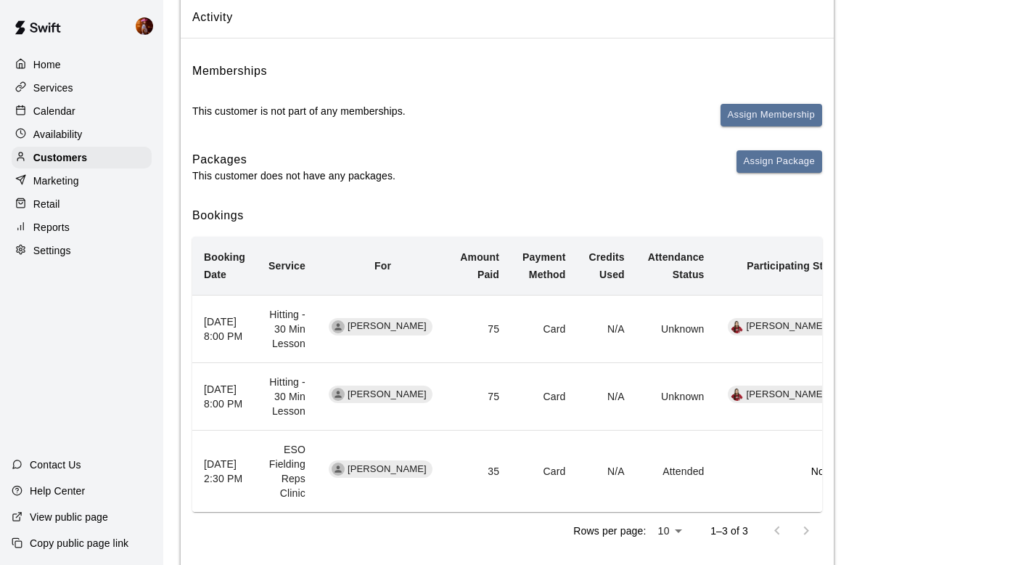
scroll to position [157, 0]
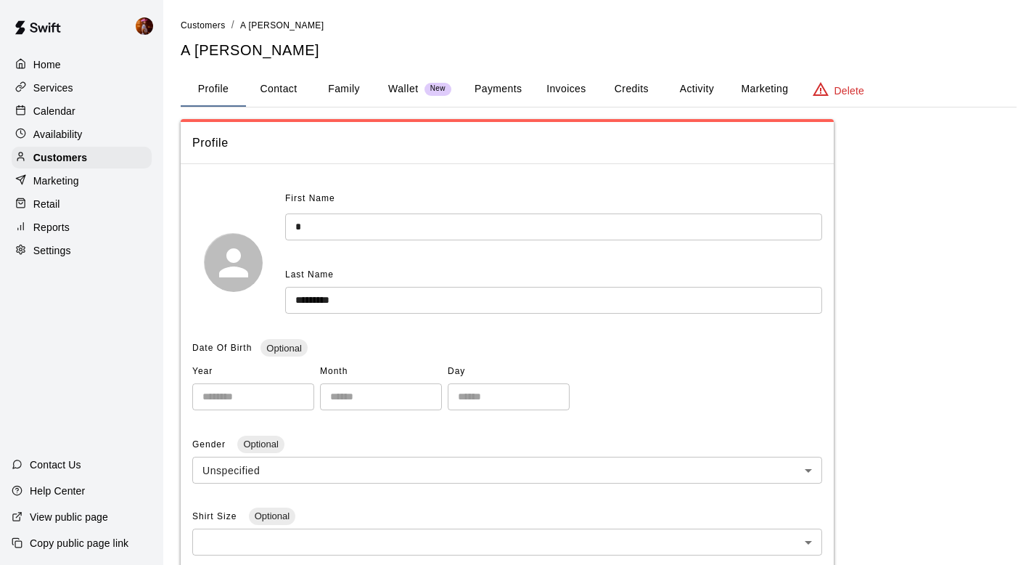
click at [279, 93] on button "Contact" at bounding box center [278, 89] width 65 height 35
select select "**"
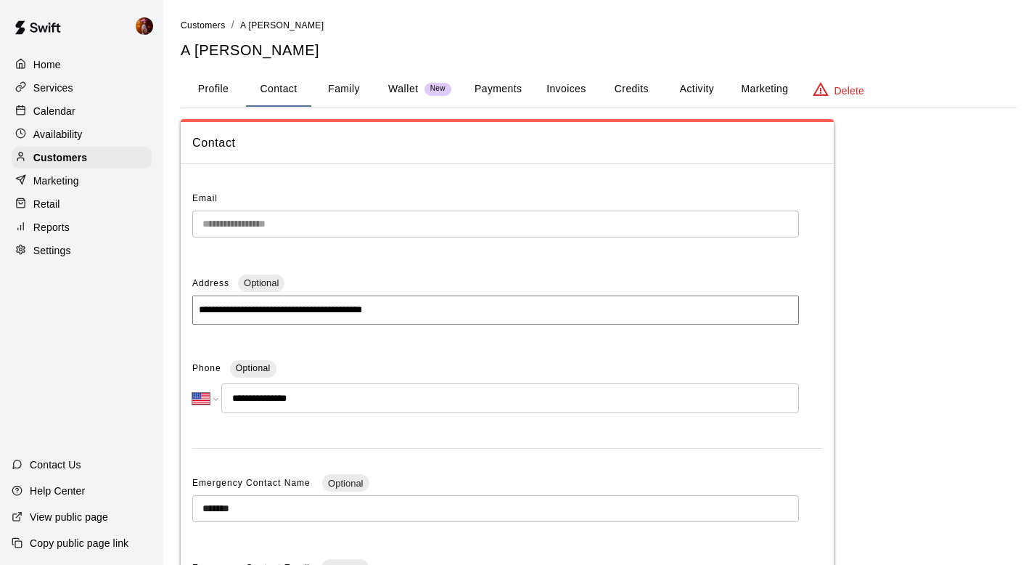
click at [335, 85] on button "Family" at bounding box center [343, 89] width 65 height 35
